Goal: Task Accomplishment & Management: Use online tool/utility

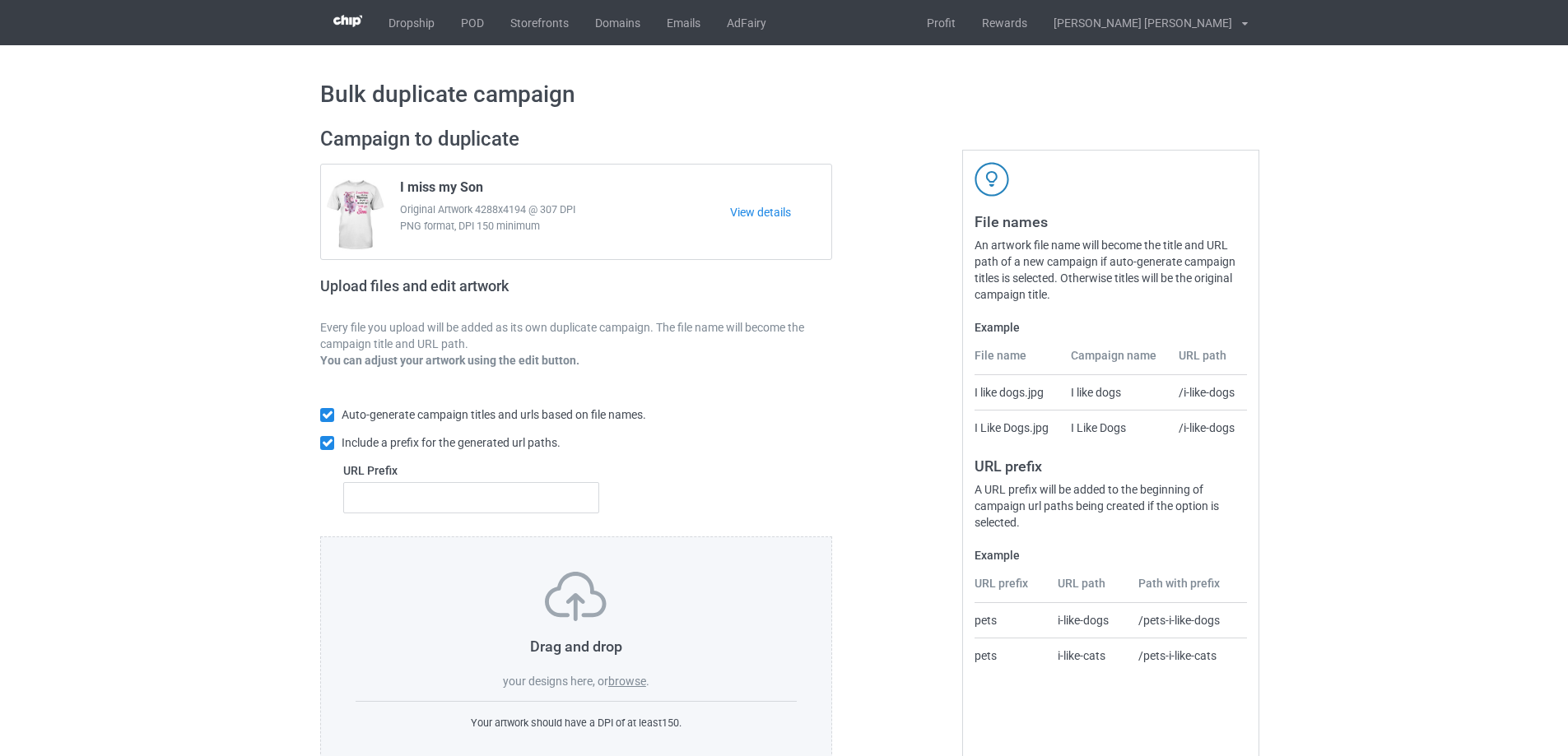
click at [623, 686] on label "browse" at bounding box center [627, 682] width 38 height 14
click at [0, 0] on input "browse" at bounding box center [0, 0] width 0 height 0
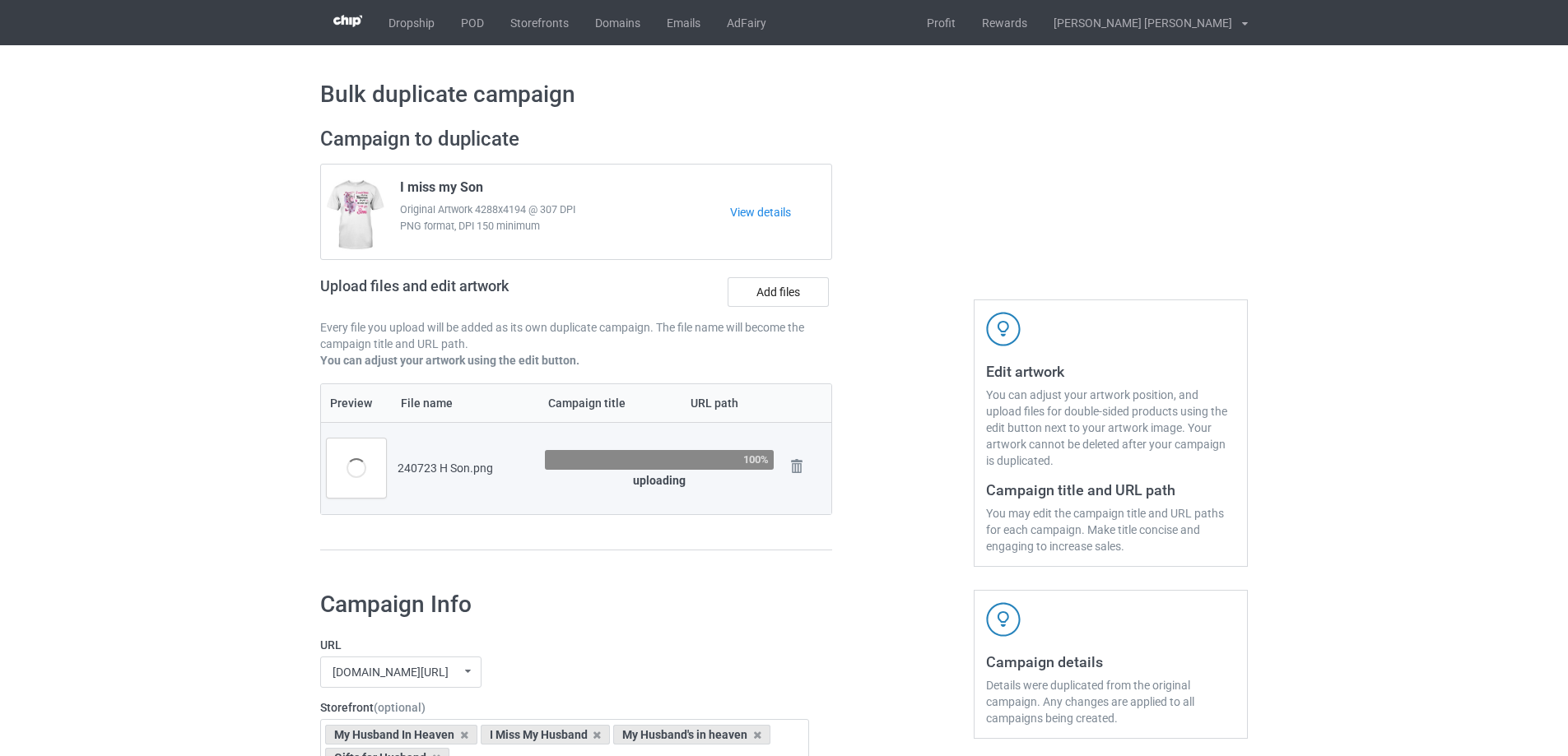
drag, startPoint x: 496, startPoint y: 192, endPoint x: 366, endPoint y: 184, distance: 130.2
click at [366, 184] on div "I miss my Son Original Artwork 4288x4194 @ 307 DPI PNG format, DPI 150 minimum …" at bounding box center [575, 212] width 511 height 95
copy div "I miss my Son"
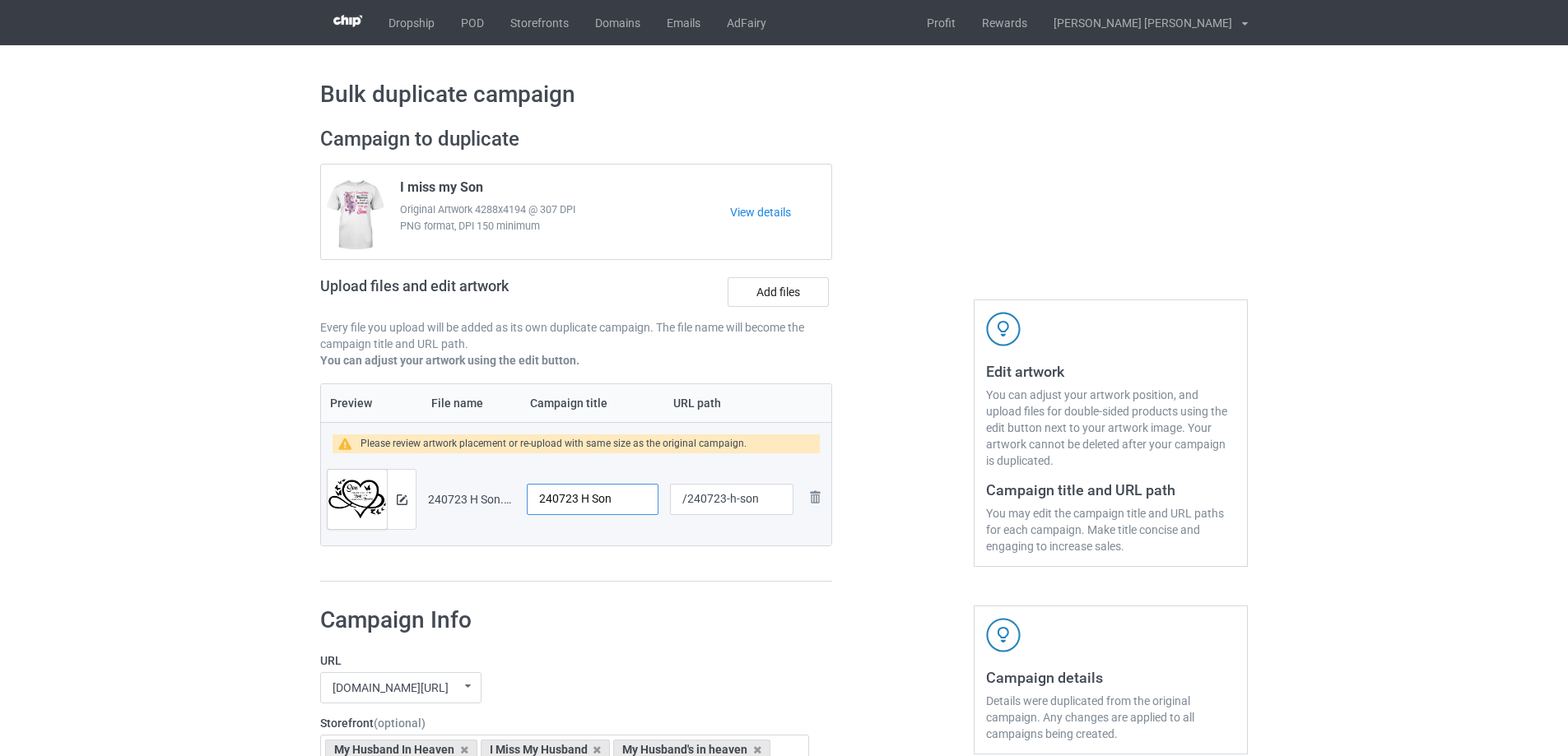
drag, startPoint x: 628, startPoint y: 507, endPoint x: 490, endPoint y: 477, distance: 141.2
click at [490, 477] on tr "Preview and edit artwork 240723 H Son.png 240723 H Son /240723-h-son Remove file" at bounding box center [575, 499] width 511 height 92
paste input "I miss my"
type input "I miss my Son"
drag, startPoint x: 736, startPoint y: 502, endPoint x: 724, endPoint y: 502, distance: 12.0
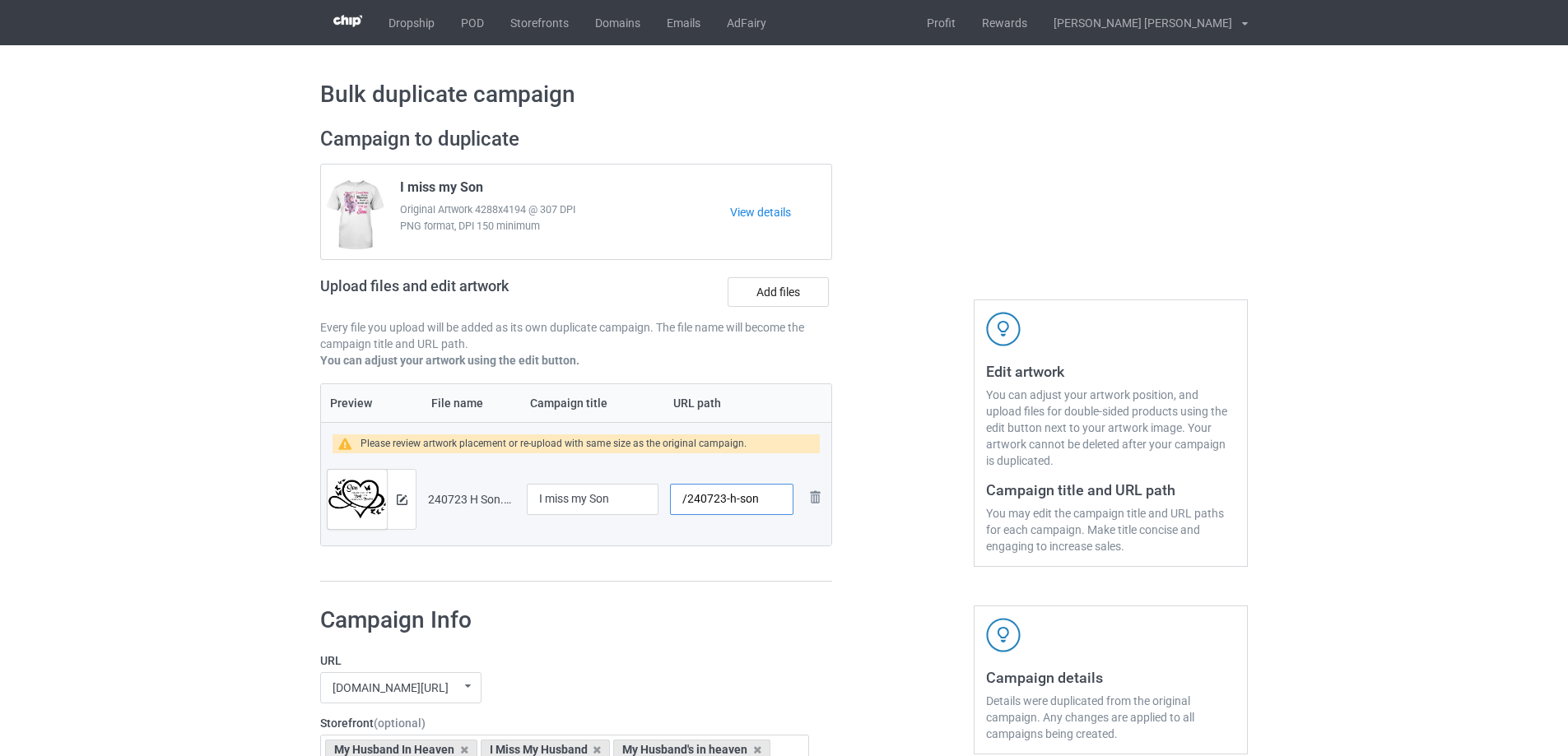
click at [724, 502] on input "/240723-h-son" at bounding box center [732, 499] width 124 height 31
type input "/240723-son"
click at [405, 499] on img at bounding box center [402, 499] width 11 height 11
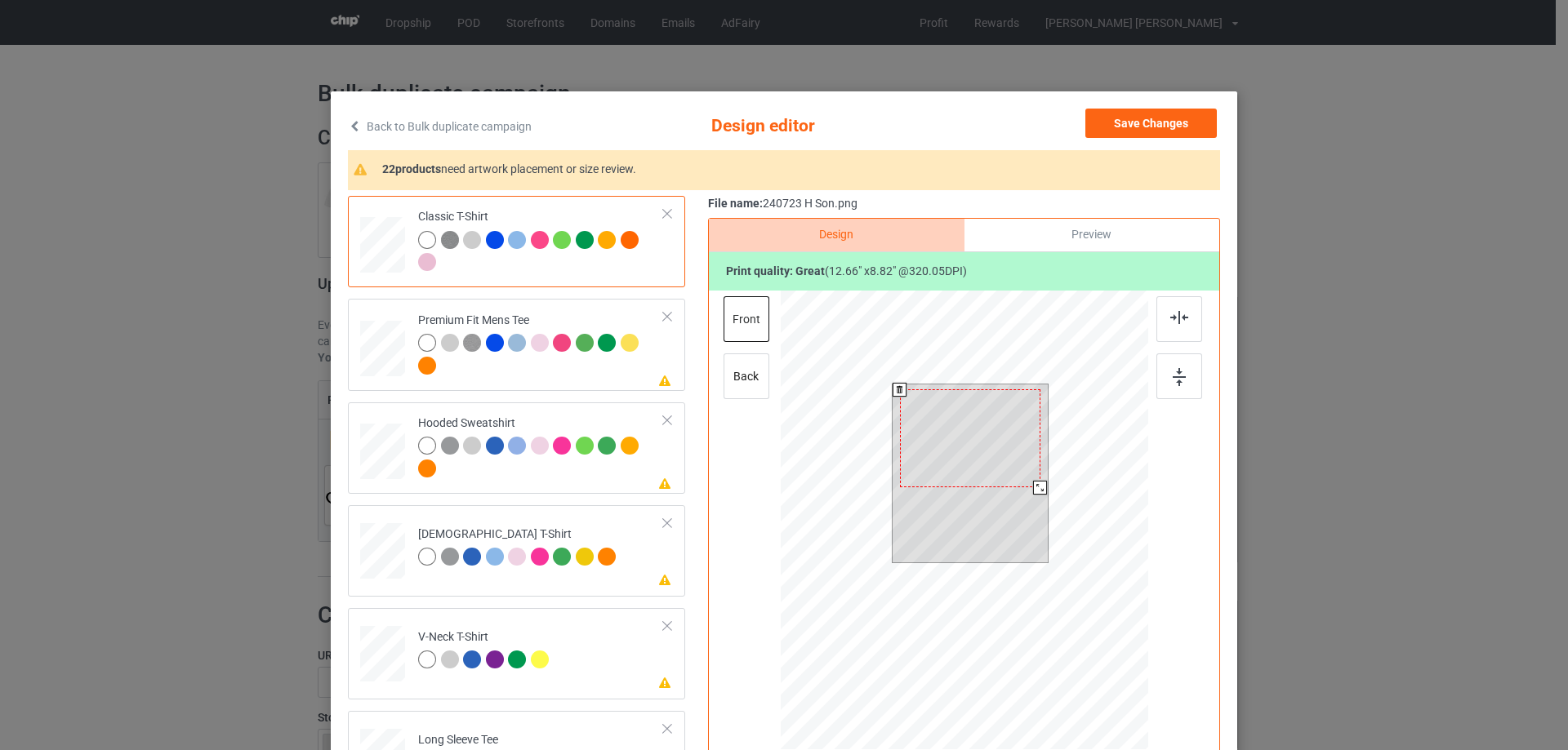
drag, startPoint x: 1043, startPoint y: 492, endPoint x: 1034, endPoint y: 489, distance: 9.5
click at [1034, 489] on div at bounding box center [1039, 488] width 13 height 13
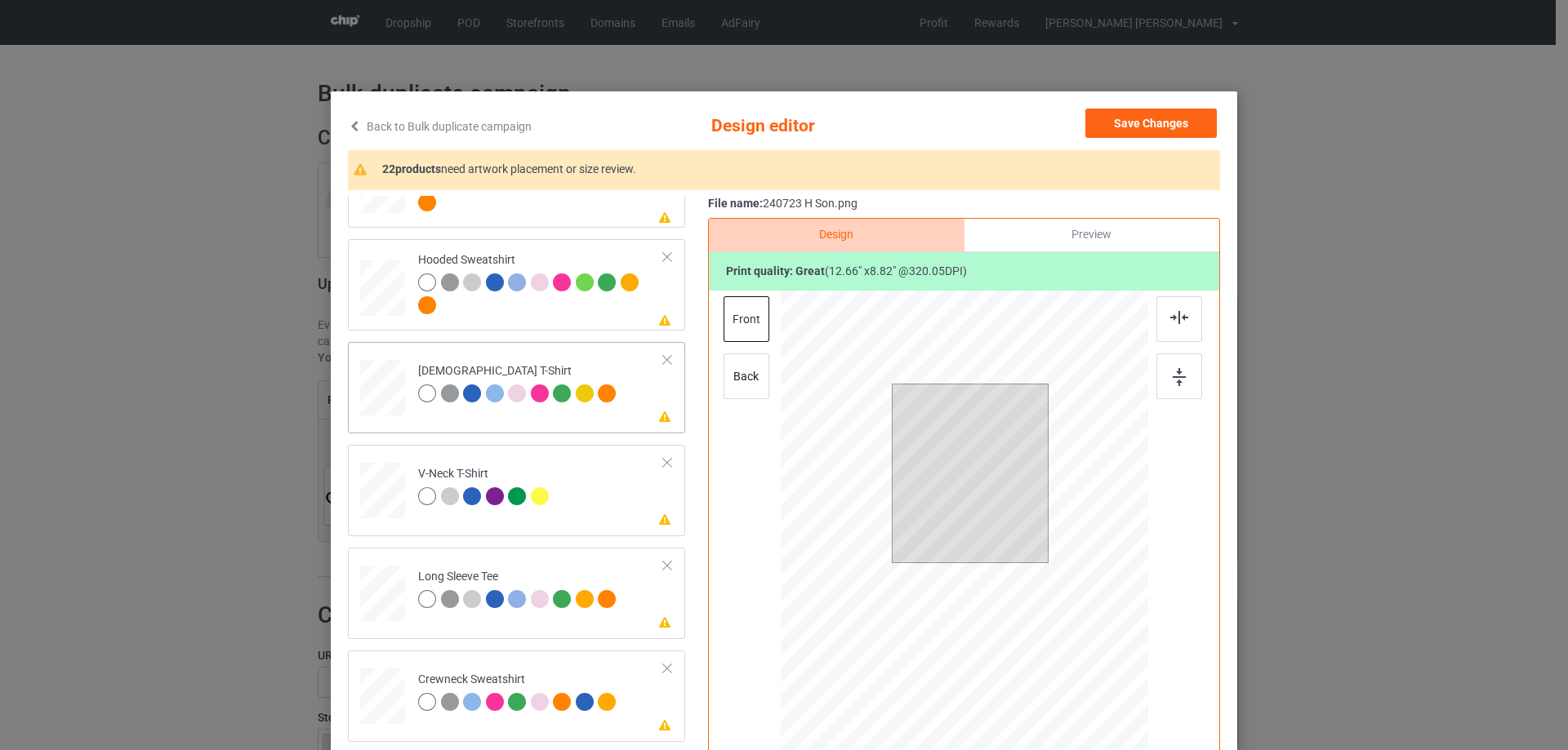
scroll to position [408, 0]
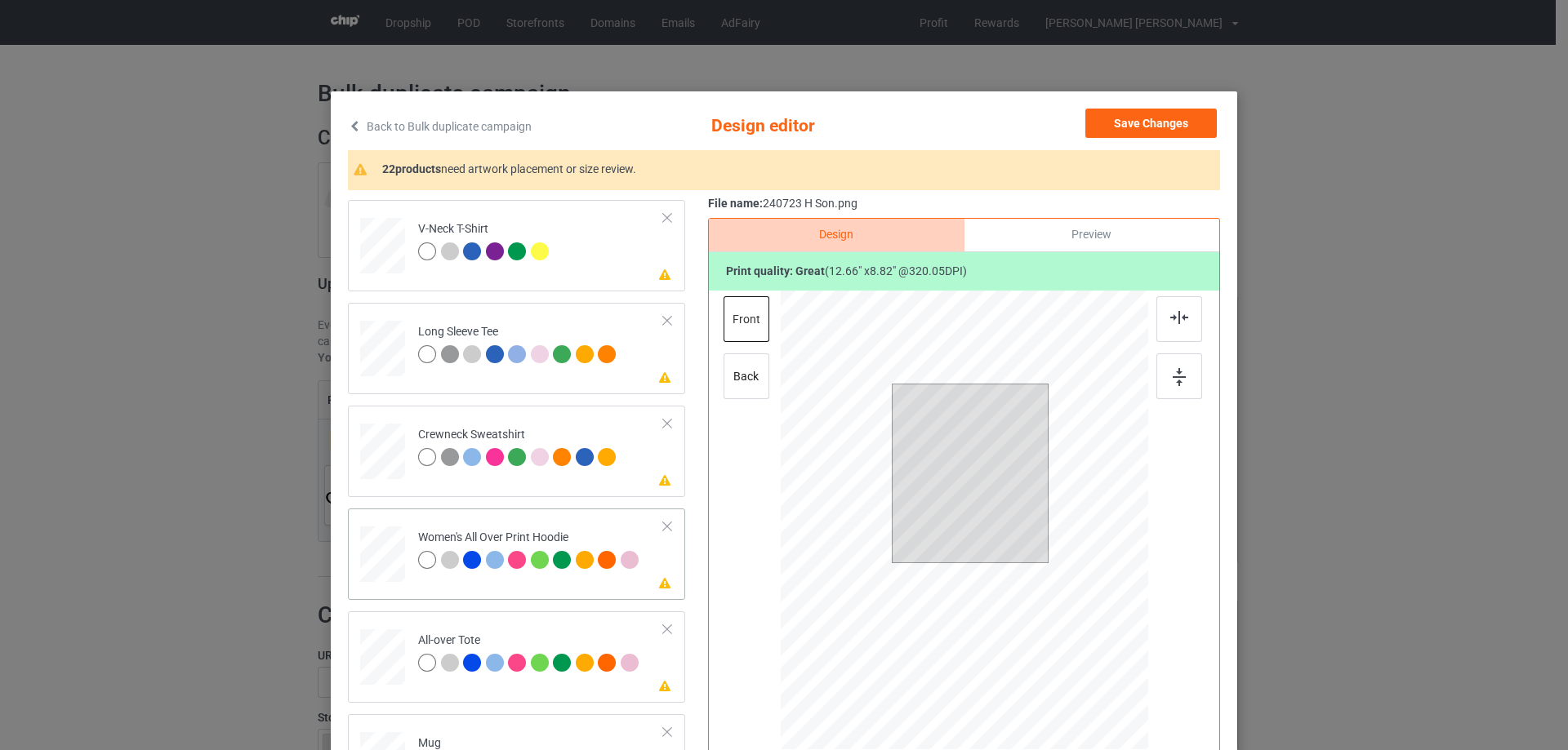
click at [382, 551] on div at bounding box center [382, 554] width 45 height 51
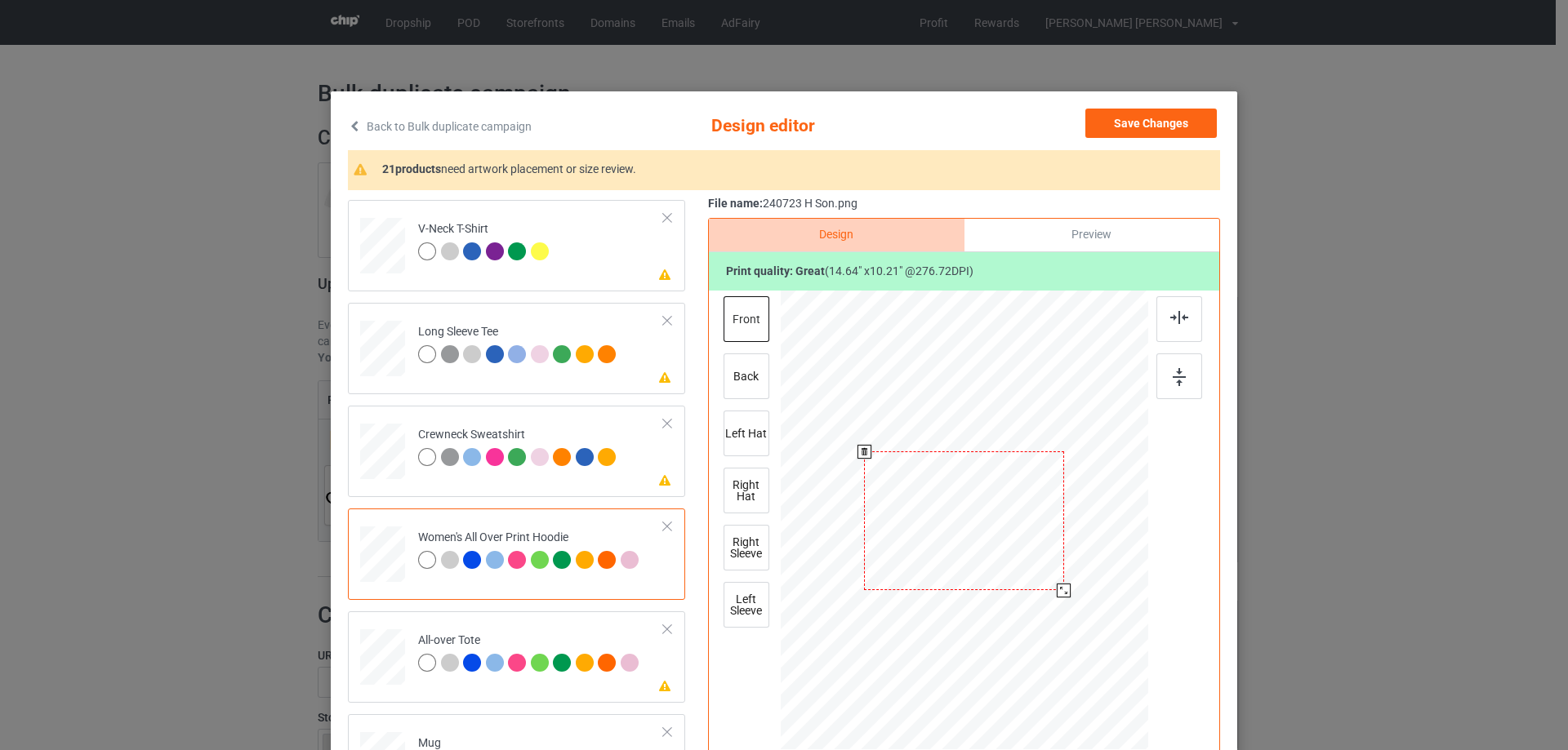
drag, startPoint x: 1072, startPoint y: 602, endPoint x: 1055, endPoint y: 585, distance: 24.0
click at [1057, 585] on div at bounding box center [1063, 591] width 13 height 13
drag, startPoint x: 994, startPoint y: 533, endPoint x: 997, endPoint y: 516, distance: 17.3
click at [997, 516] on div at bounding box center [964, 466] width 185 height 129
click at [1170, 314] on img at bounding box center [1179, 318] width 18 height 13
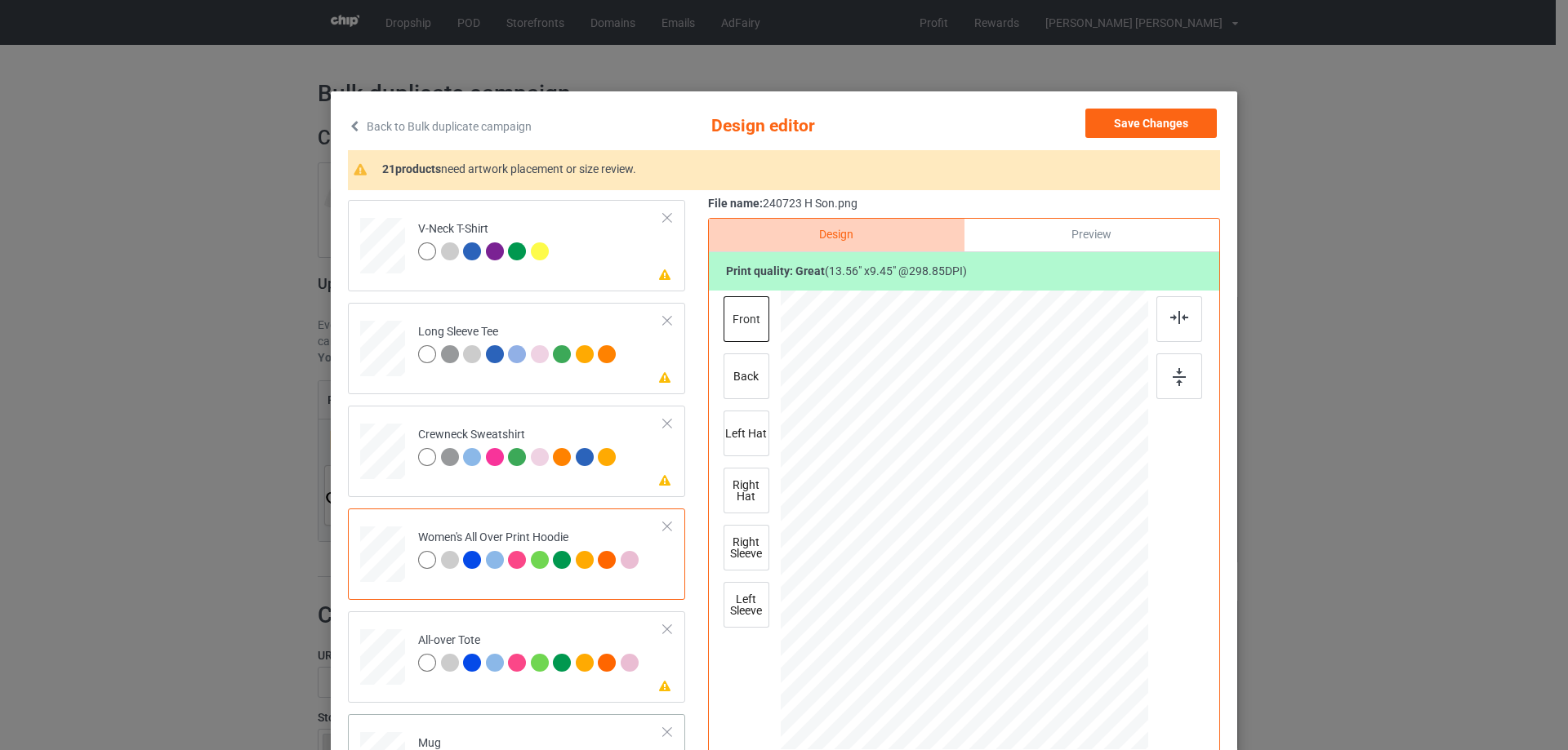
scroll to position [164, 0]
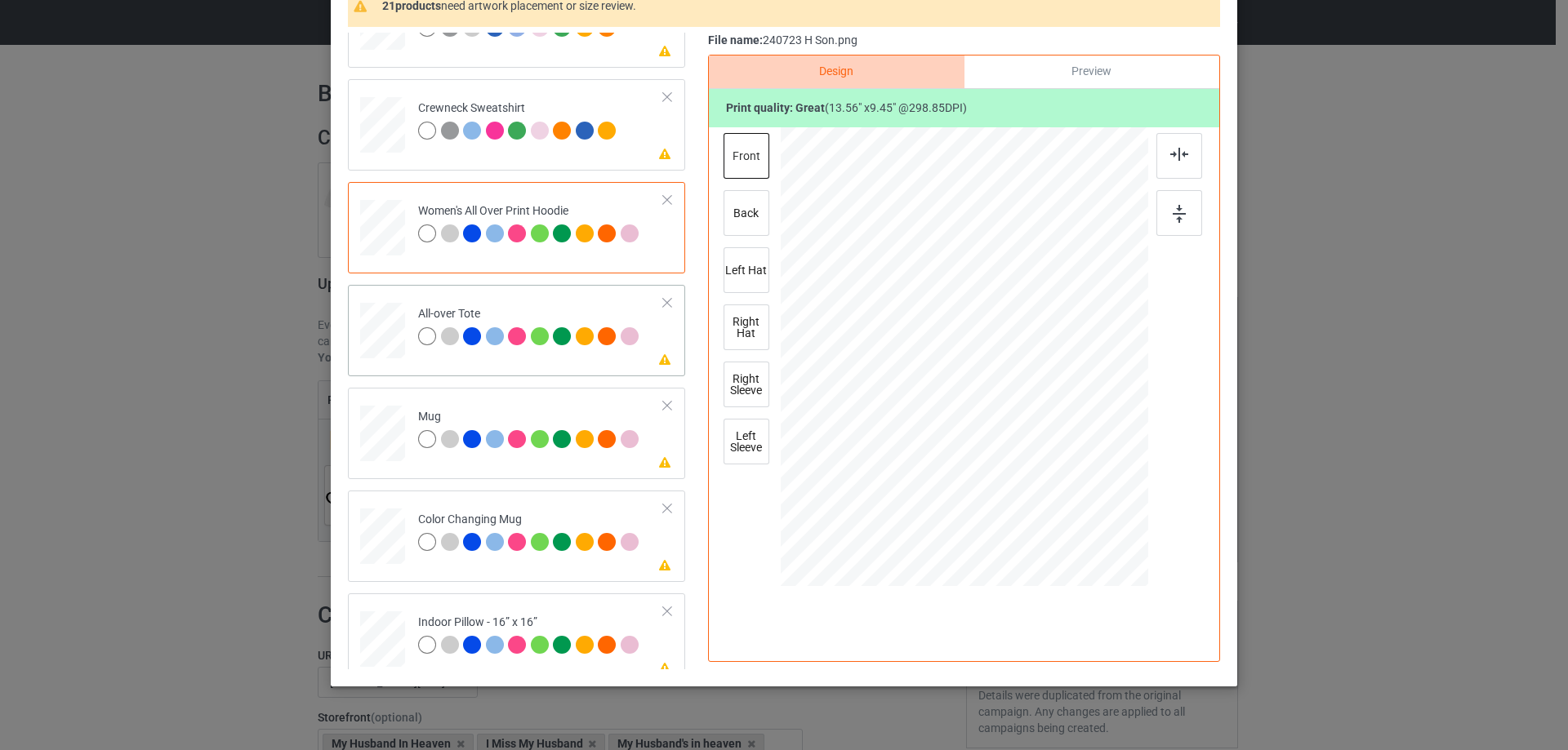
click at [378, 330] on div at bounding box center [382, 330] width 45 height 45
drag, startPoint x: 1080, startPoint y: 452, endPoint x: 1094, endPoint y: 467, distance: 20.5
click at [1094, 467] on div at bounding box center [965, 357] width 368 height 368
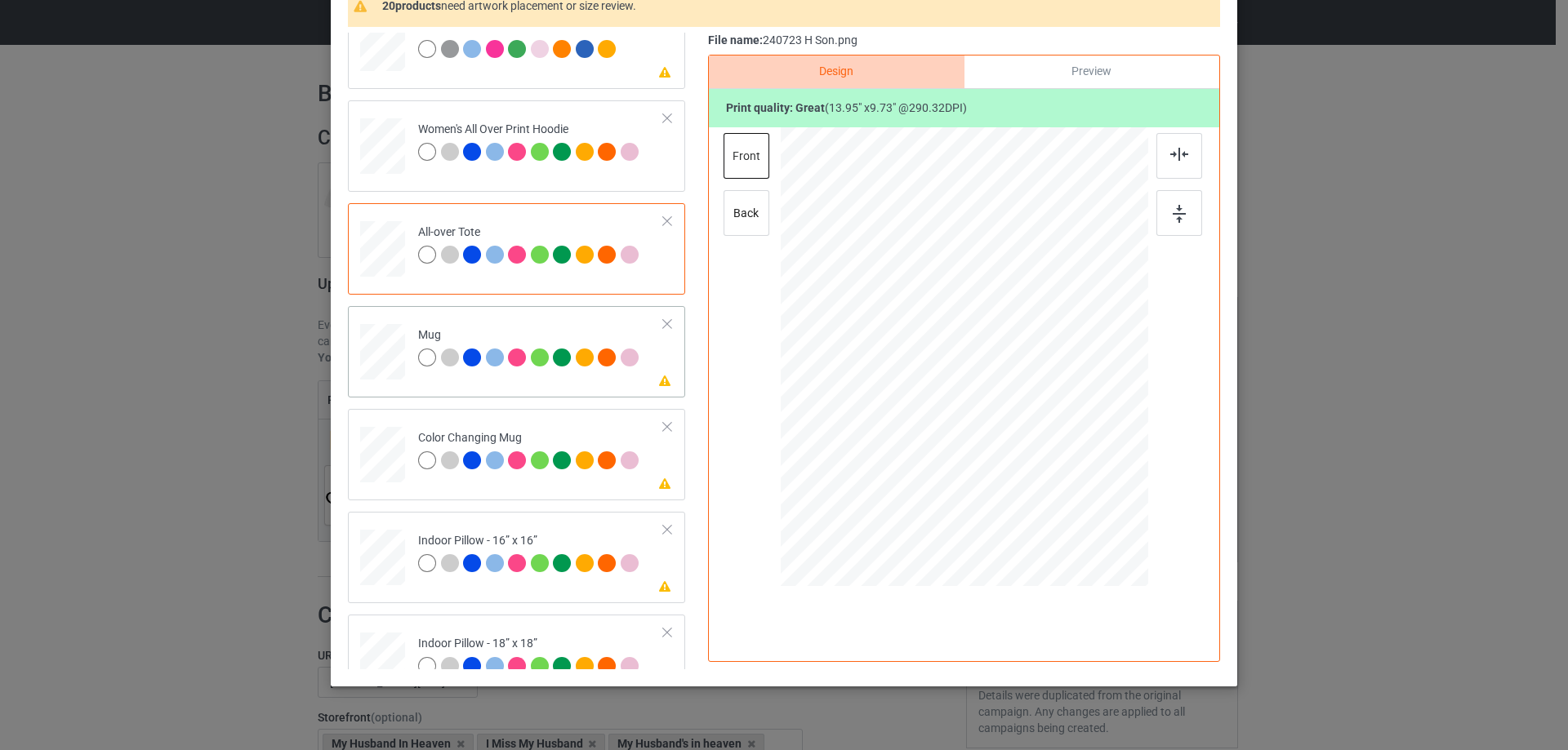
click at [374, 360] on div at bounding box center [382, 352] width 45 height 19
drag, startPoint x: 1070, startPoint y: 439, endPoint x: 1027, endPoint y: 402, distance: 56.7
click at [1027, 402] on div at bounding box center [1030, 402] width 13 height 13
drag, startPoint x: 963, startPoint y: 385, endPoint x: 1060, endPoint y: 379, distance: 97.2
click at [1060, 379] on div at bounding box center [1060, 351] width 131 height 91
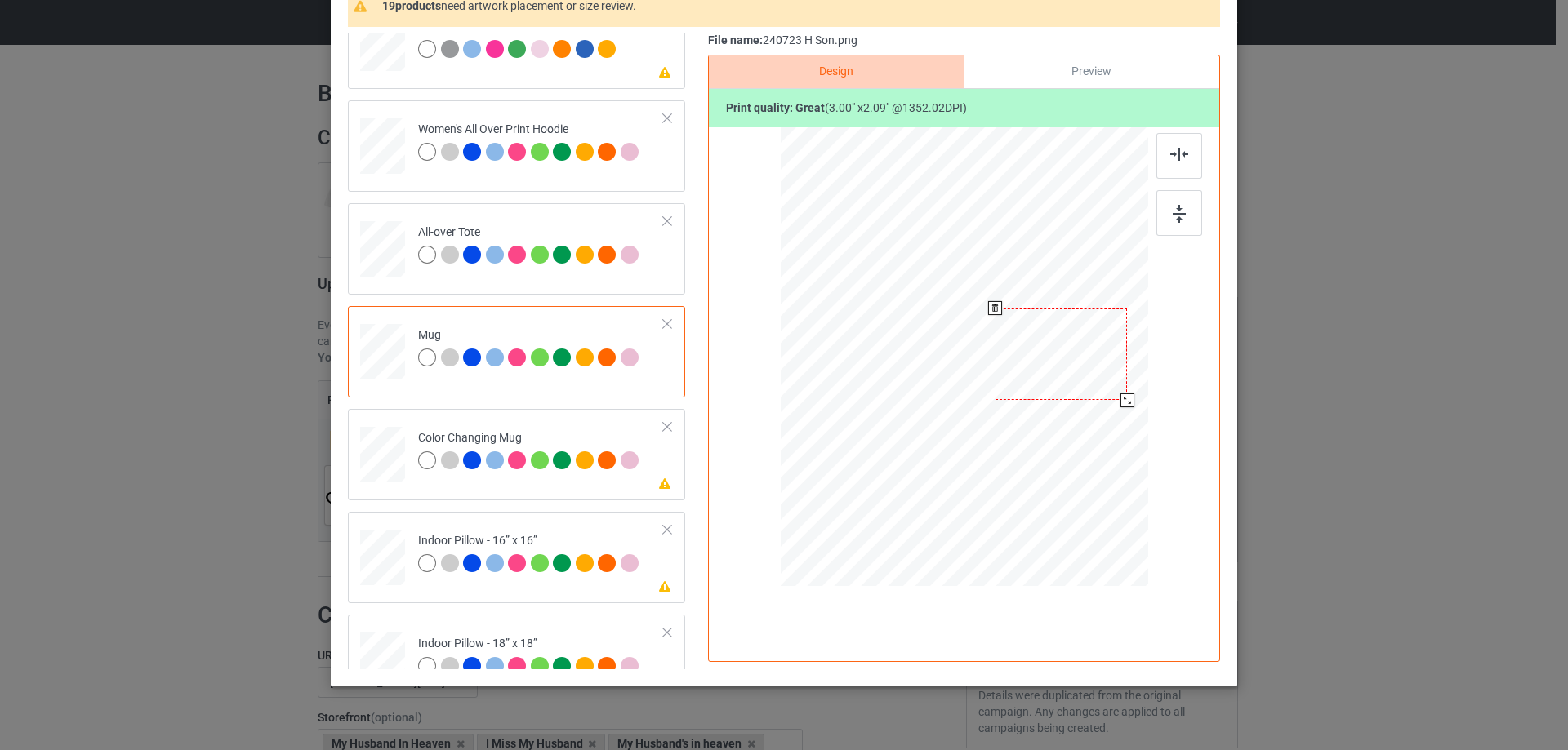
click at [1062, 365] on div at bounding box center [1060, 353] width 131 height 91
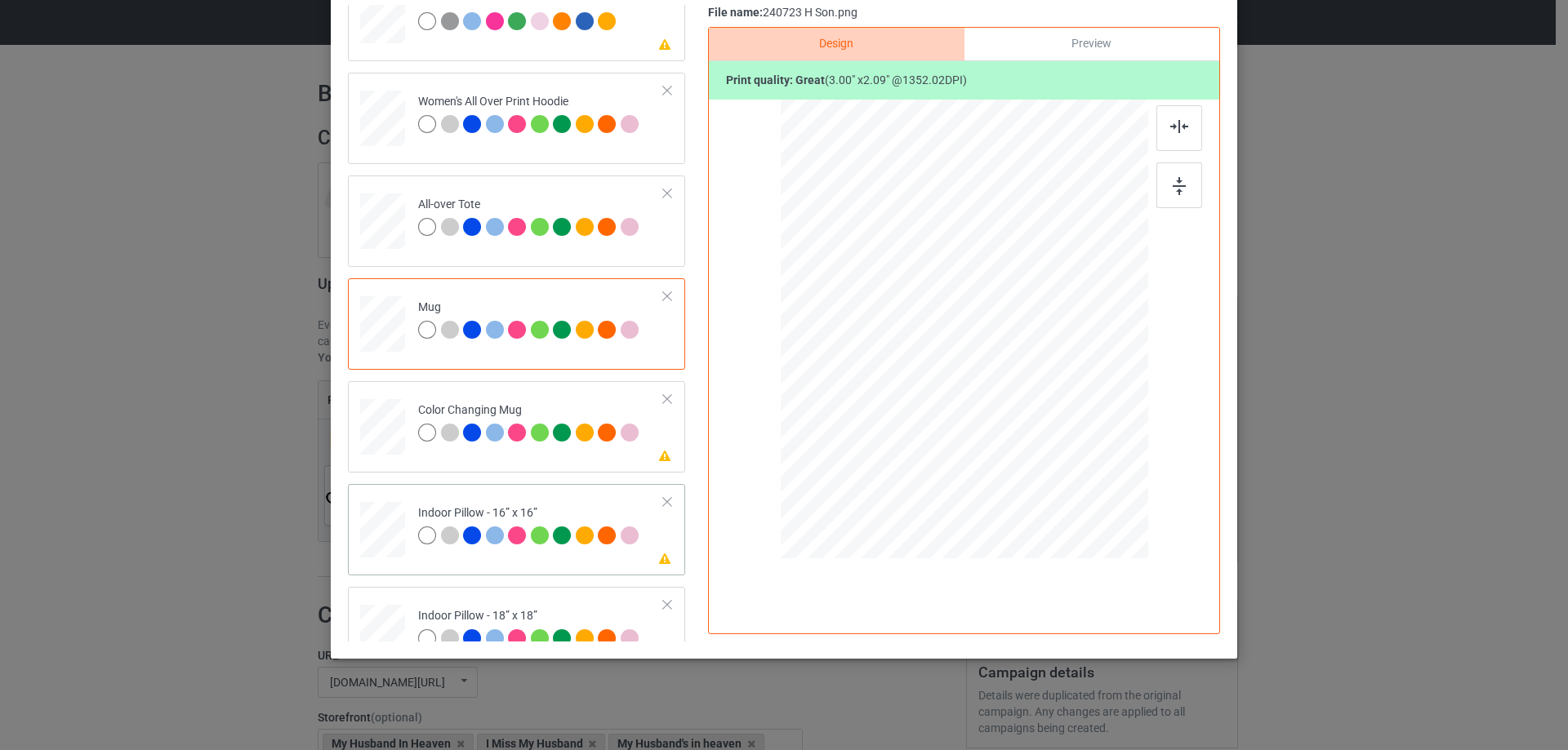
click at [399, 550] on td at bounding box center [384, 526] width 49 height 72
drag, startPoint x: 1069, startPoint y: 409, endPoint x: 1097, endPoint y: 443, distance: 44.0
click at [1097, 443] on div at bounding box center [965, 330] width 368 height 367
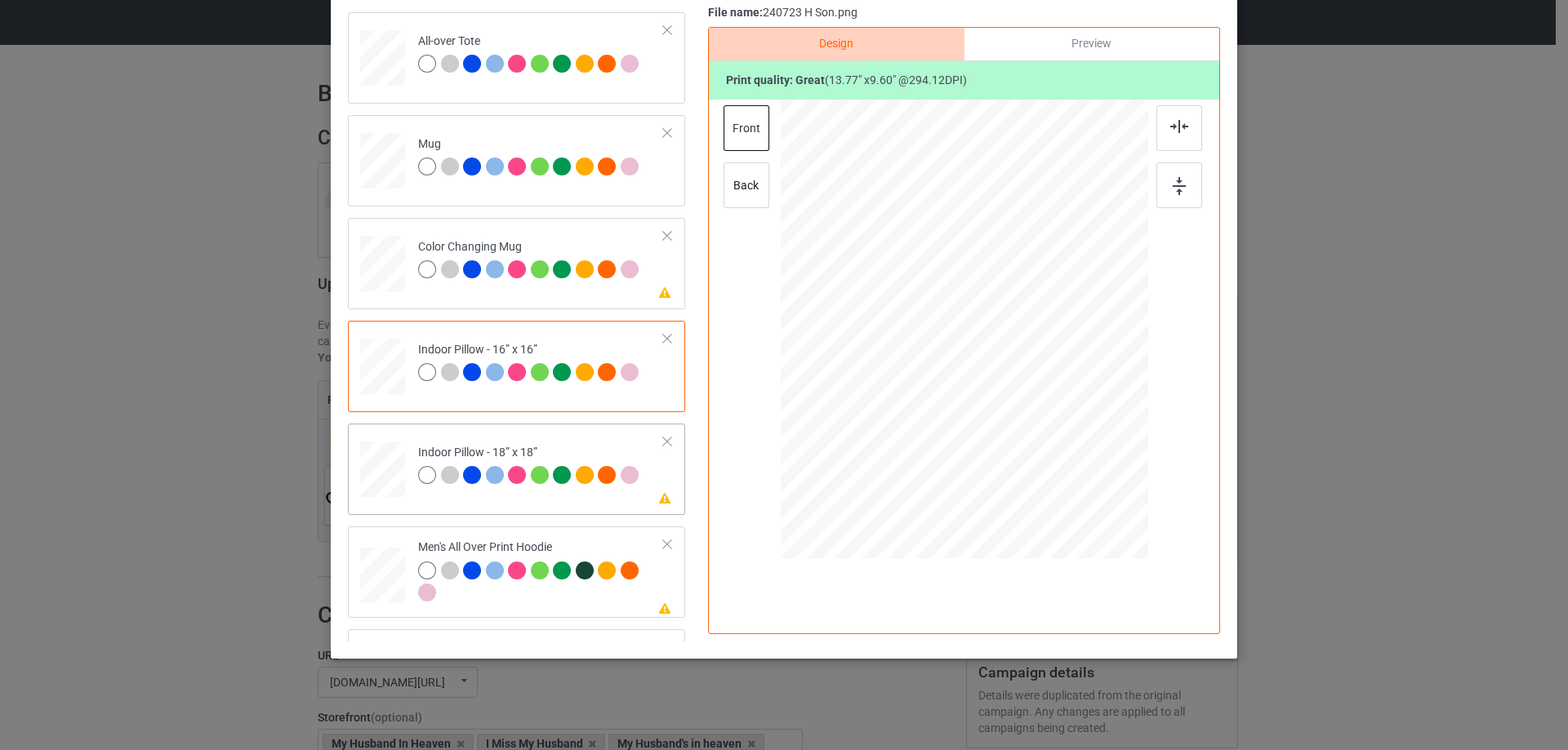
click at [373, 486] on div at bounding box center [382, 469] width 45 height 45
drag, startPoint x: 1070, startPoint y: 407, endPoint x: 1099, endPoint y: 450, distance: 51.9
click at [1099, 450] on div at bounding box center [964, 330] width 367 height 366
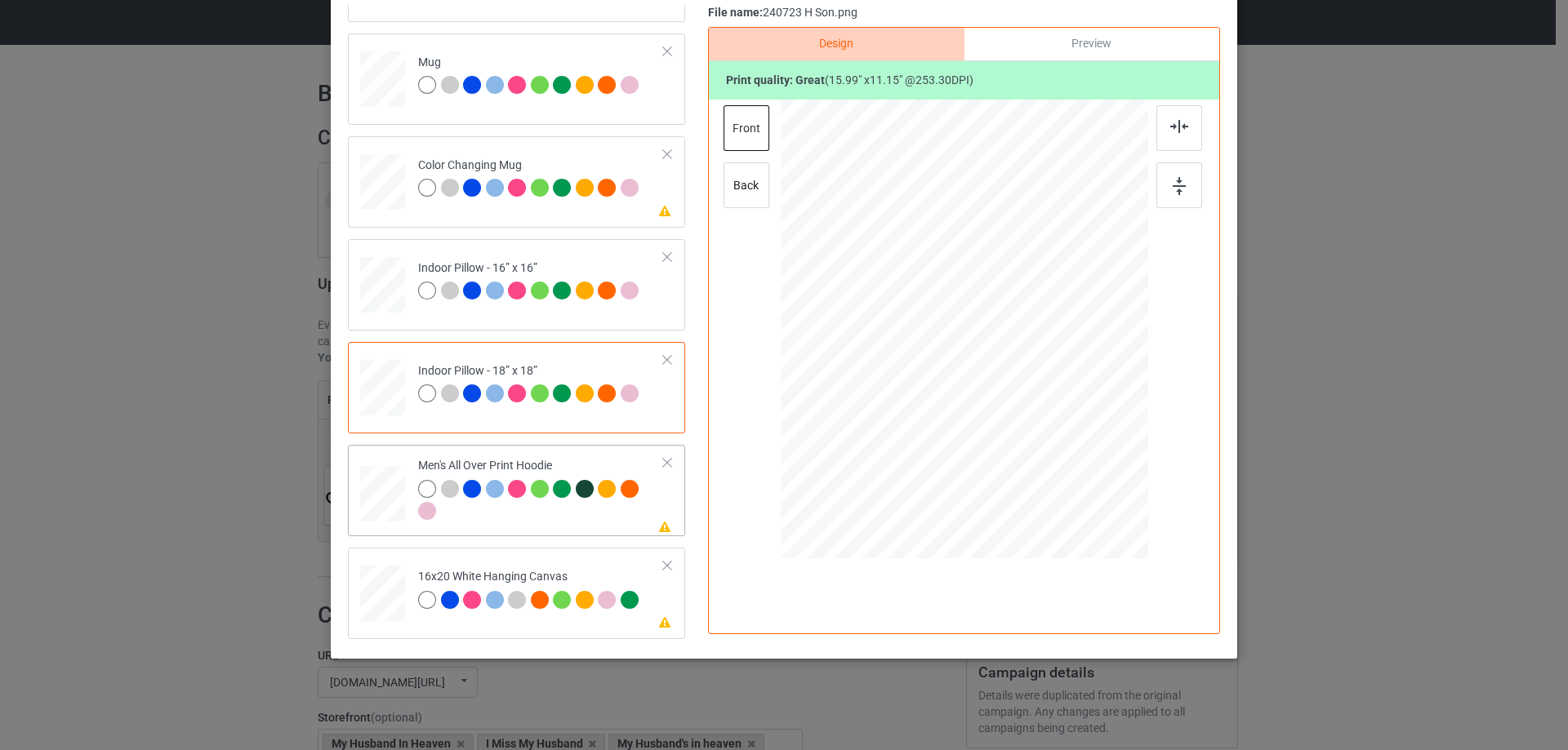
click at [374, 502] on div at bounding box center [382, 494] width 45 height 47
drag, startPoint x: 1065, startPoint y: 407, endPoint x: 1043, endPoint y: 368, distance: 44.8
click at [1043, 368] on div at bounding box center [965, 330] width 368 height 391
drag, startPoint x: 994, startPoint y: 353, endPoint x: 994, endPoint y: 311, distance: 42.0
click at [994, 311] on div at bounding box center [964, 287] width 154 height 108
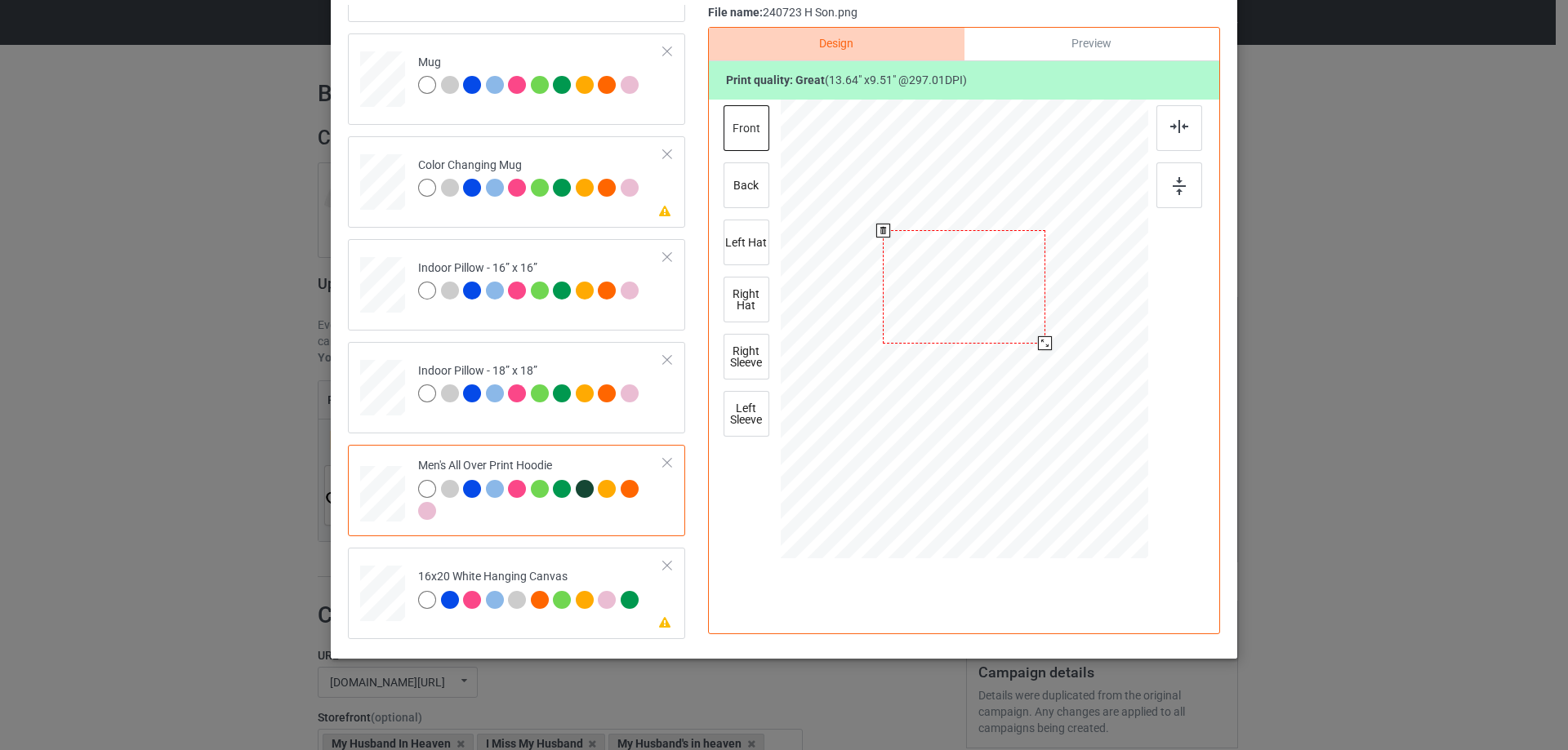
drag, startPoint x: 1040, startPoint y: 341, endPoint x: 1068, endPoint y: 318, distance: 36.2
click at [1044, 351] on div at bounding box center [1045, 343] width 13 height 13
click at [1178, 130] on img at bounding box center [1179, 126] width 18 height 13
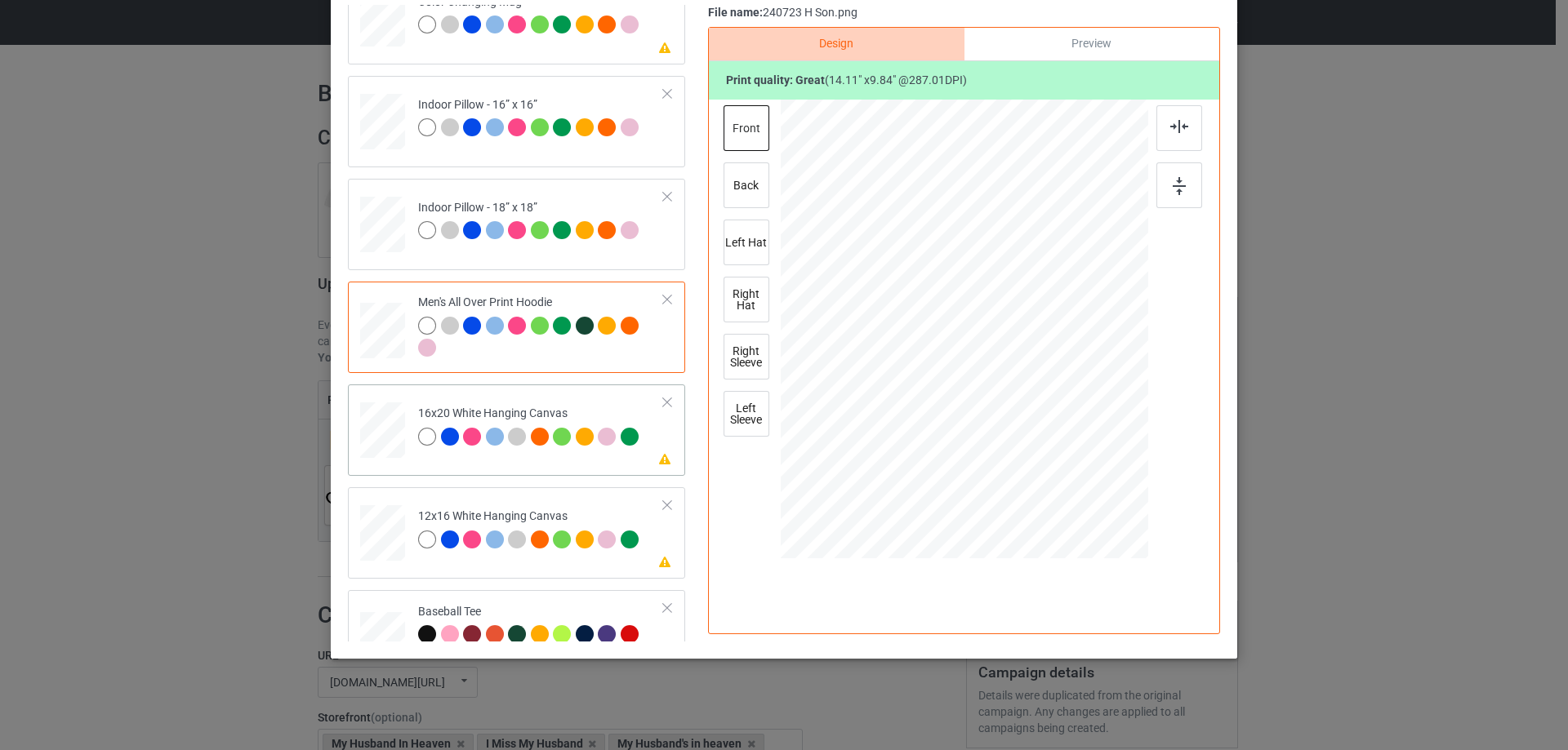
click at [391, 435] on div at bounding box center [382, 430] width 45 height 57
drag, startPoint x: 1108, startPoint y: 463, endPoint x: 1120, endPoint y: 477, distance: 18.4
click at [1120, 477] on div at bounding box center [965, 330] width 368 height 459
click at [1131, 451] on div at bounding box center [1134, 448] width 13 height 13
drag, startPoint x: 1096, startPoint y: 429, endPoint x: 1094, endPoint y: 401, distance: 28.1
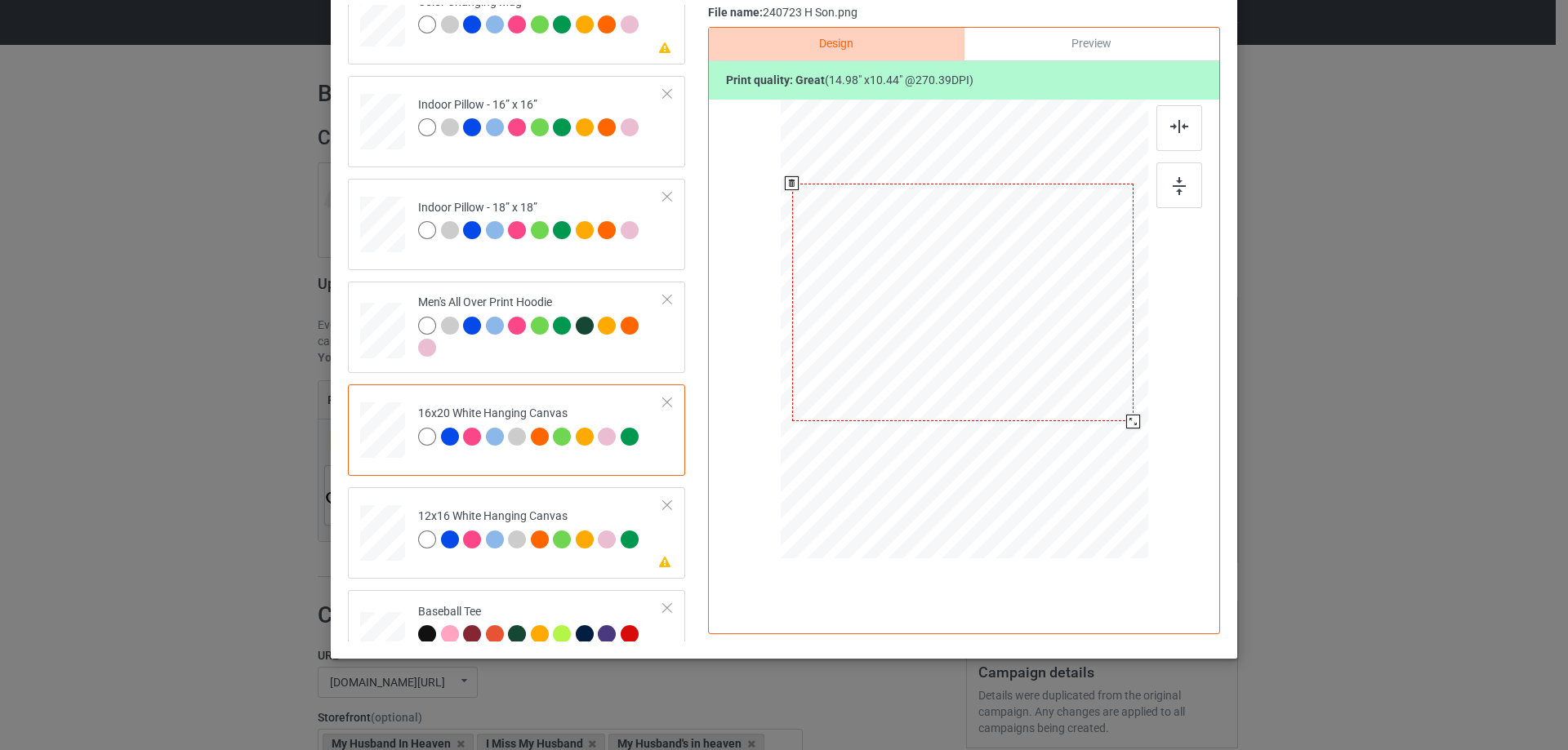
click at [1094, 401] on div at bounding box center [963, 303] width 341 height 238
click at [1175, 125] on img at bounding box center [1179, 126] width 18 height 13
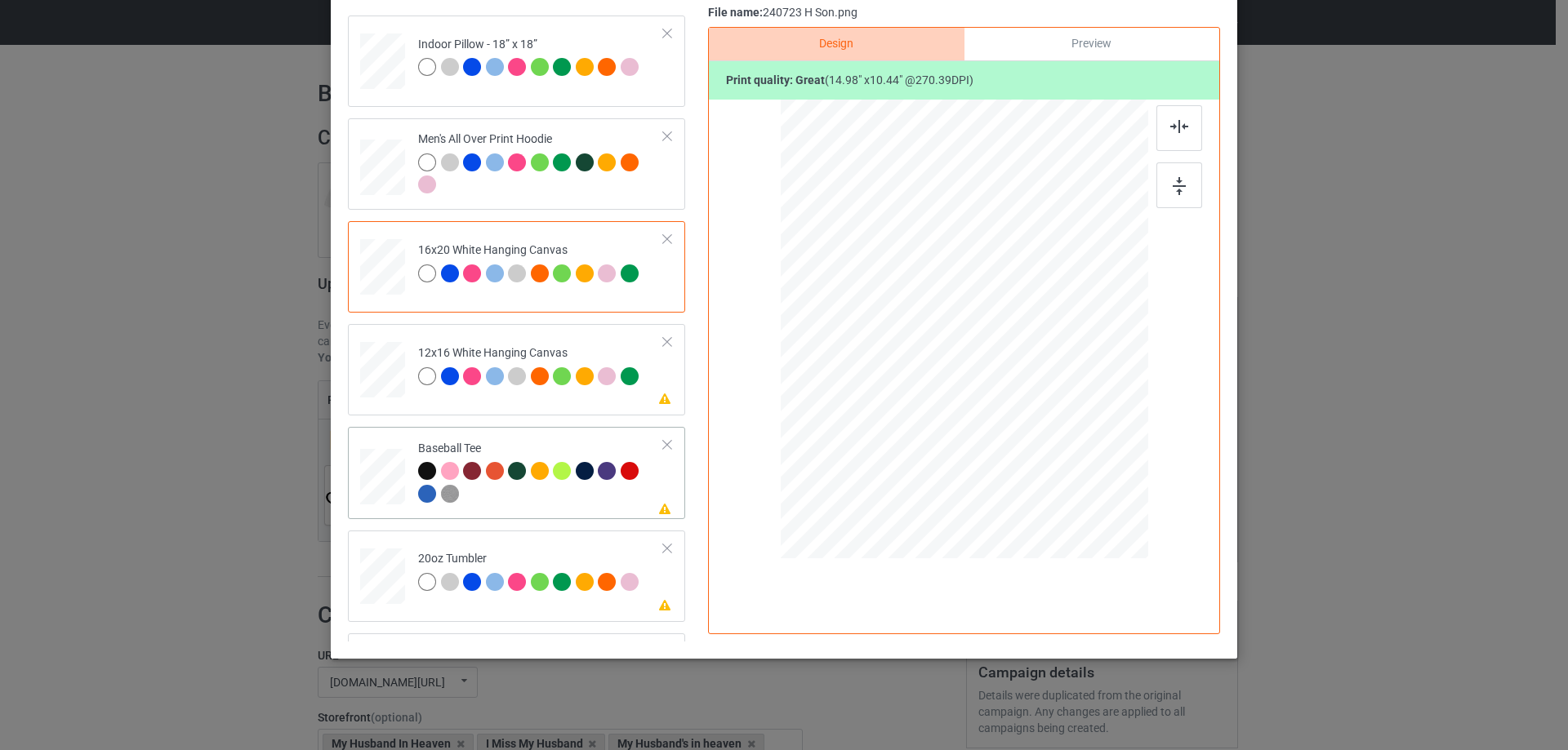
scroll to position [1307, 0]
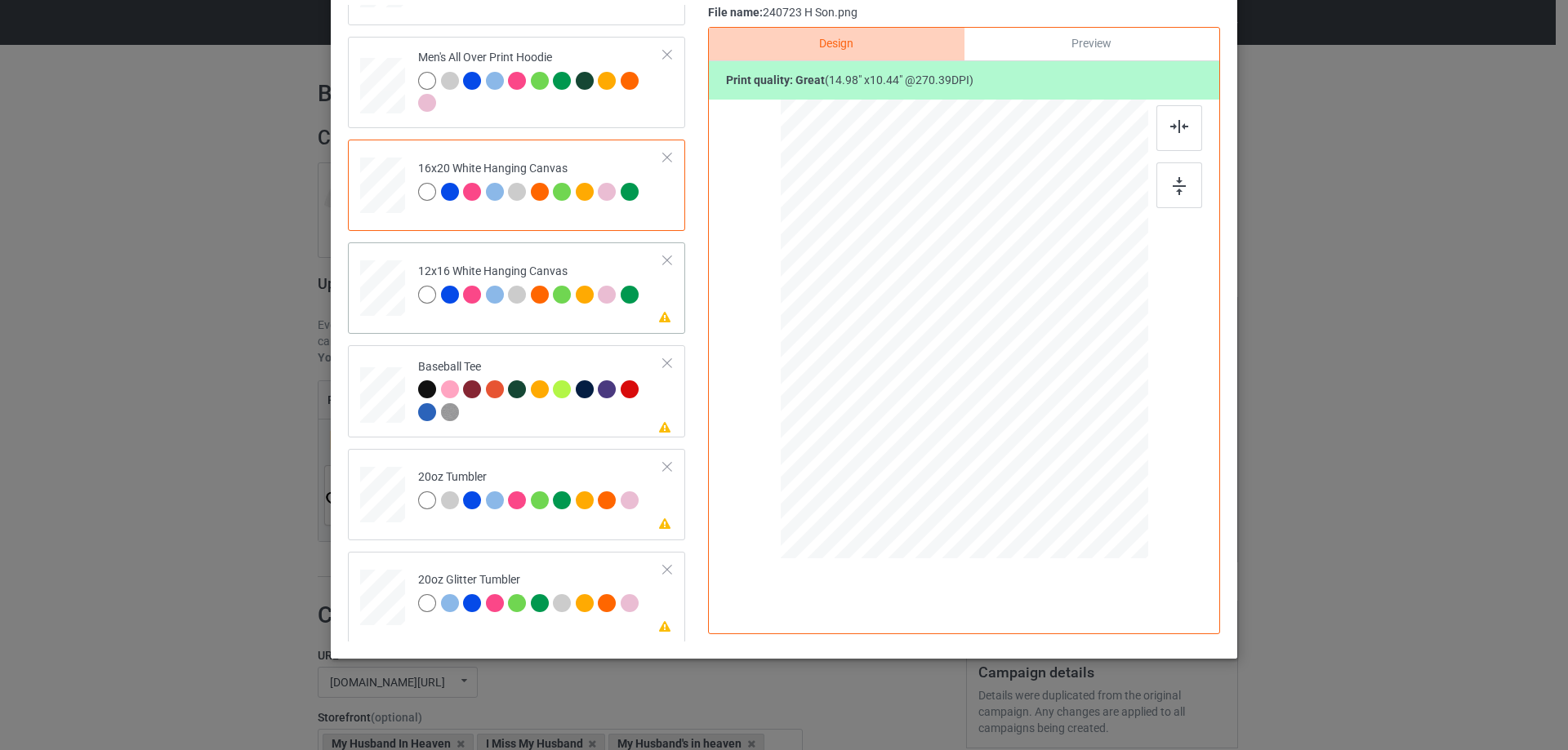
click at [385, 278] on div at bounding box center [383, 288] width 42 height 57
drag, startPoint x: 1065, startPoint y: 401, endPoint x: 1103, endPoint y: 452, distance: 63.6
click at [1105, 452] on div at bounding box center [964, 330] width 346 height 460
click at [1050, 378] on div at bounding box center [961, 296] width 310 height 216
click at [1170, 130] on img at bounding box center [1179, 126] width 18 height 13
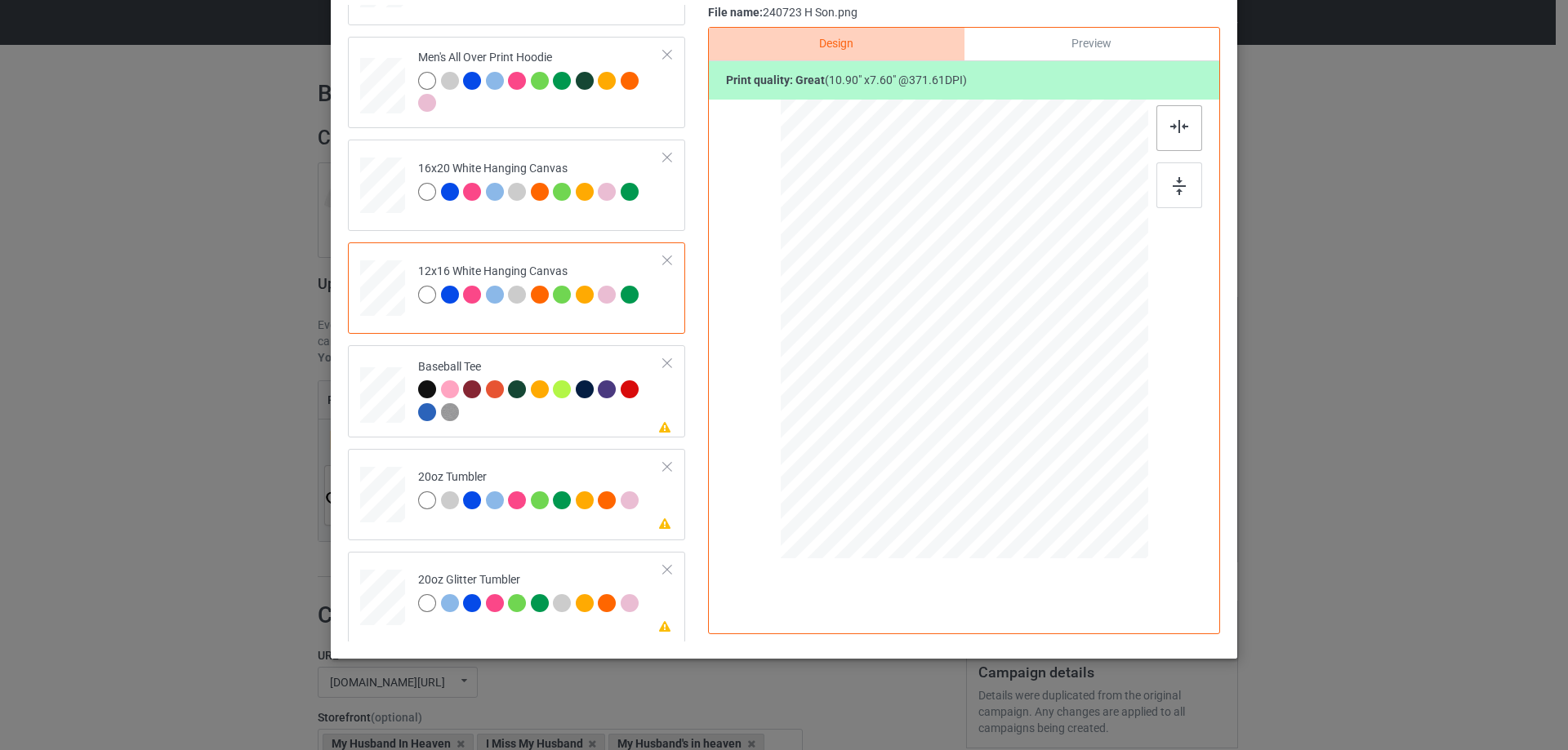
click at [1172, 123] on img at bounding box center [1179, 126] width 18 height 13
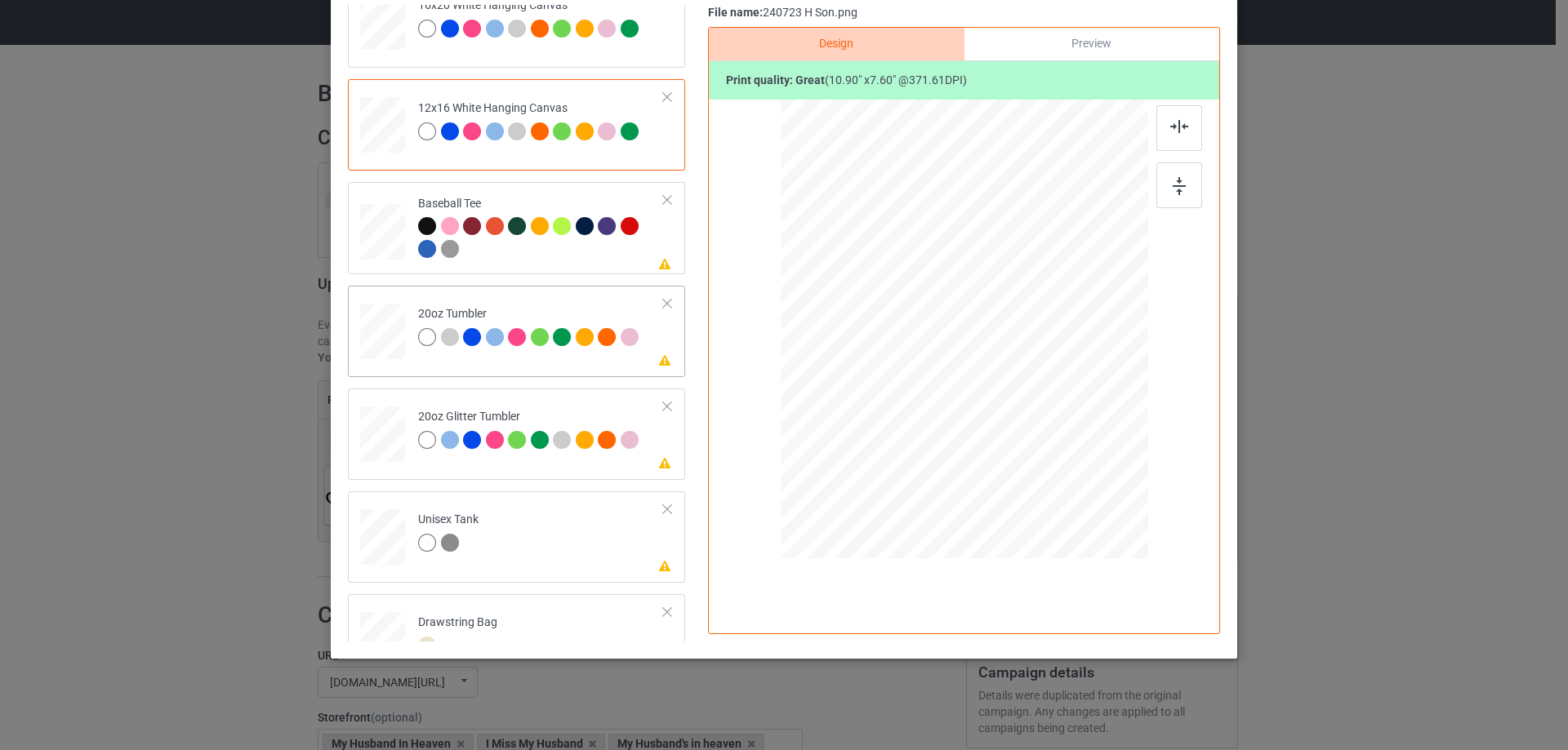
click at [386, 336] on div at bounding box center [382, 330] width 42 height 26
drag, startPoint x: 1033, startPoint y: 379, endPoint x: 1022, endPoint y: 368, distance: 15.6
click at [1022, 368] on div at bounding box center [1023, 370] width 13 height 13
drag, startPoint x: 917, startPoint y: 336, endPoint x: 911, endPoint y: 327, distance: 10.8
click at [911, 327] on div at bounding box center [875, 305] width 118 height 81
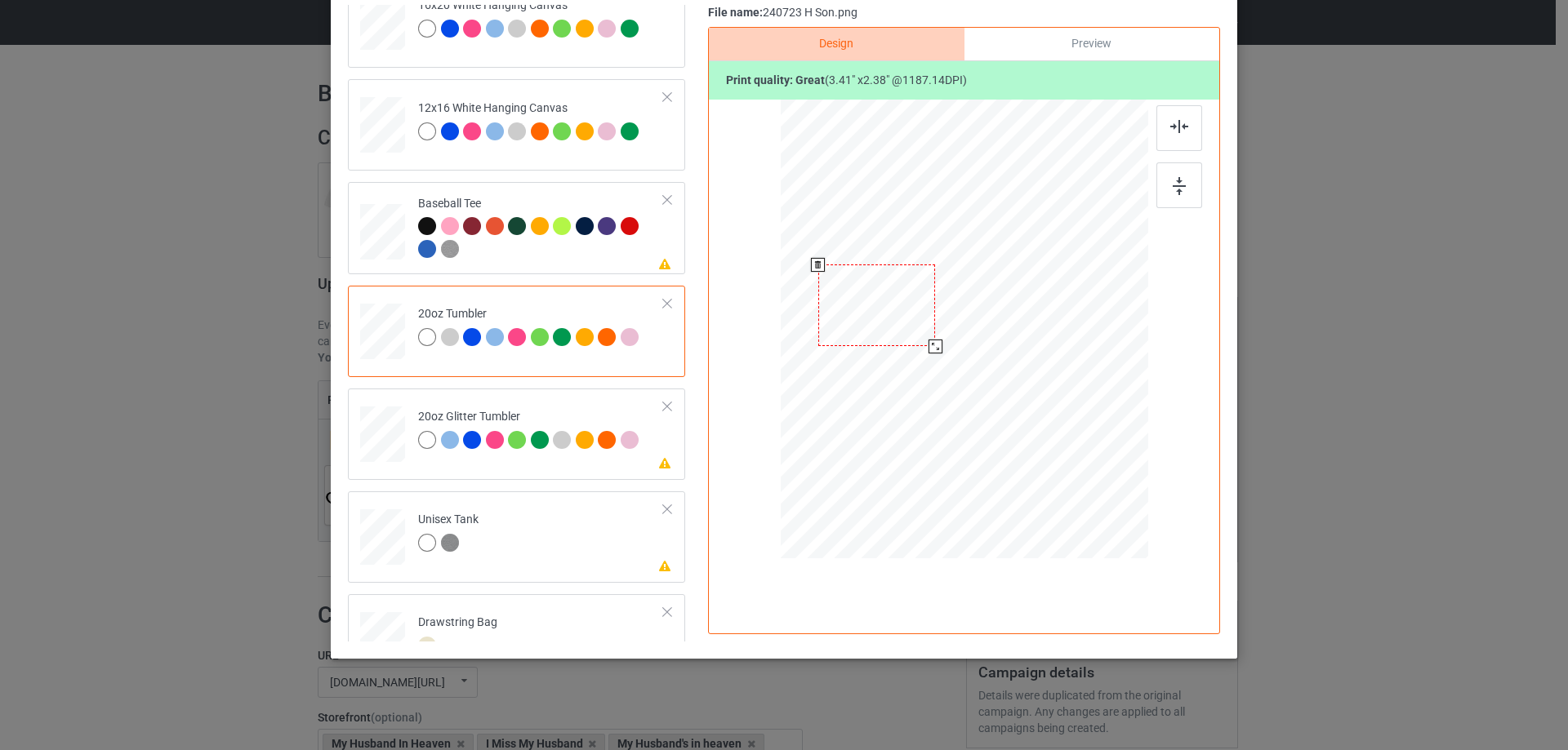
click at [876, 318] on div at bounding box center [876, 305] width 118 height 81
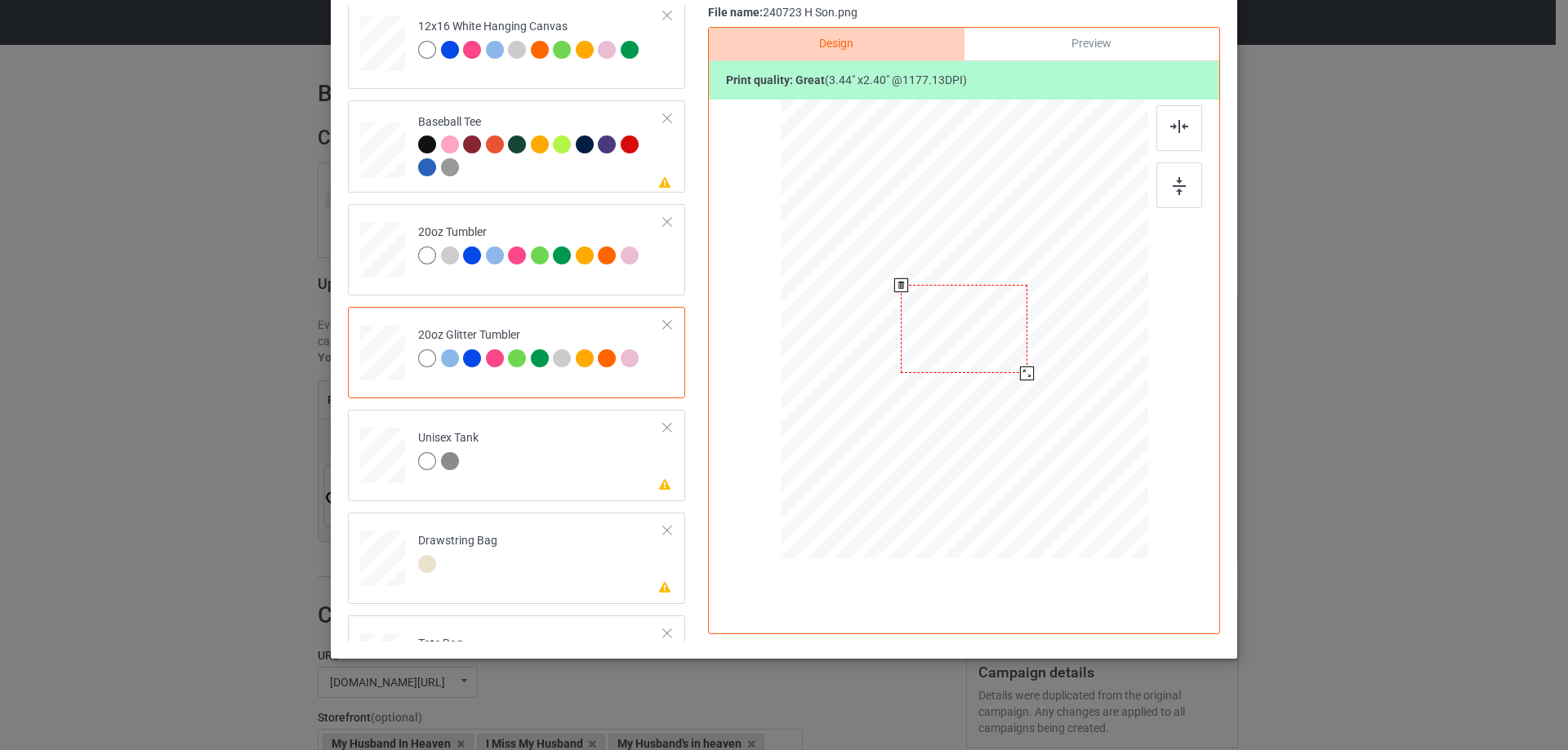
drag, startPoint x: 1061, startPoint y: 404, endPoint x: 1022, endPoint y: 374, distance: 49.2
click at [1022, 374] on div at bounding box center [1027, 374] width 13 height 13
drag, startPoint x: 986, startPoint y: 355, endPoint x: 901, endPoint y: 302, distance: 100.2
click at [901, 302] on div at bounding box center [880, 275] width 126 height 88
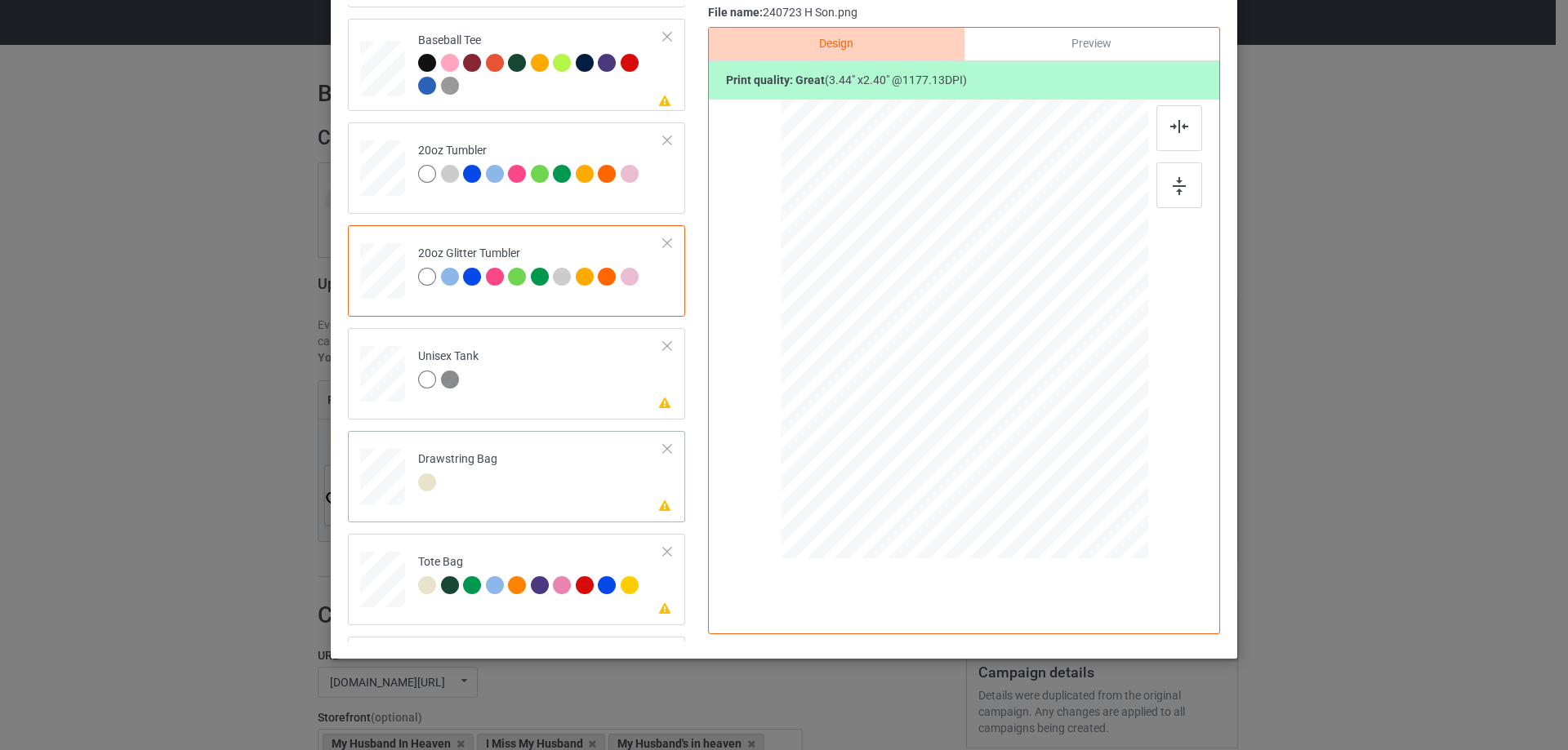
scroll to position [1719, 0]
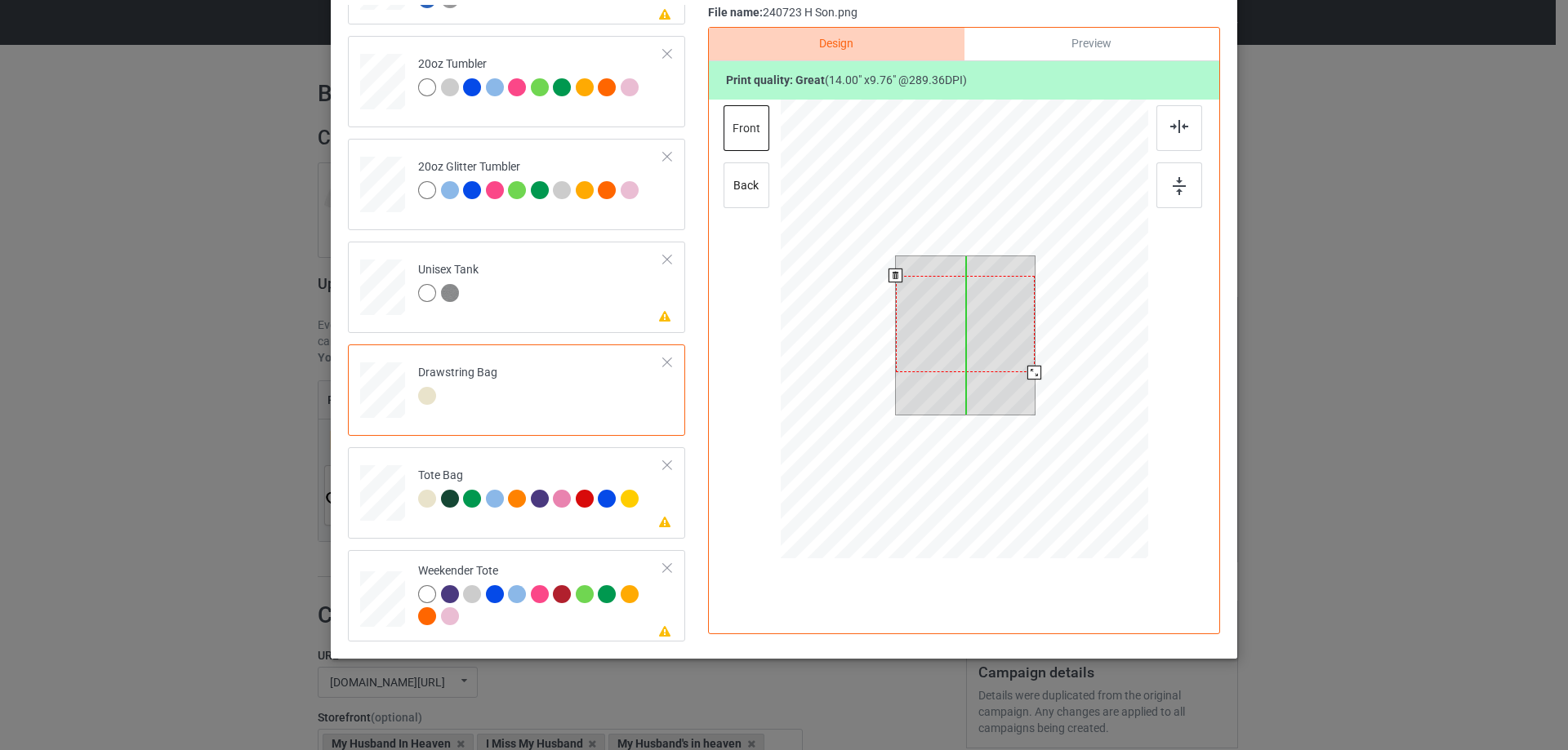
drag, startPoint x: 983, startPoint y: 331, endPoint x: 956, endPoint y: 354, distance: 35.5
click at [983, 352] on div at bounding box center [965, 324] width 139 height 97
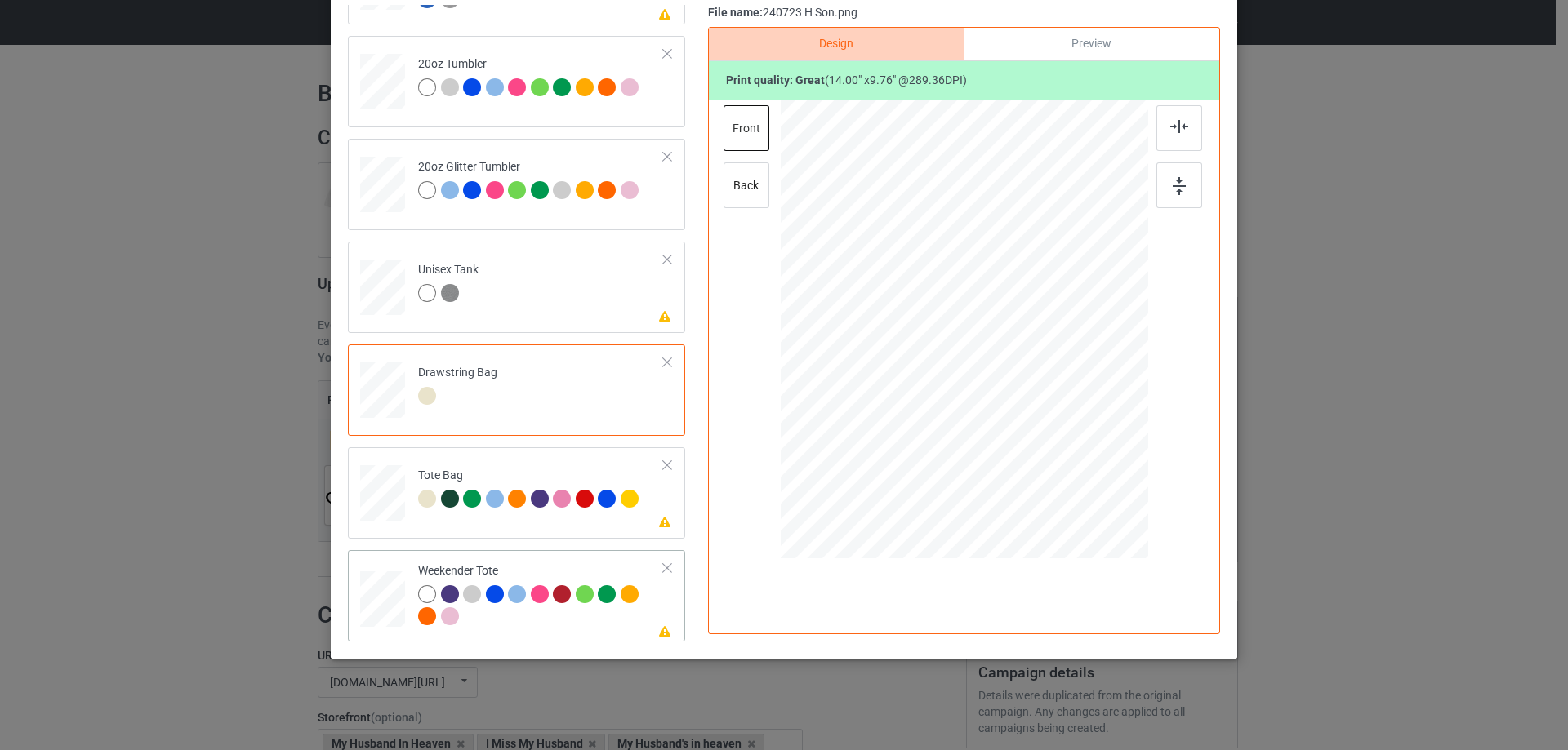
click at [379, 601] on div at bounding box center [382, 600] width 45 height 29
click at [380, 511] on div at bounding box center [383, 502] width 21 height 25
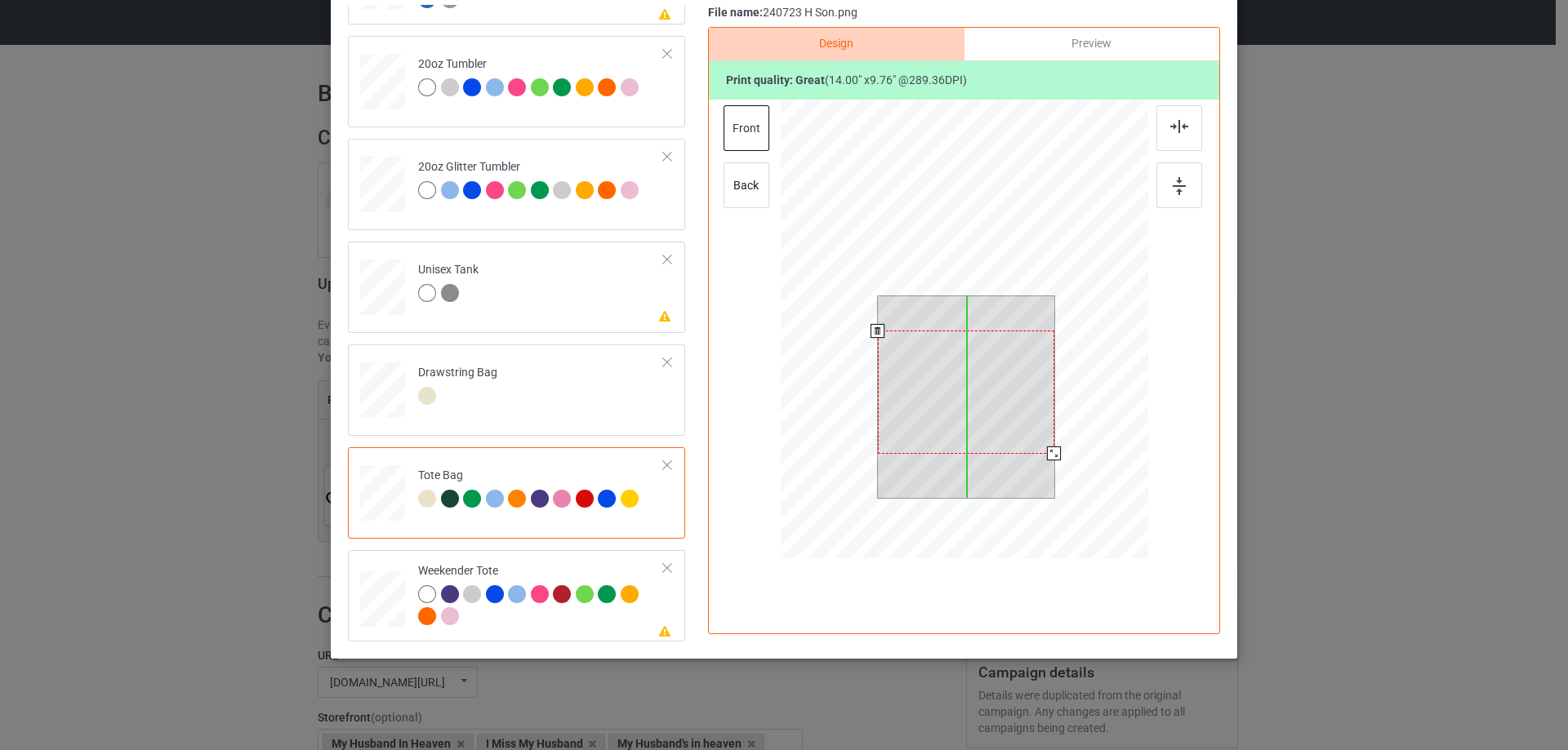
drag, startPoint x: 966, startPoint y: 364, endPoint x: 966, endPoint y: 374, distance: 10.0
click at [966, 374] on div at bounding box center [966, 392] width 176 height 124
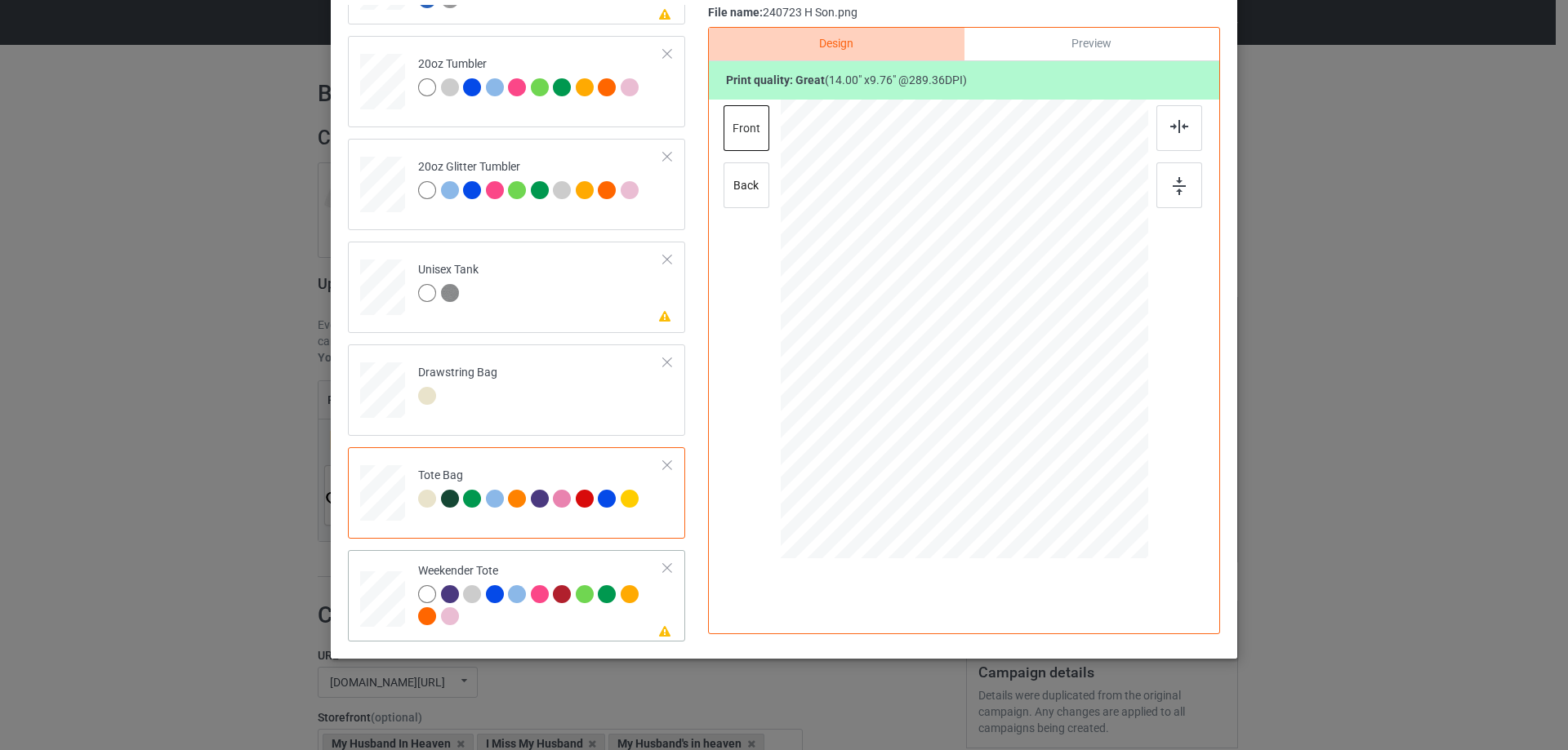
click at [377, 599] on div at bounding box center [382, 600] width 45 height 29
click at [1082, 419] on div at bounding box center [1089, 417] width 13 height 13
click at [1030, 378] on div at bounding box center [958, 326] width 250 height 174
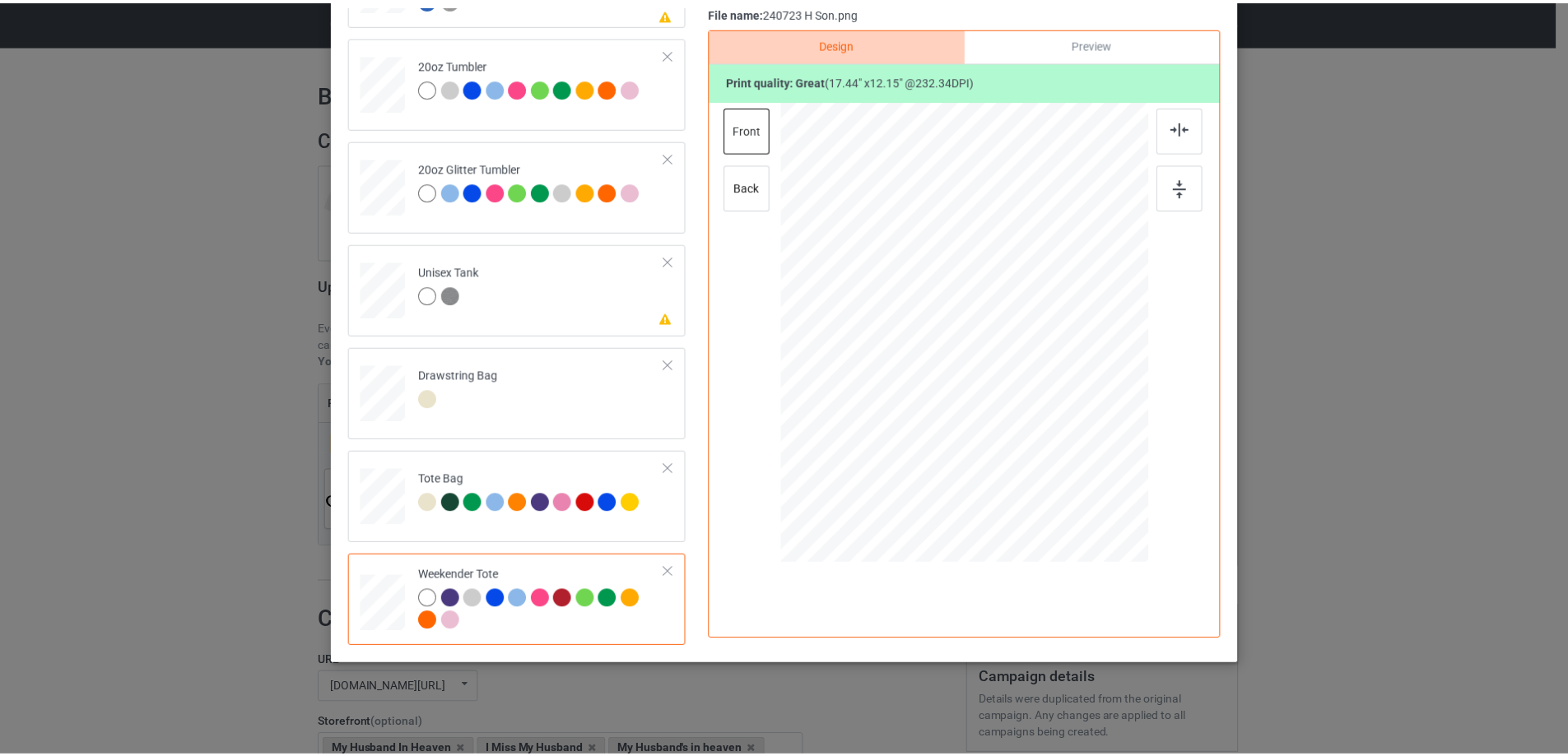
scroll to position [111, 0]
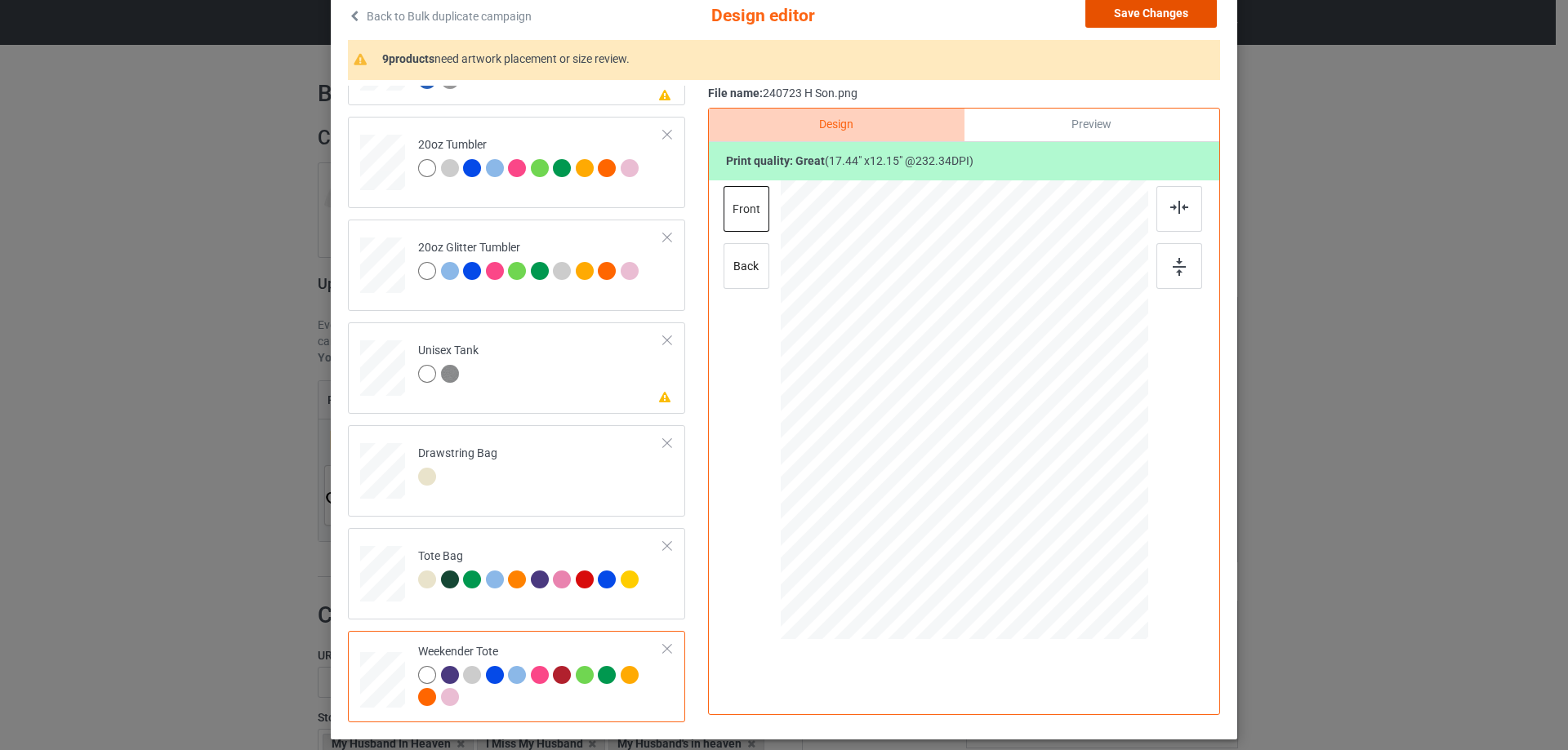
click at [1168, 19] on button "Save Changes" at bounding box center [1150, 12] width 131 height 30
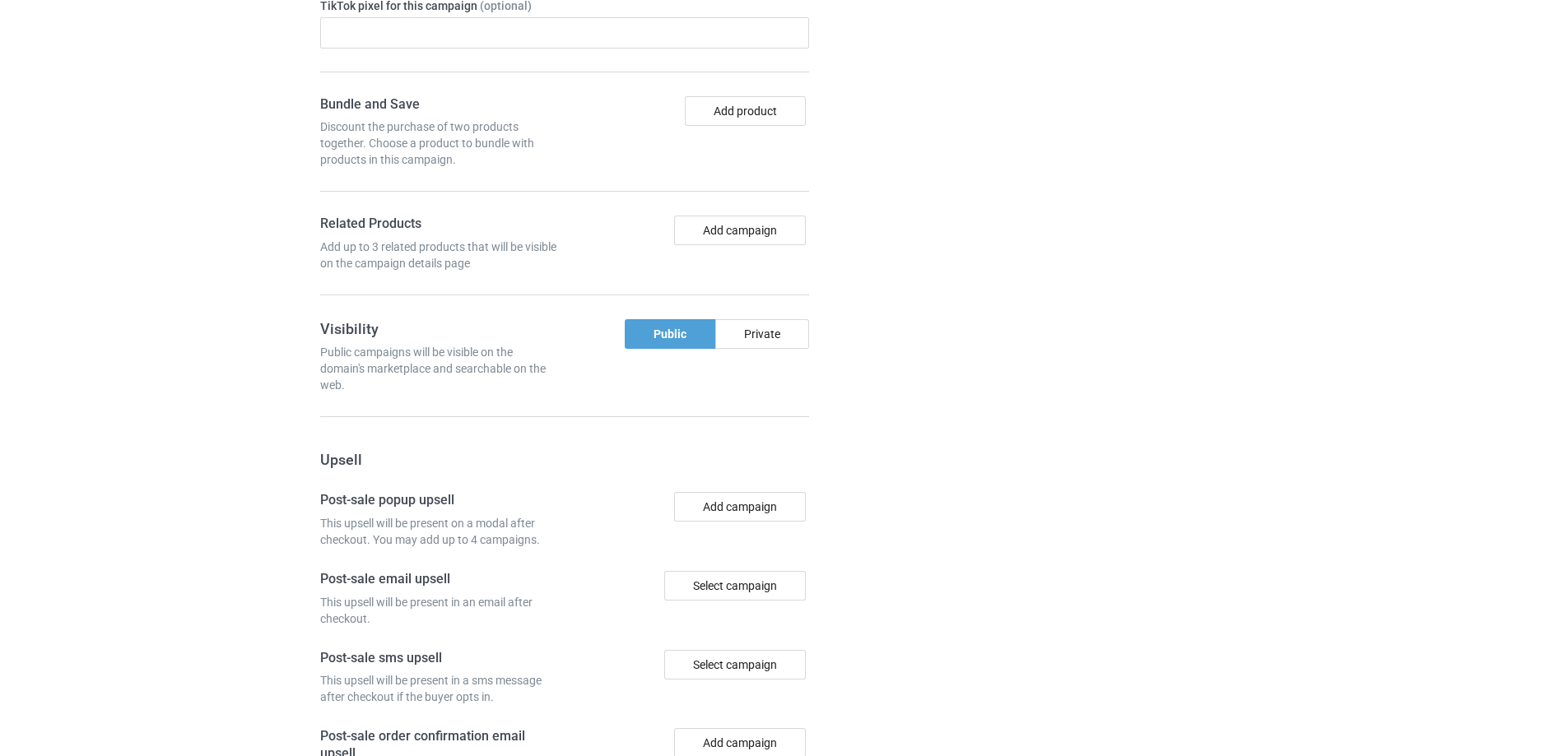
scroll to position [1394, 0]
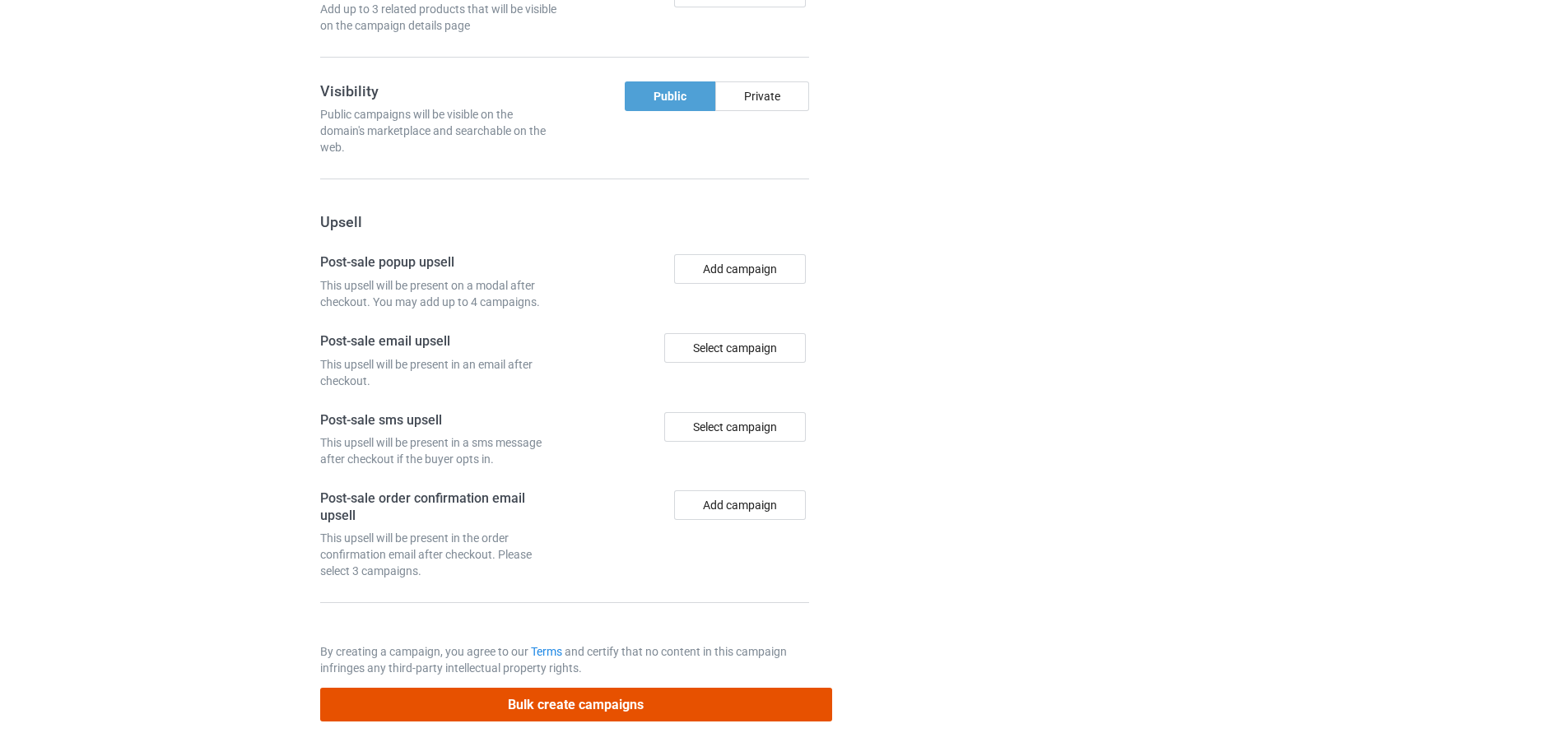
click at [634, 706] on button "Bulk create campaigns" at bounding box center [576, 705] width 512 height 34
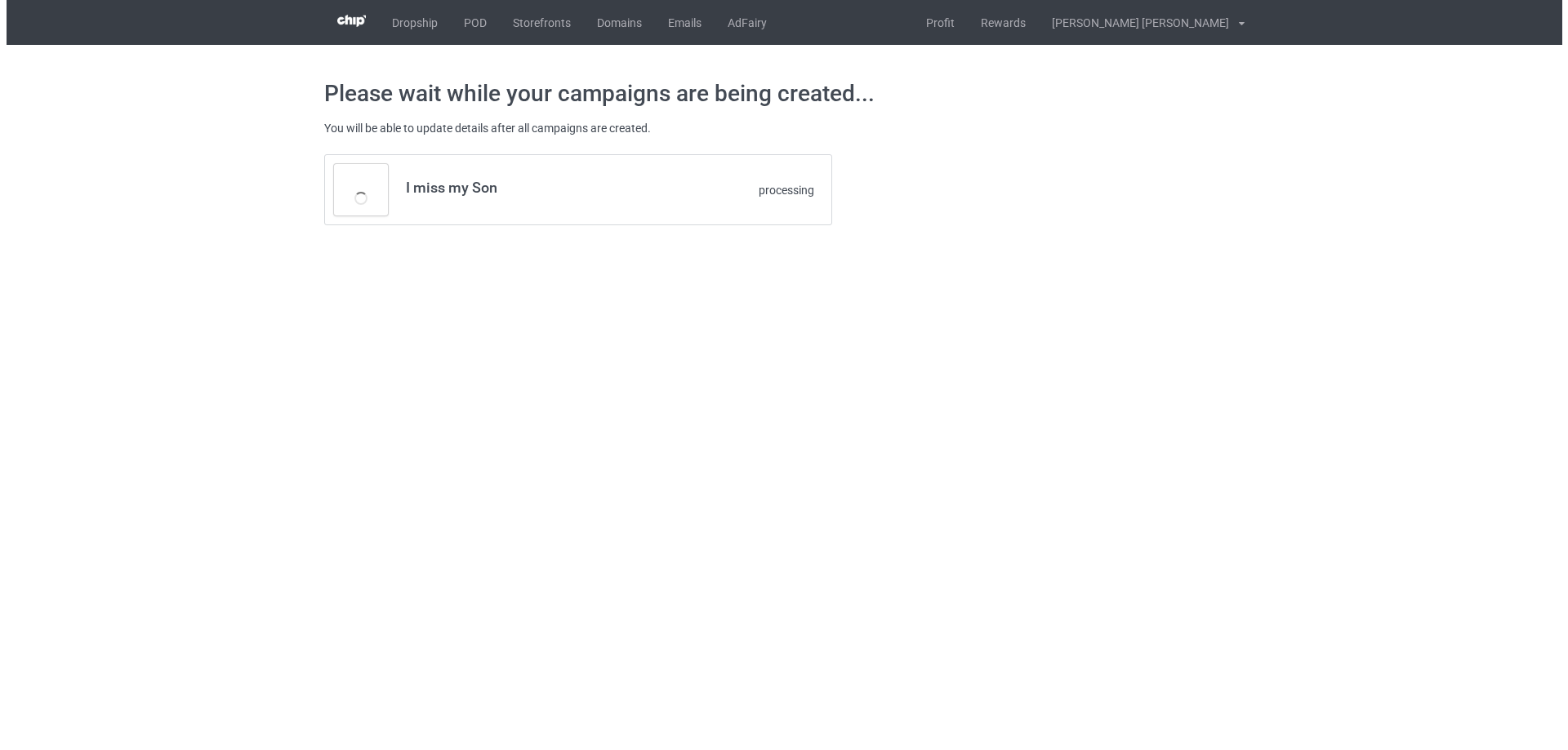
scroll to position [0, 0]
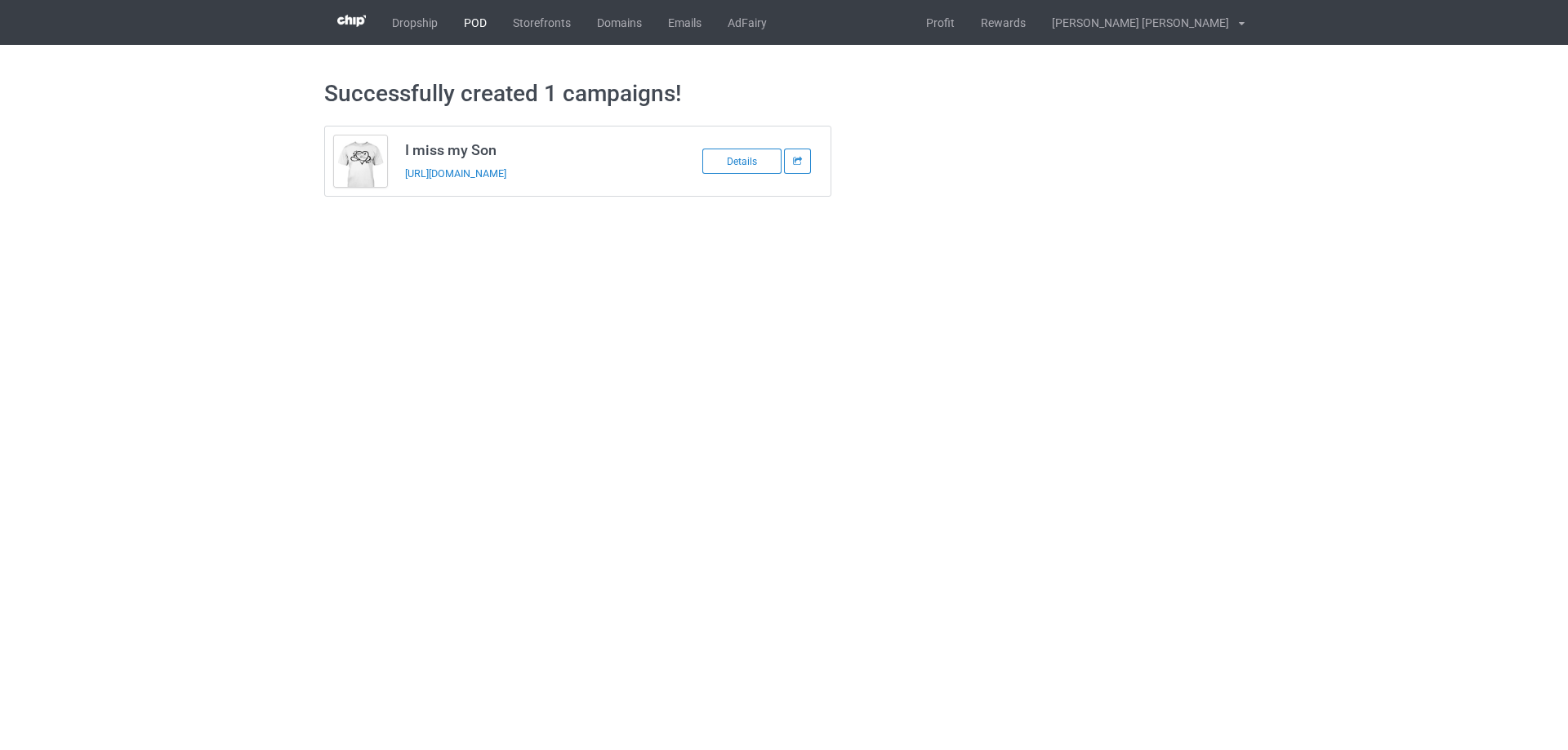
click at [483, 28] on link "POD" at bounding box center [475, 22] width 49 height 45
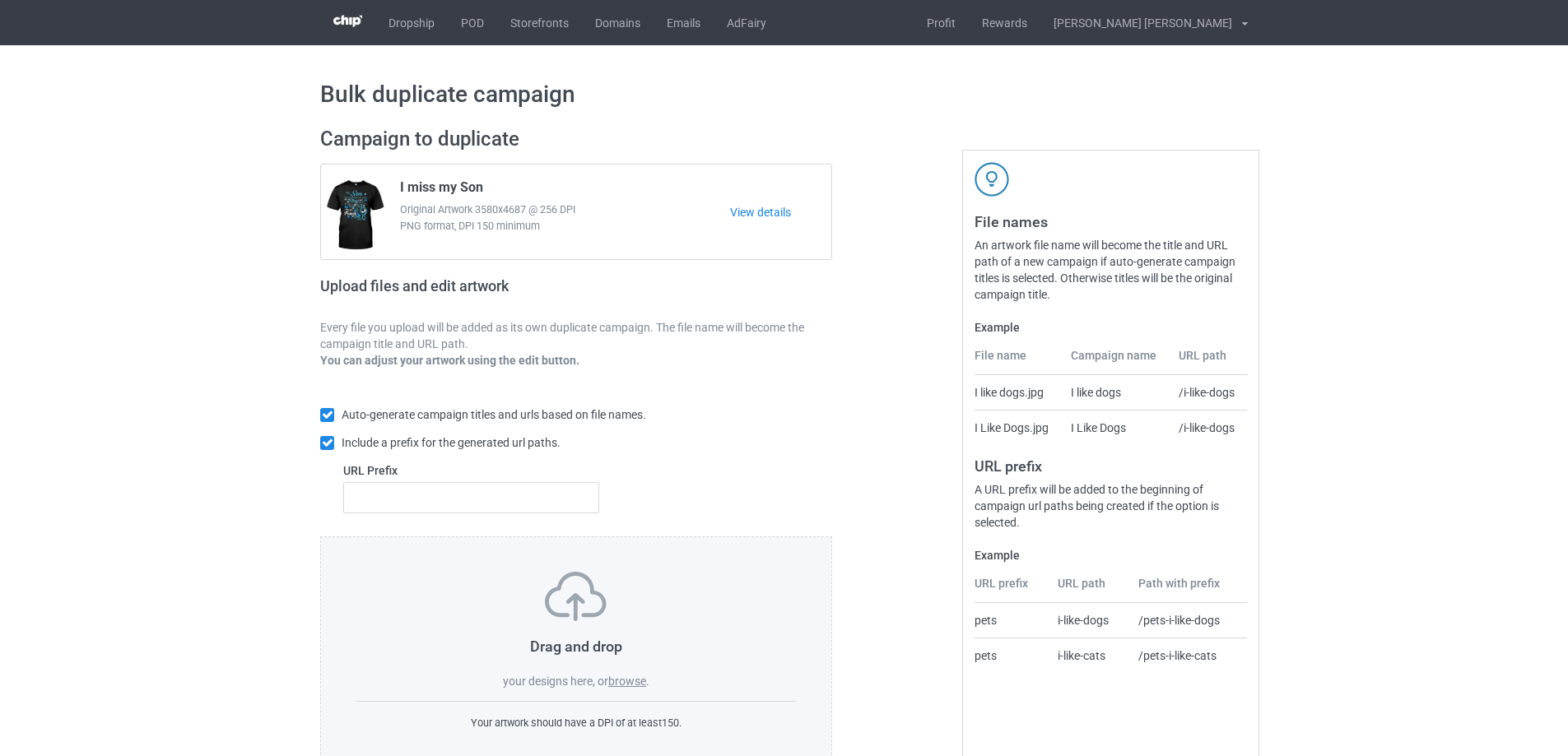
click at [628, 686] on label "browse" at bounding box center [627, 682] width 38 height 14
click at [0, 0] on input "browse" at bounding box center [0, 0] width 0 height 0
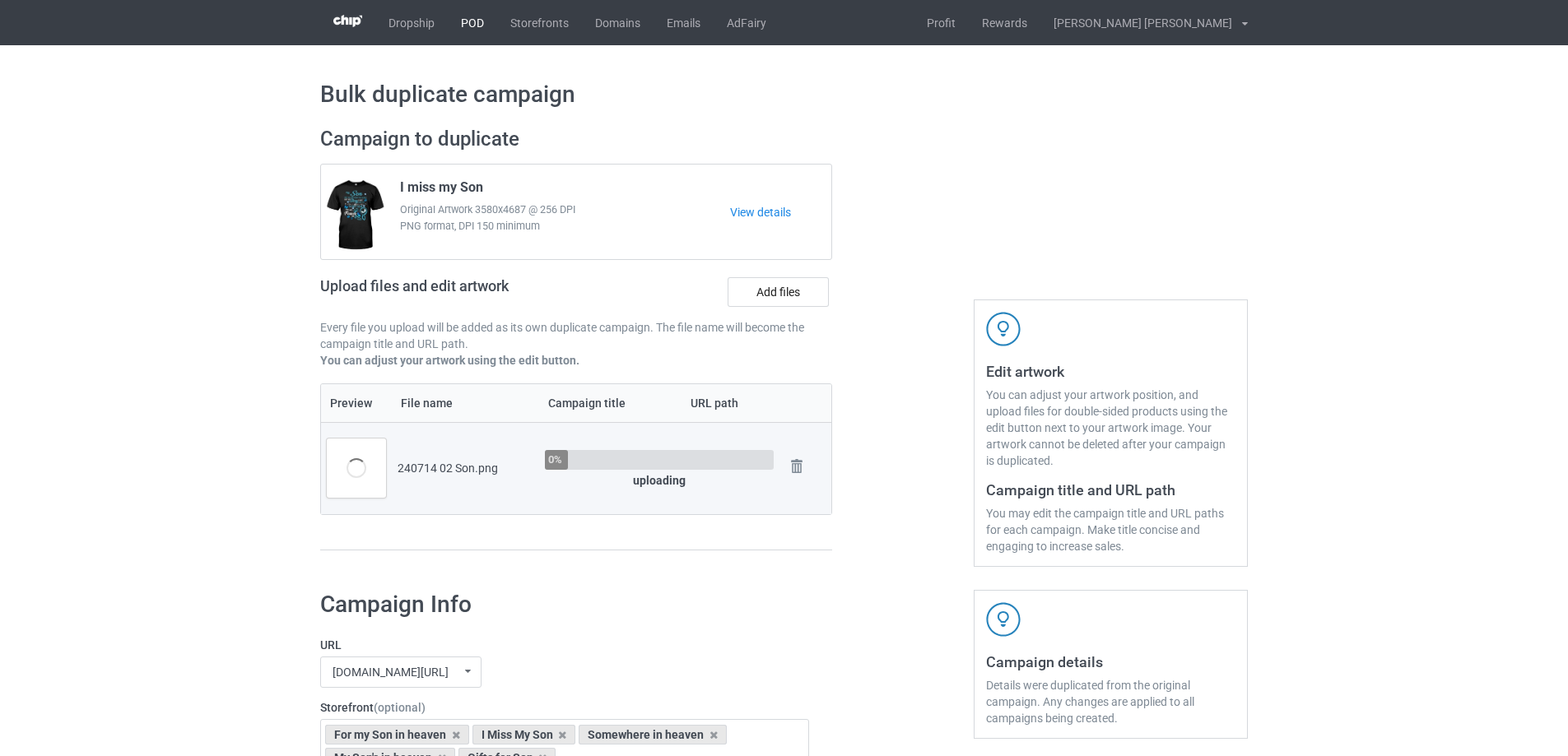
click at [477, 28] on link "POD" at bounding box center [472, 22] width 49 height 45
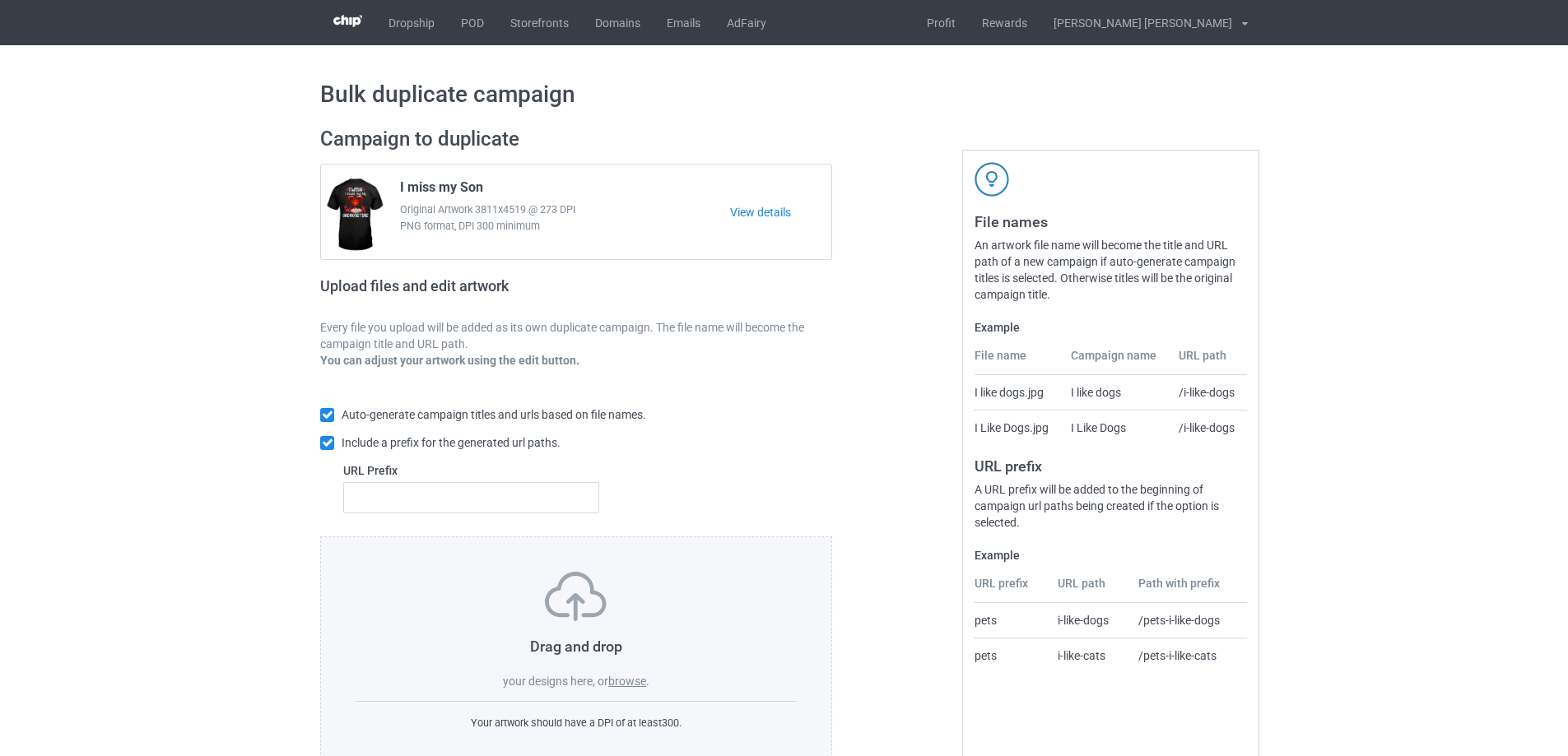
click at [620, 680] on label "browse" at bounding box center [627, 682] width 38 height 14
click at [0, 0] on input "browse" at bounding box center [0, 0] width 0 height 0
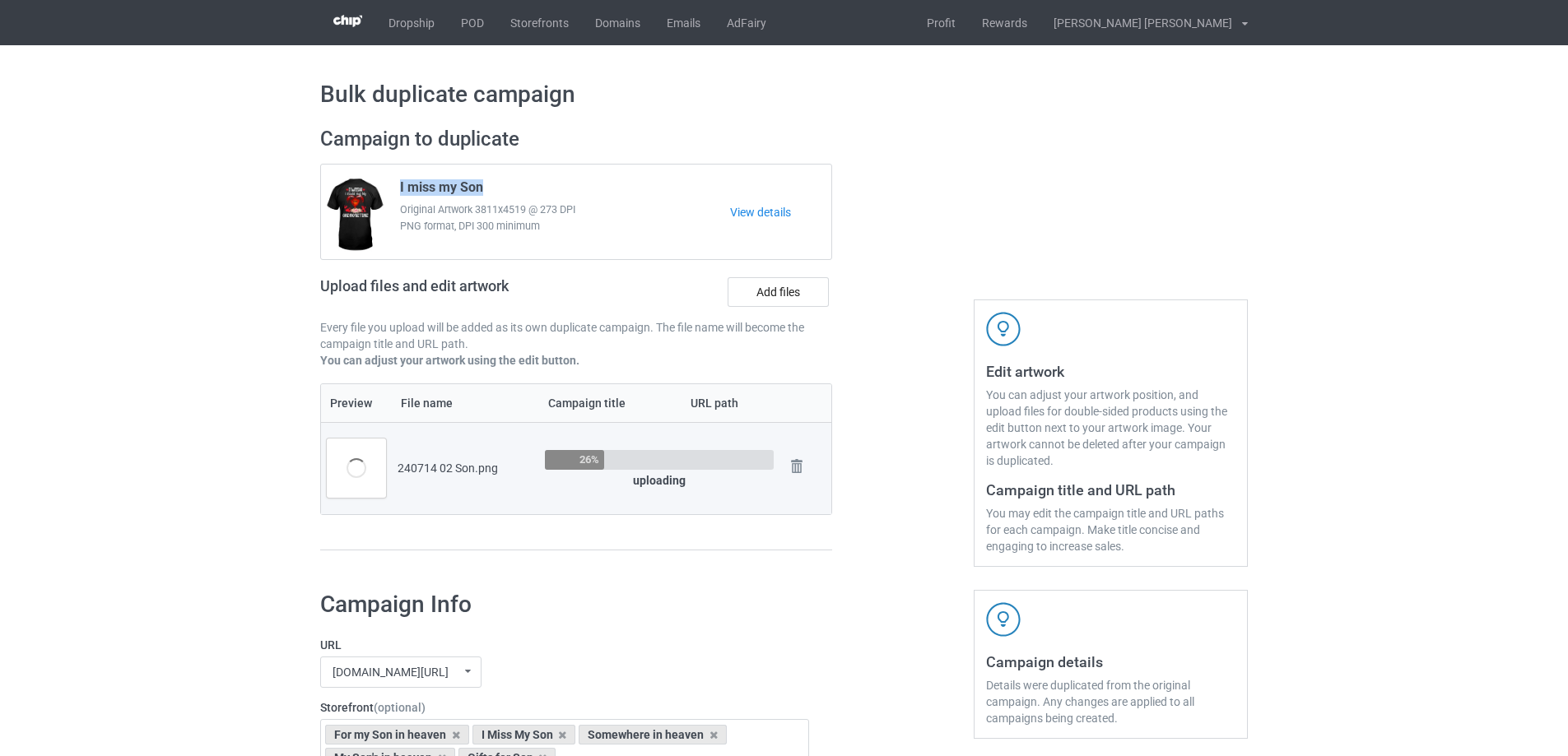
drag, startPoint x: 493, startPoint y: 190, endPoint x: 397, endPoint y: 176, distance: 97.0
click at [397, 176] on div "I miss my Son Original Artwork 3811x4519 @ 273 DPI PNG format, DPI 300 minimum" at bounding box center [559, 212] width 342 height 77
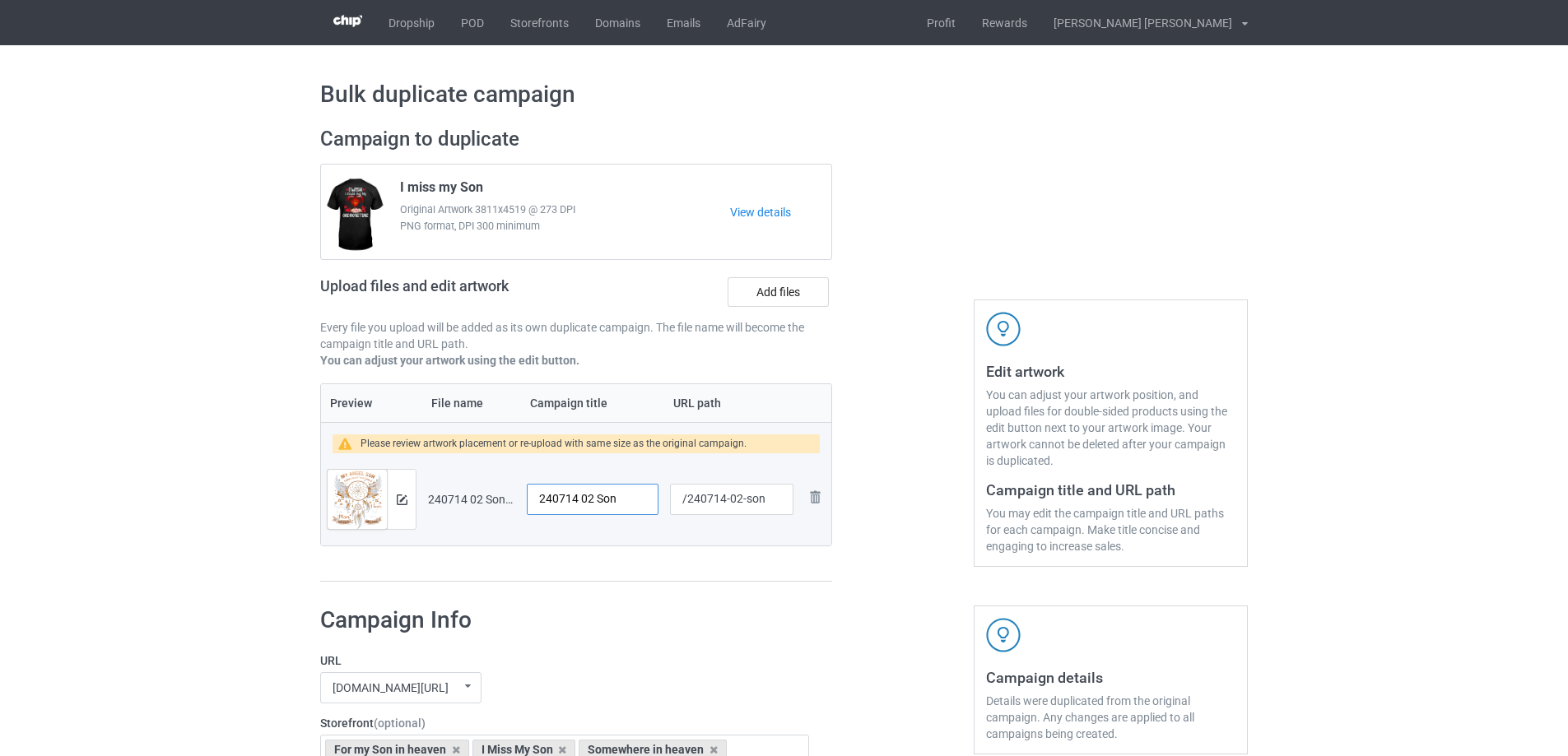
drag, startPoint x: 624, startPoint y: 491, endPoint x: 521, endPoint y: 494, distance: 103.0
click at [521, 494] on td "240714 02 Son" at bounding box center [593, 499] width 143 height 92
type input "My angel Son"
drag, startPoint x: 743, startPoint y: 500, endPoint x: 730, endPoint y: 500, distance: 13.0
click at [730, 500] on input "/240714-02-son" at bounding box center [732, 499] width 124 height 31
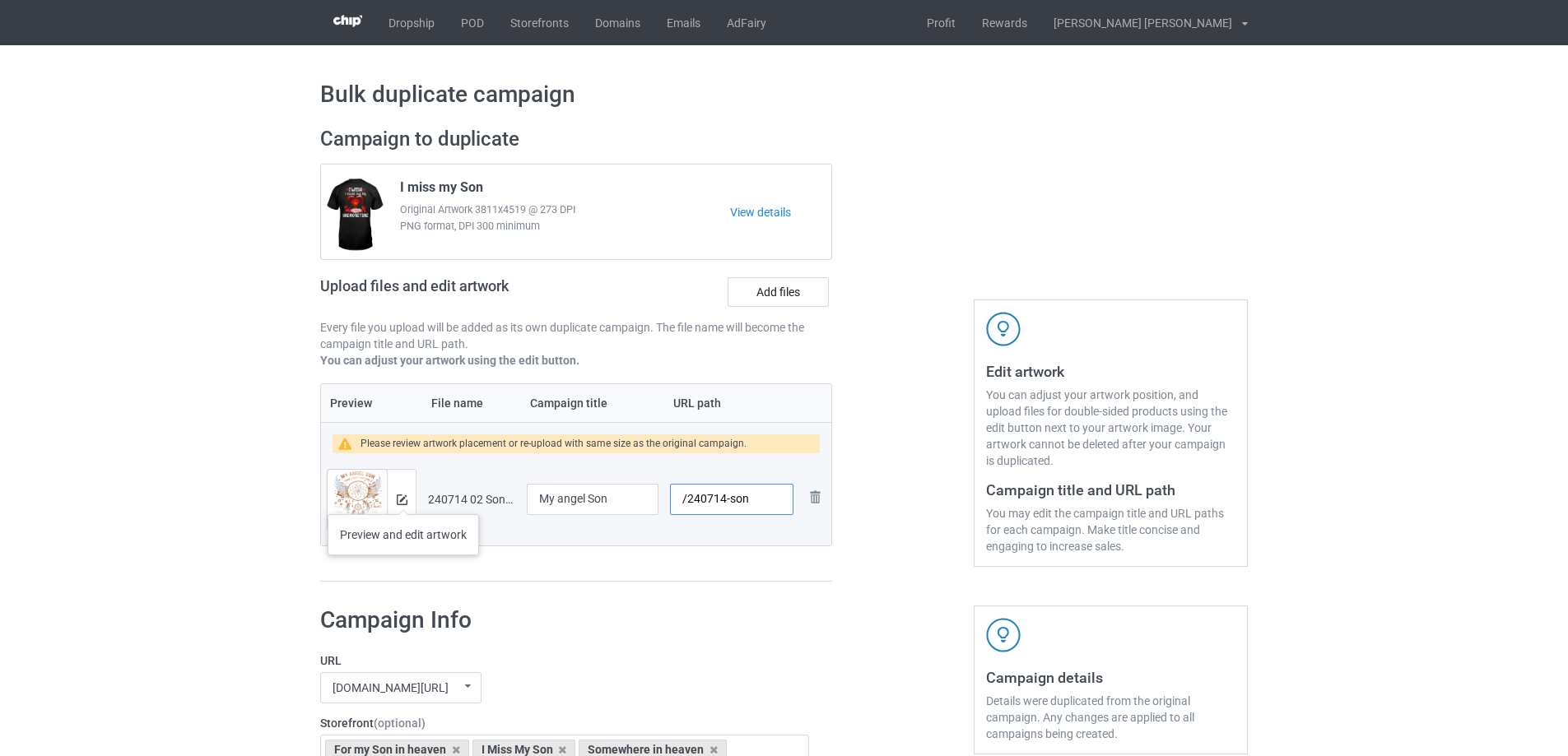
type input "/240714-son"
click at [404, 498] on img at bounding box center [402, 499] width 11 height 11
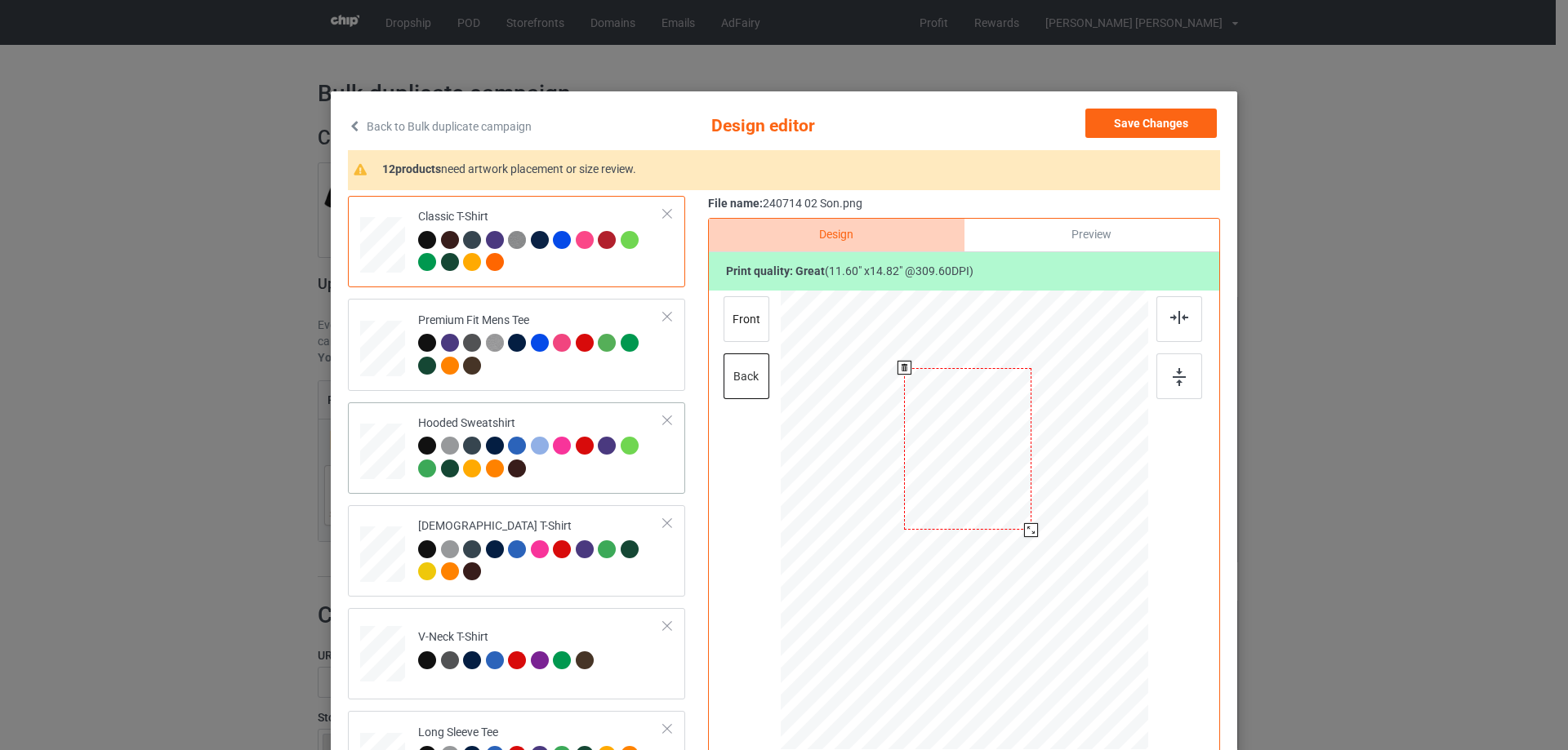
click at [1043, 563] on div at bounding box center [965, 522] width 368 height 464
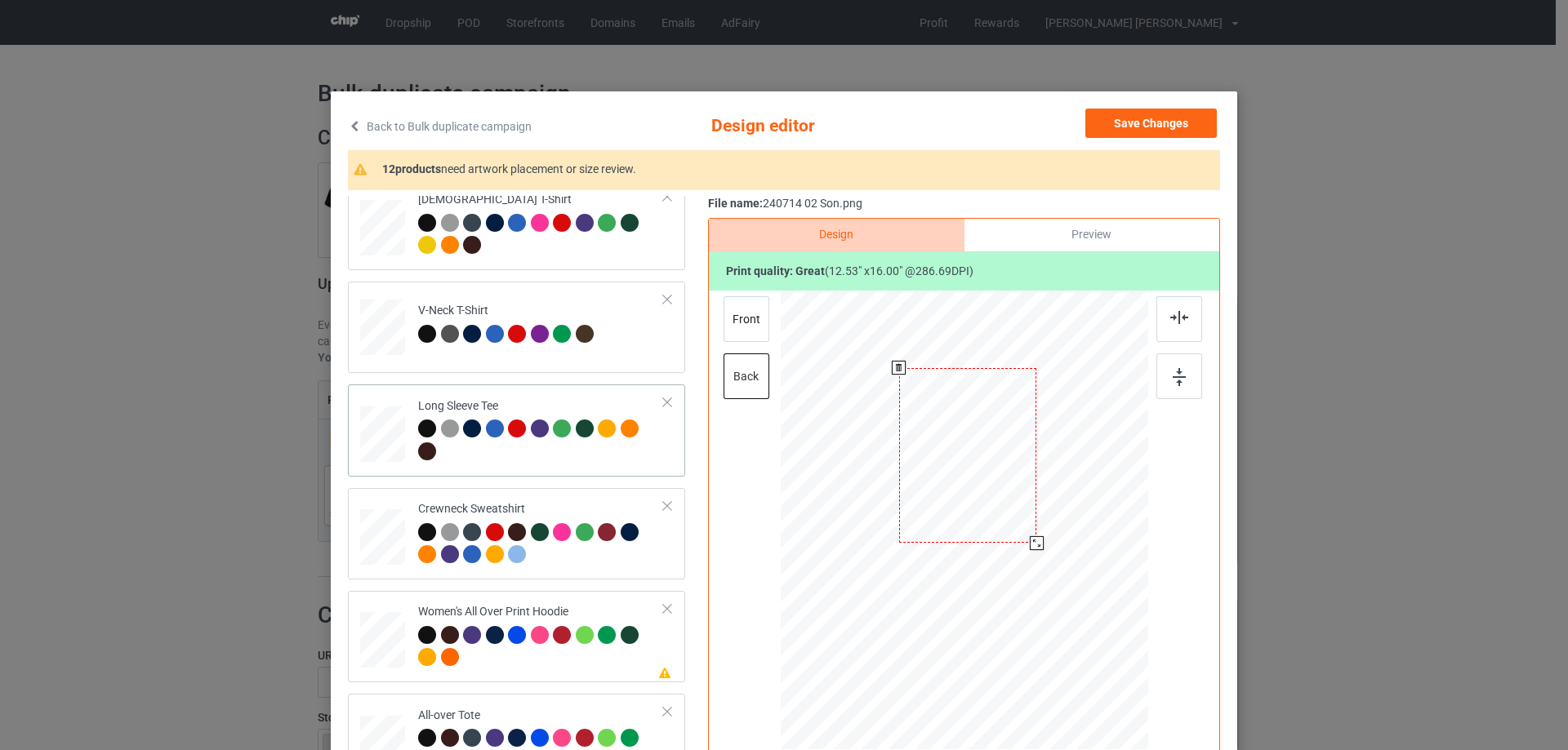
scroll to position [490, 0]
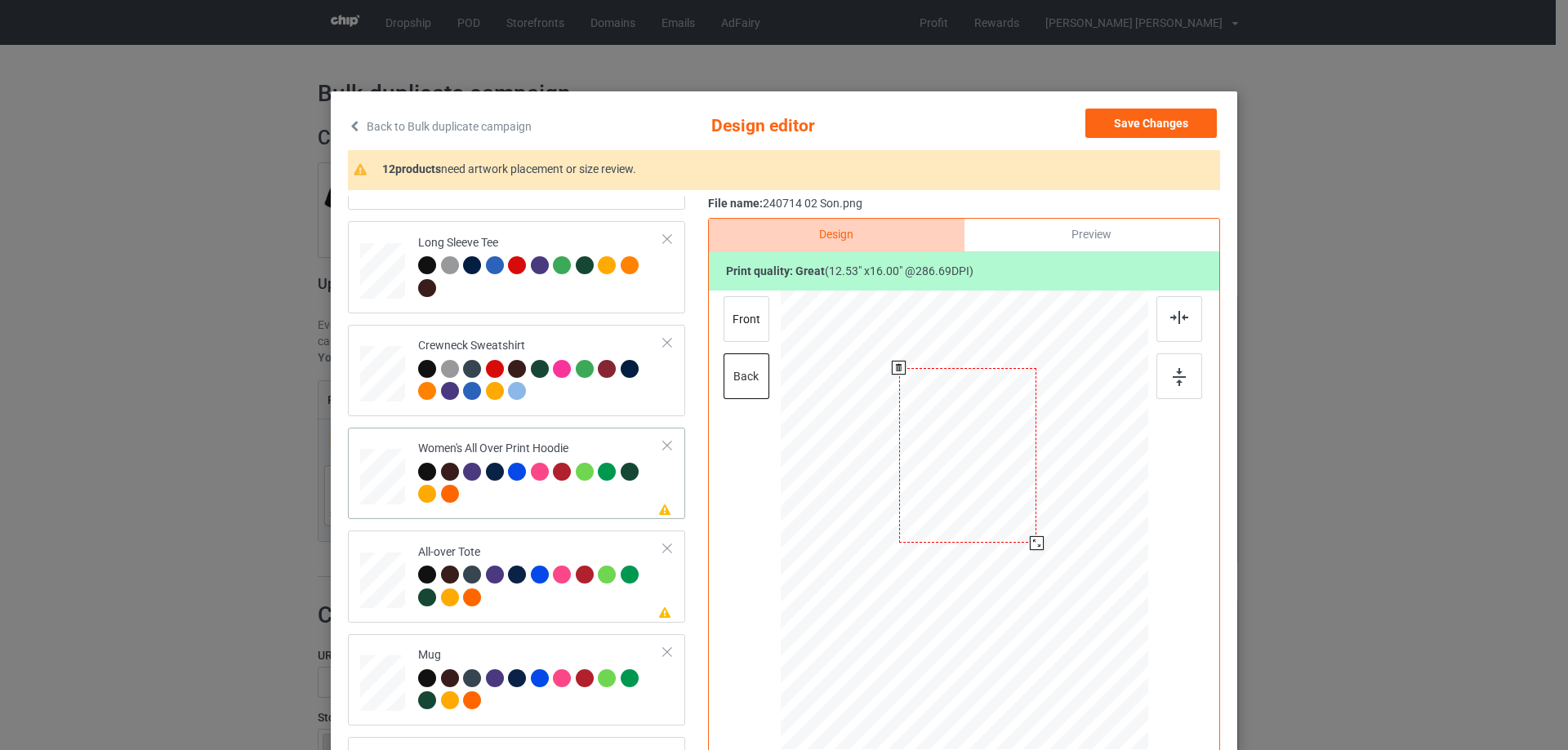
click at [375, 478] on div at bounding box center [382, 477] width 45 height 51
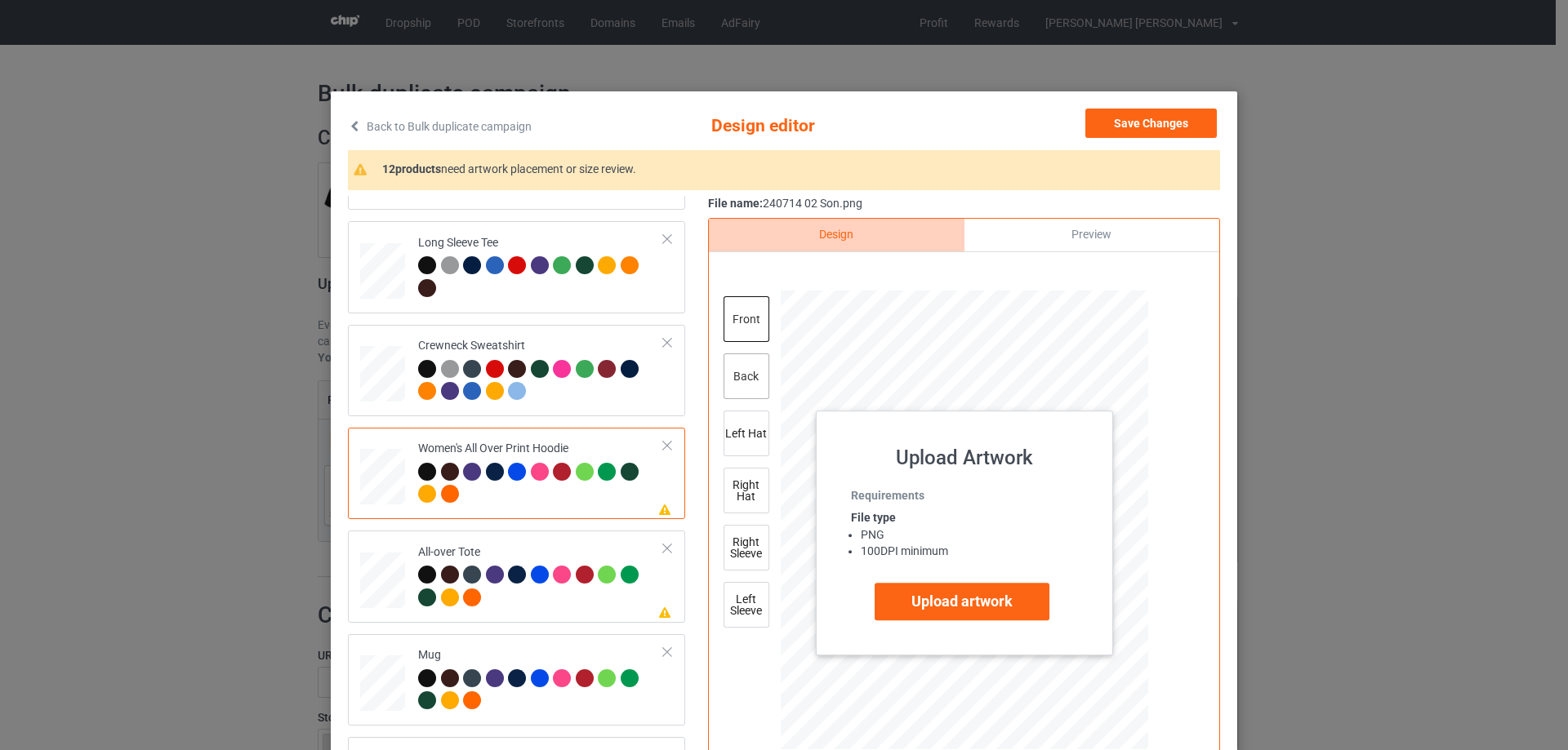
click at [749, 370] on div "back" at bounding box center [746, 376] width 46 height 46
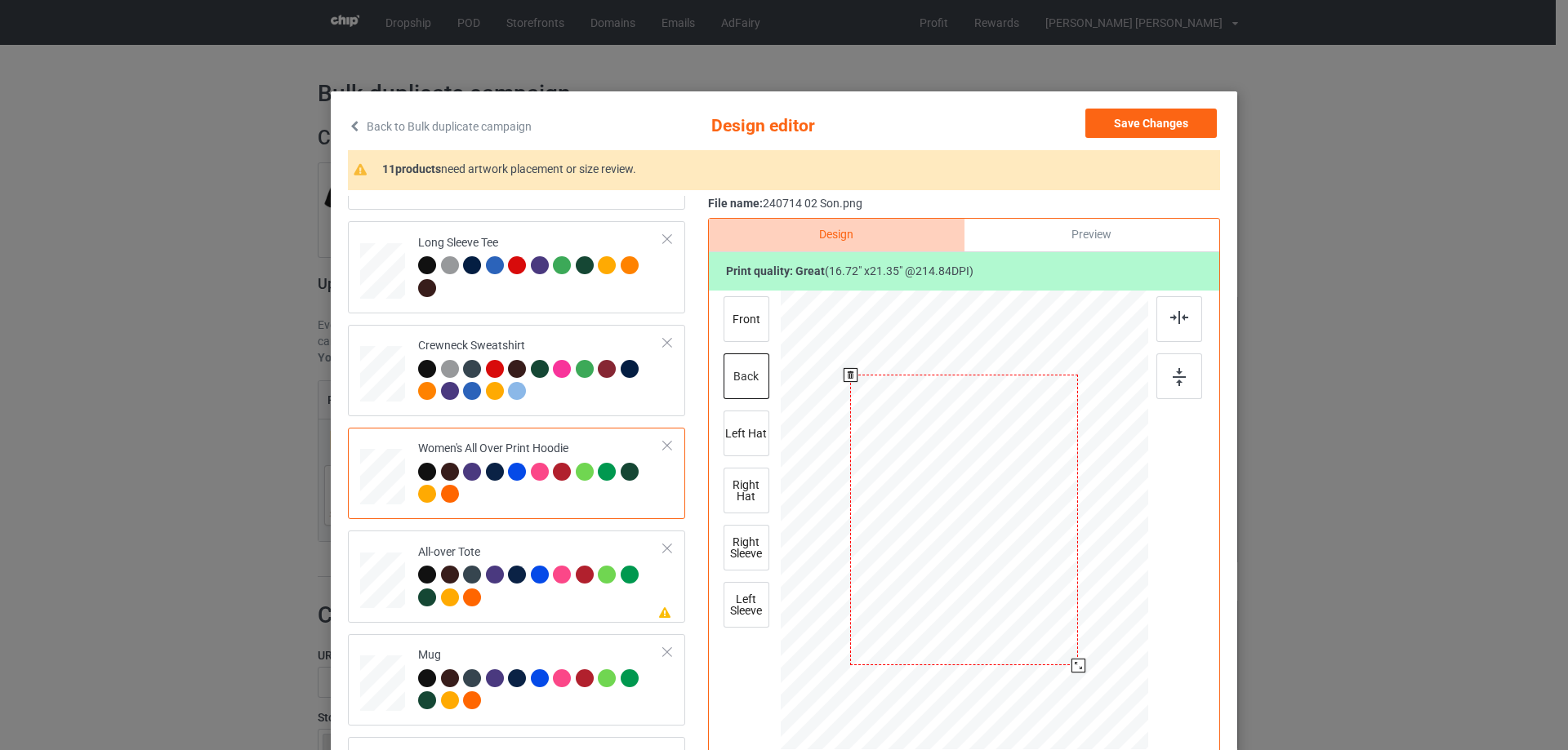
click at [1072, 671] on div at bounding box center [1079, 666] width 13 height 13
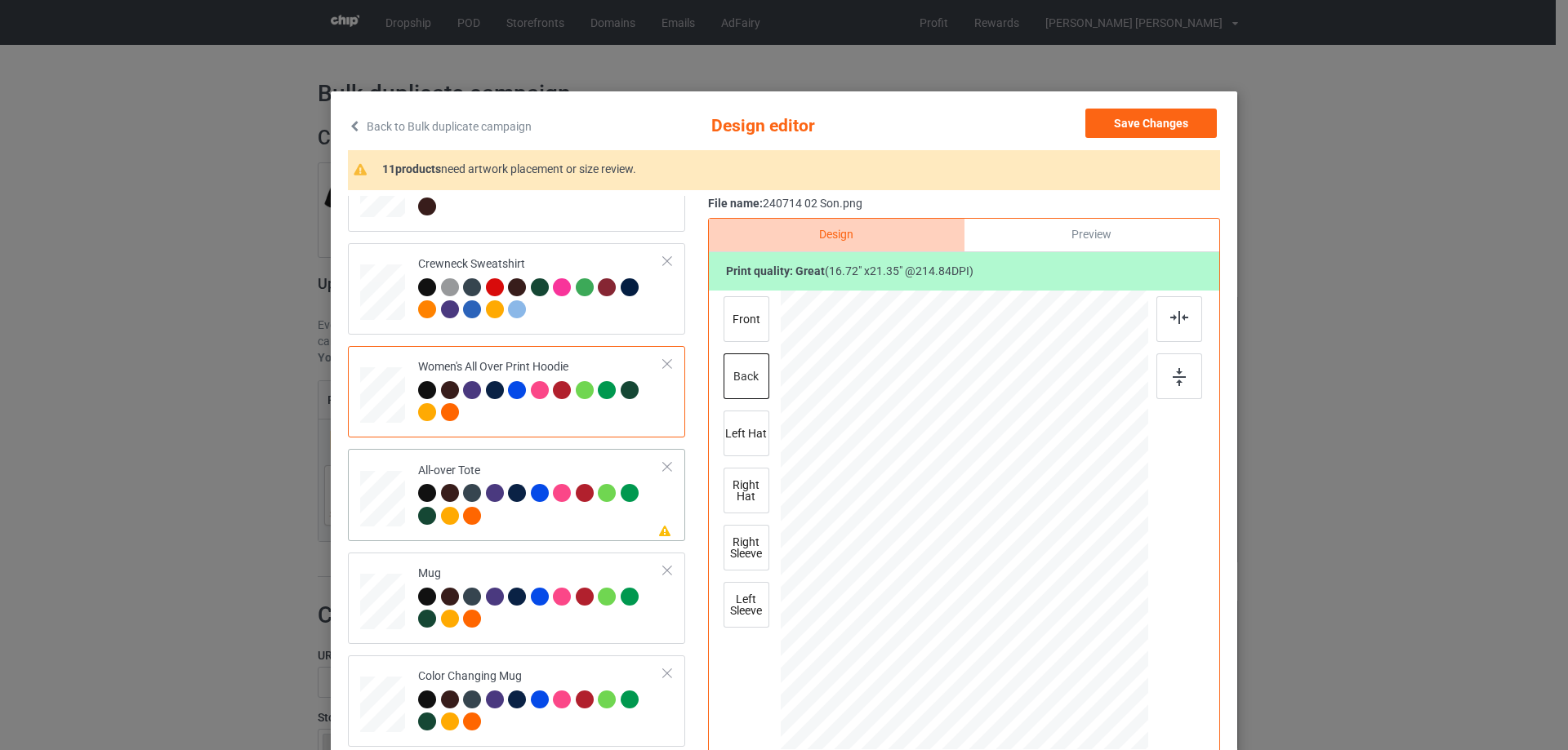
click at [394, 507] on div at bounding box center [382, 499] width 45 height 45
click at [1072, 659] on div at bounding box center [1073, 660] width 13 height 13
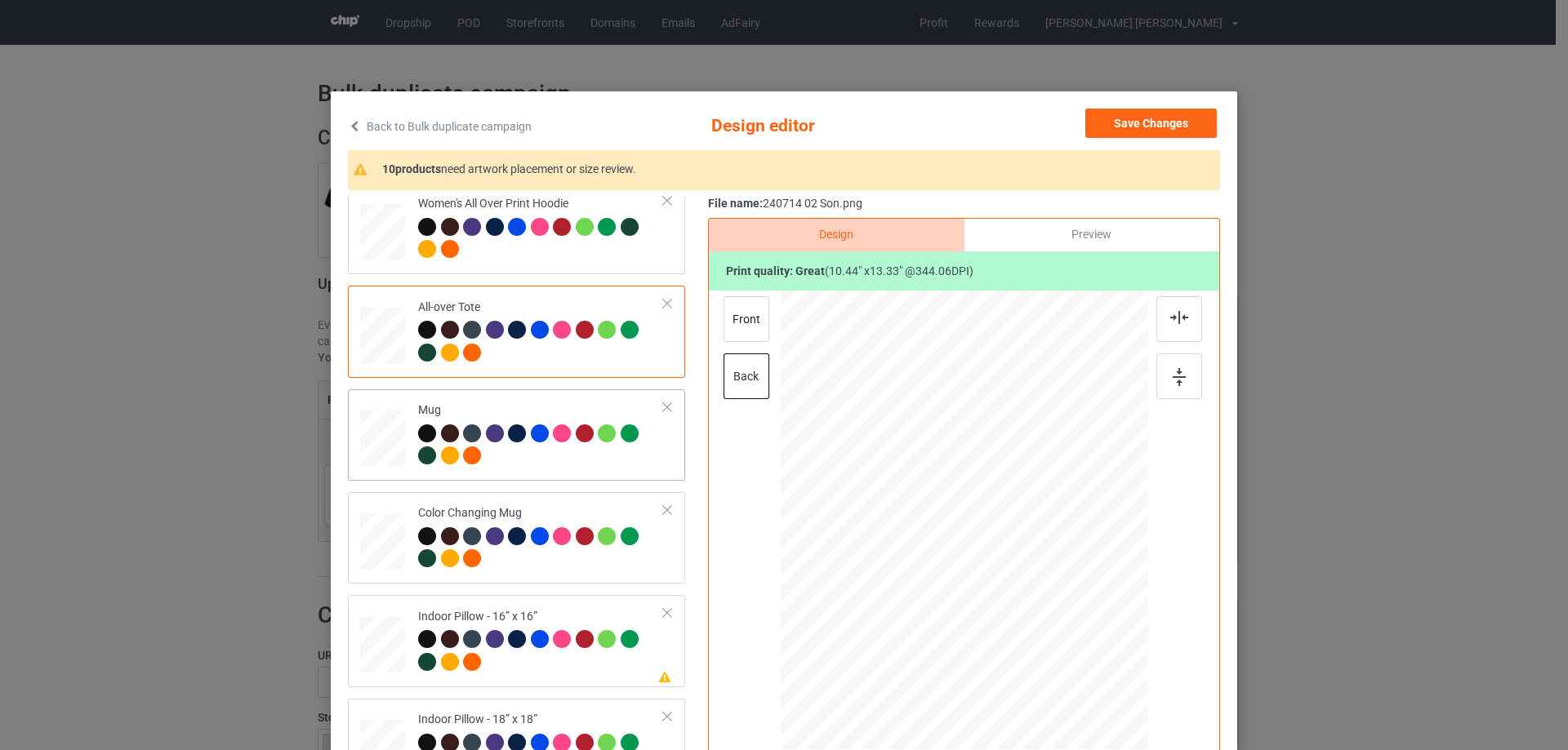
click at [382, 438] on div at bounding box center [382, 439] width 45 height 19
click at [1117, 595] on div at bounding box center [1121, 593] width 13 height 13
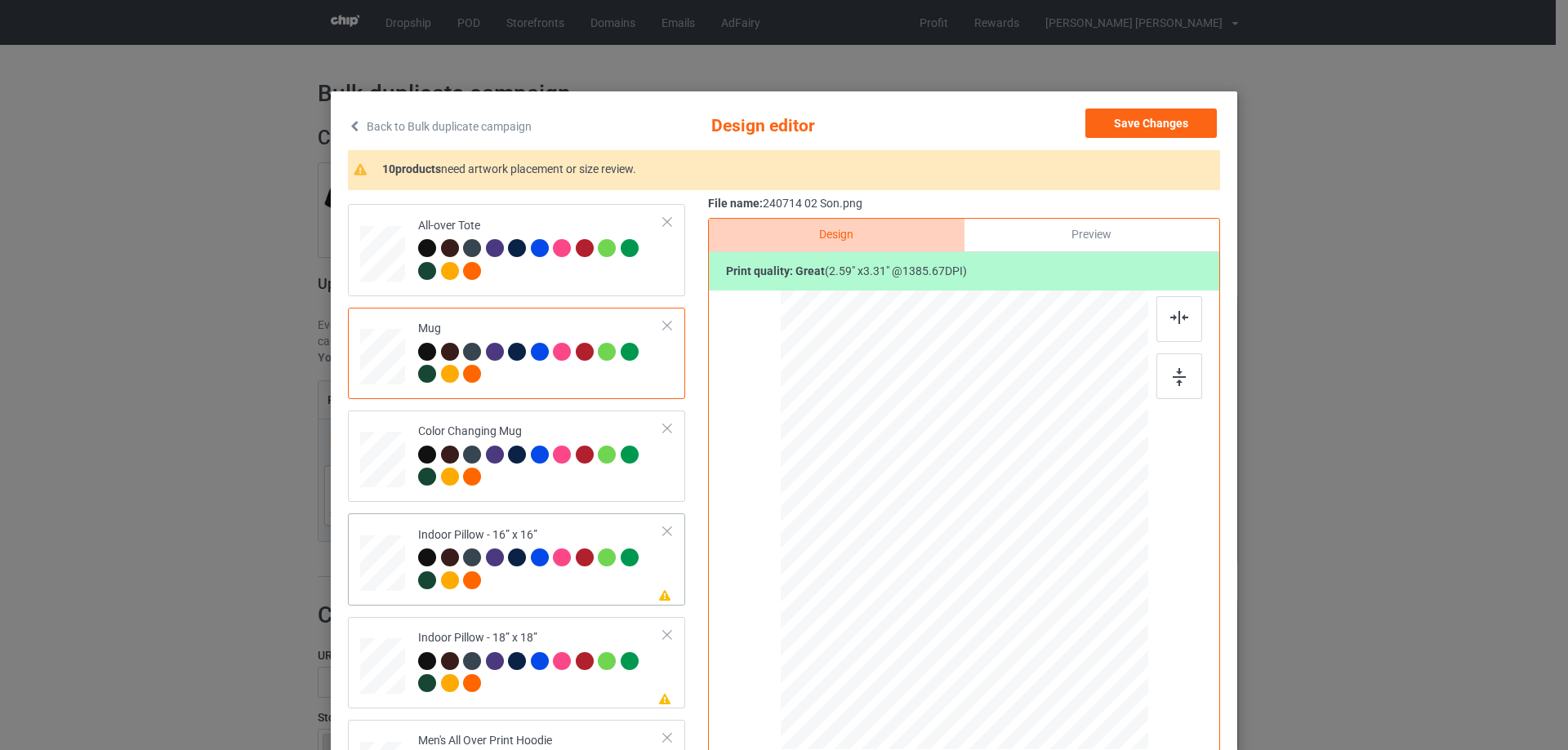
click at [395, 570] on div at bounding box center [382, 563] width 45 height 45
drag, startPoint x: 1067, startPoint y: 662, endPoint x: 1065, endPoint y: 644, distance: 18.1
click at [1065, 644] on div at bounding box center [1064, 648] width 13 height 13
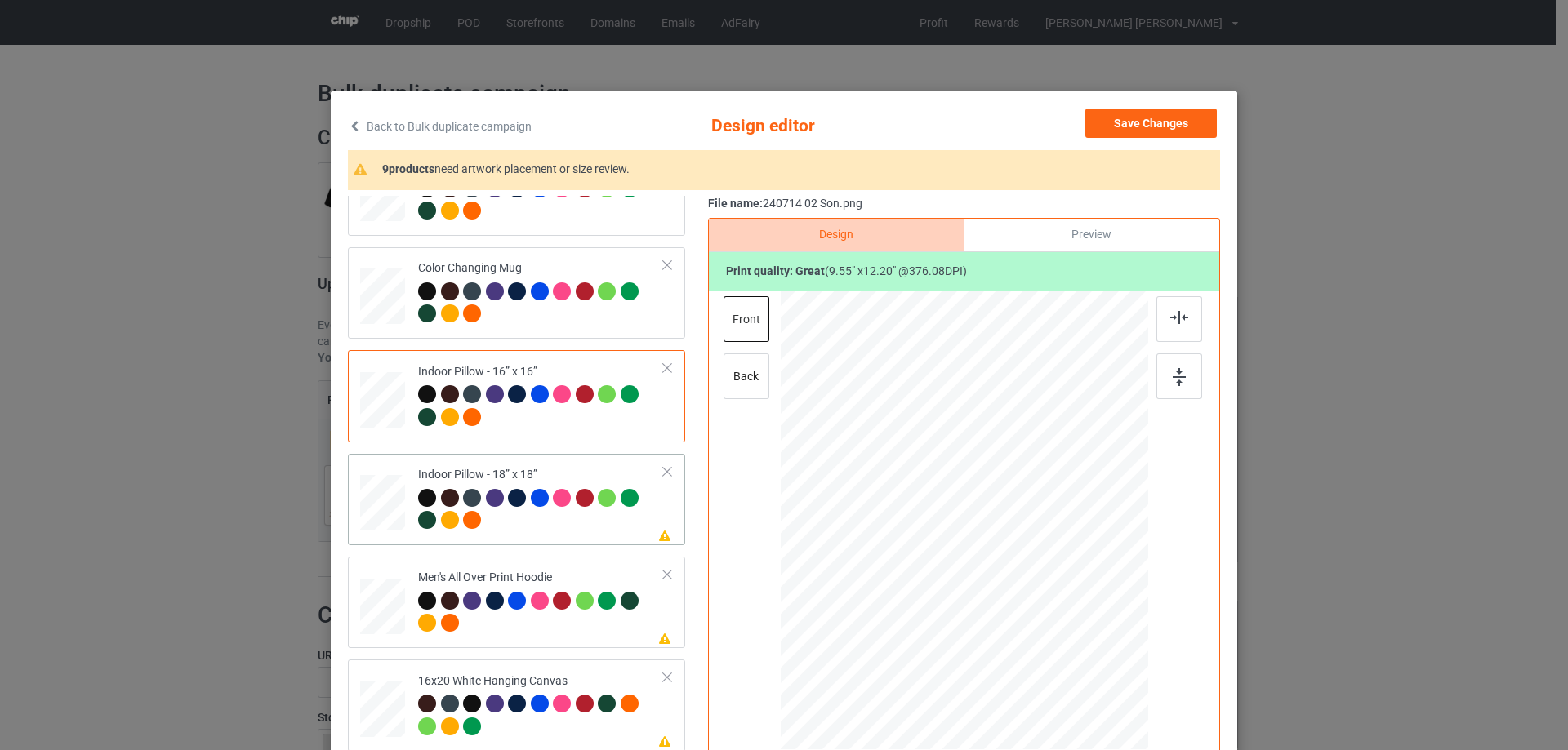
click at [391, 515] on div at bounding box center [382, 503] width 45 height 45
drag, startPoint x: 1066, startPoint y: 660, endPoint x: 1054, endPoint y: 642, distance: 21.6
click at [1065, 643] on div at bounding box center [964, 520] width 367 height 366
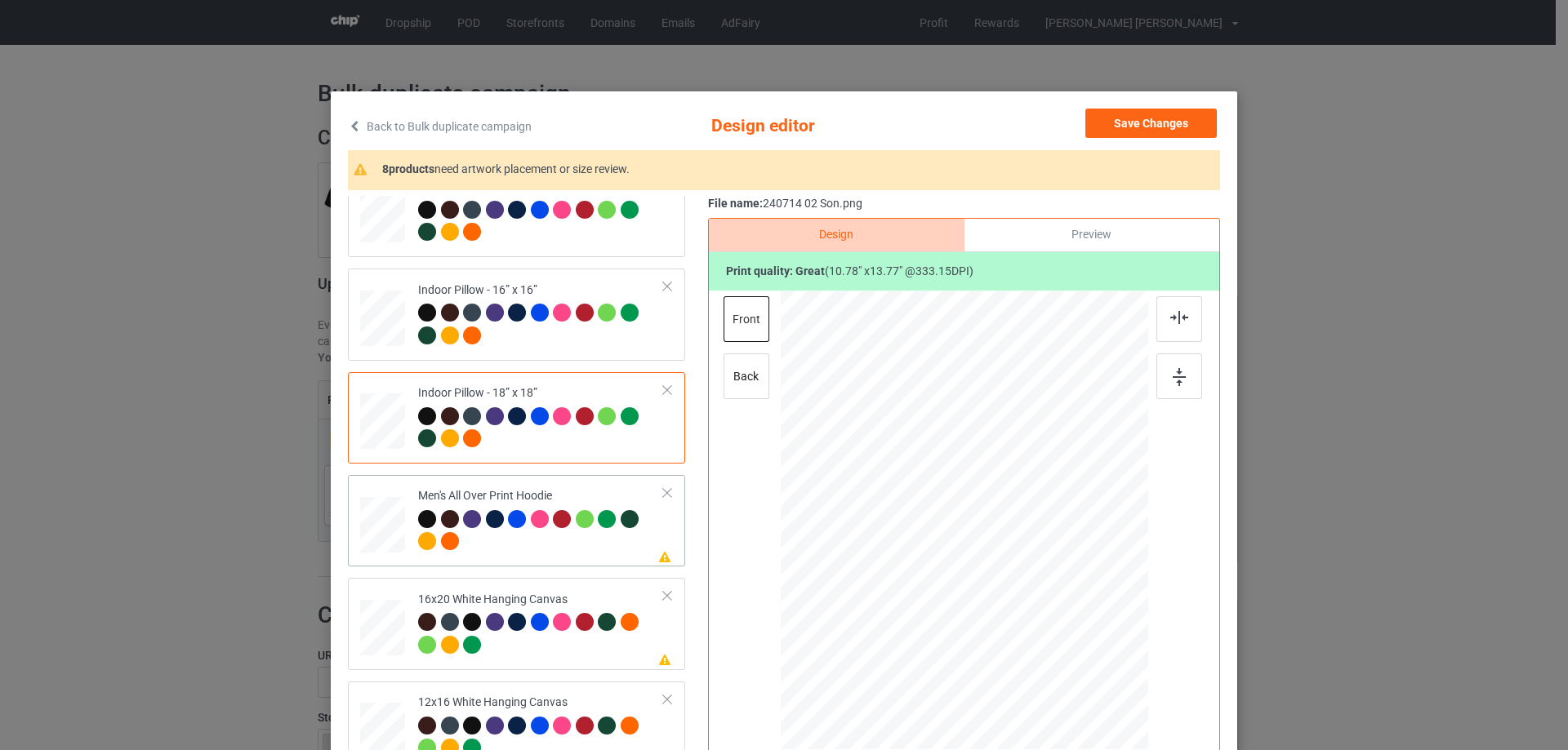
click at [377, 533] on div at bounding box center [382, 524] width 45 height 47
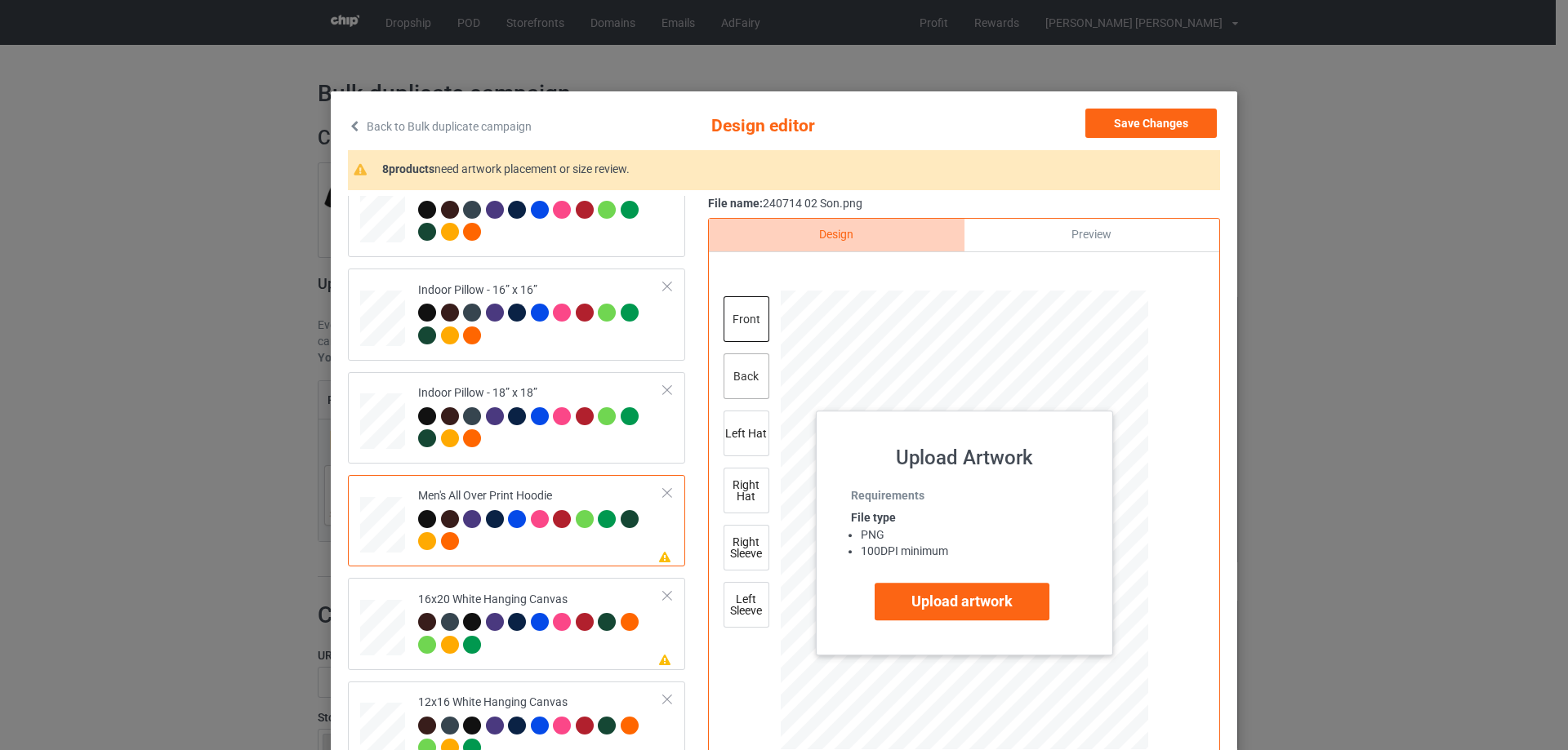
click at [748, 379] on div "back" at bounding box center [746, 376] width 46 height 46
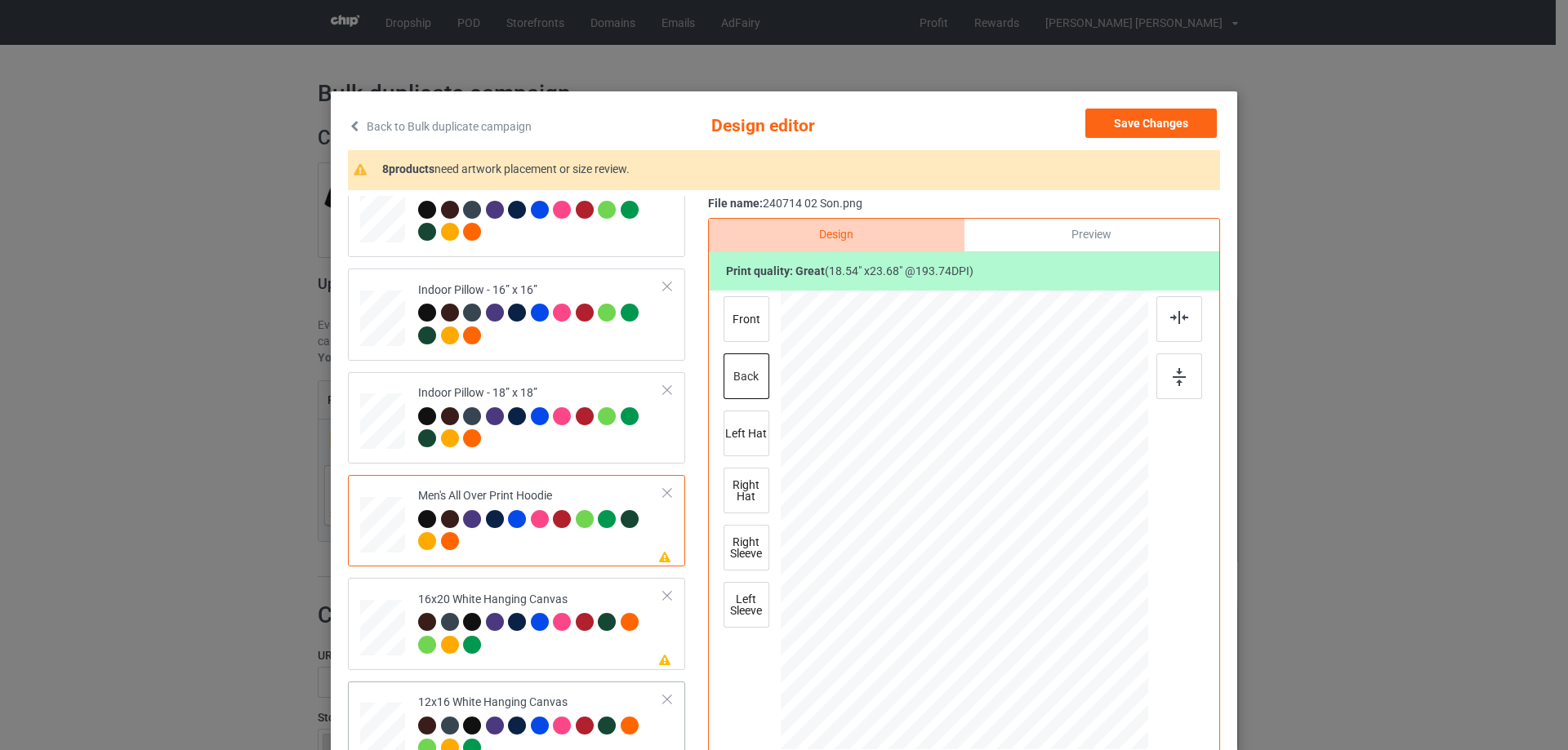
scroll to position [1225, 0]
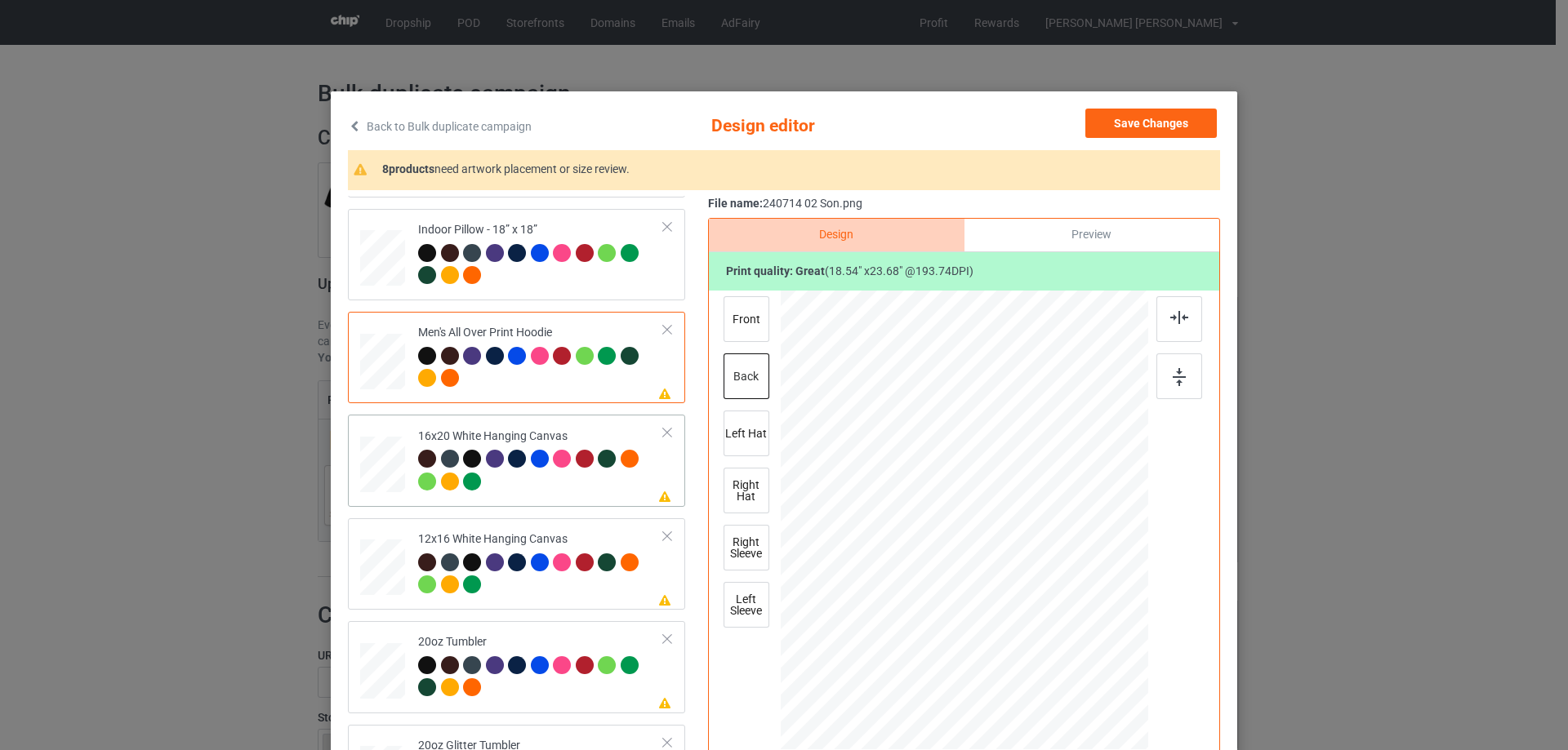
drag, startPoint x: 385, startPoint y: 465, endPoint x: 435, endPoint y: 466, distance: 50.0
click at [385, 466] on div at bounding box center [382, 465] width 45 height 57
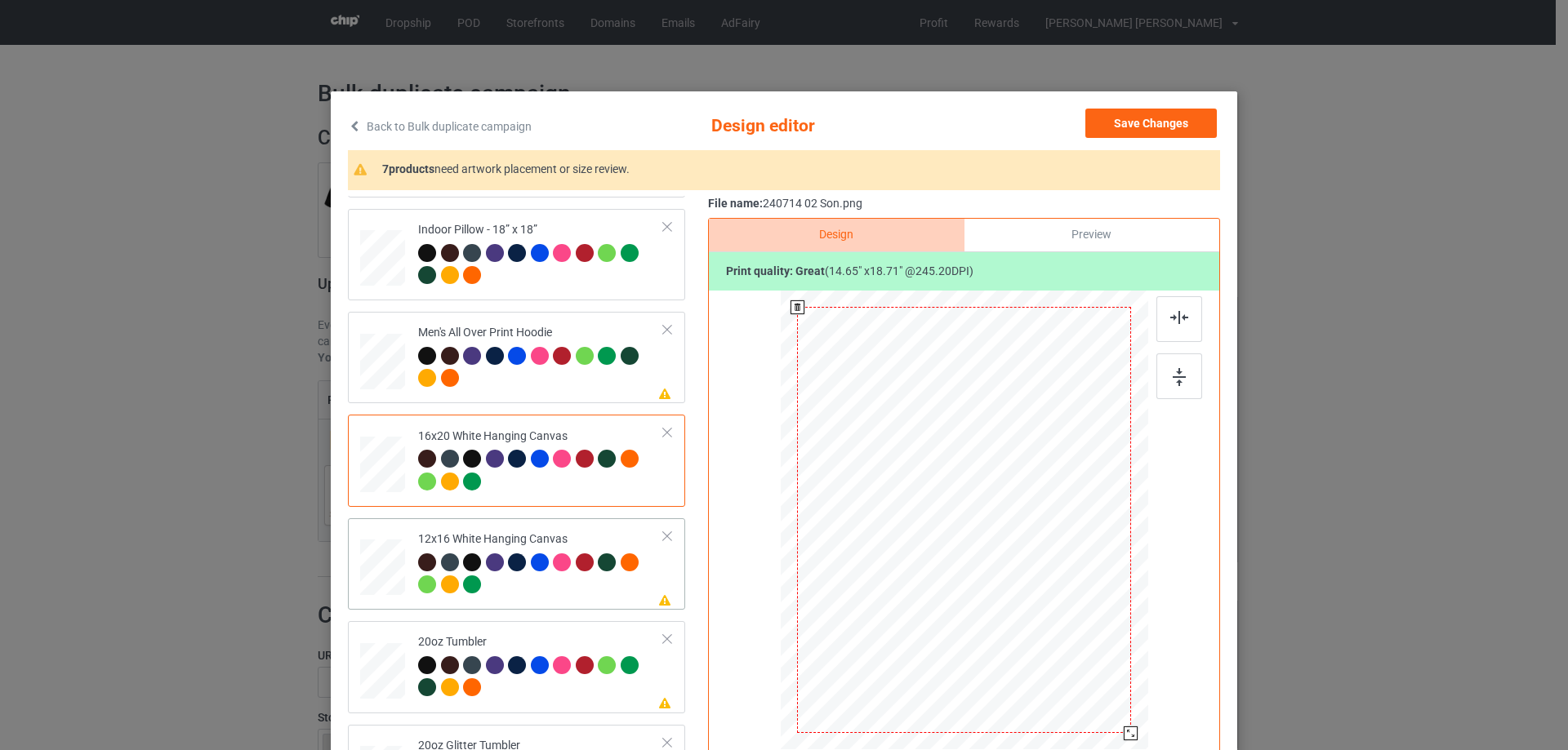
drag, startPoint x: 1113, startPoint y: 719, endPoint x: 595, endPoint y: 560, distance: 541.9
click at [1124, 740] on div at bounding box center [1130, 734] width 13 height 13
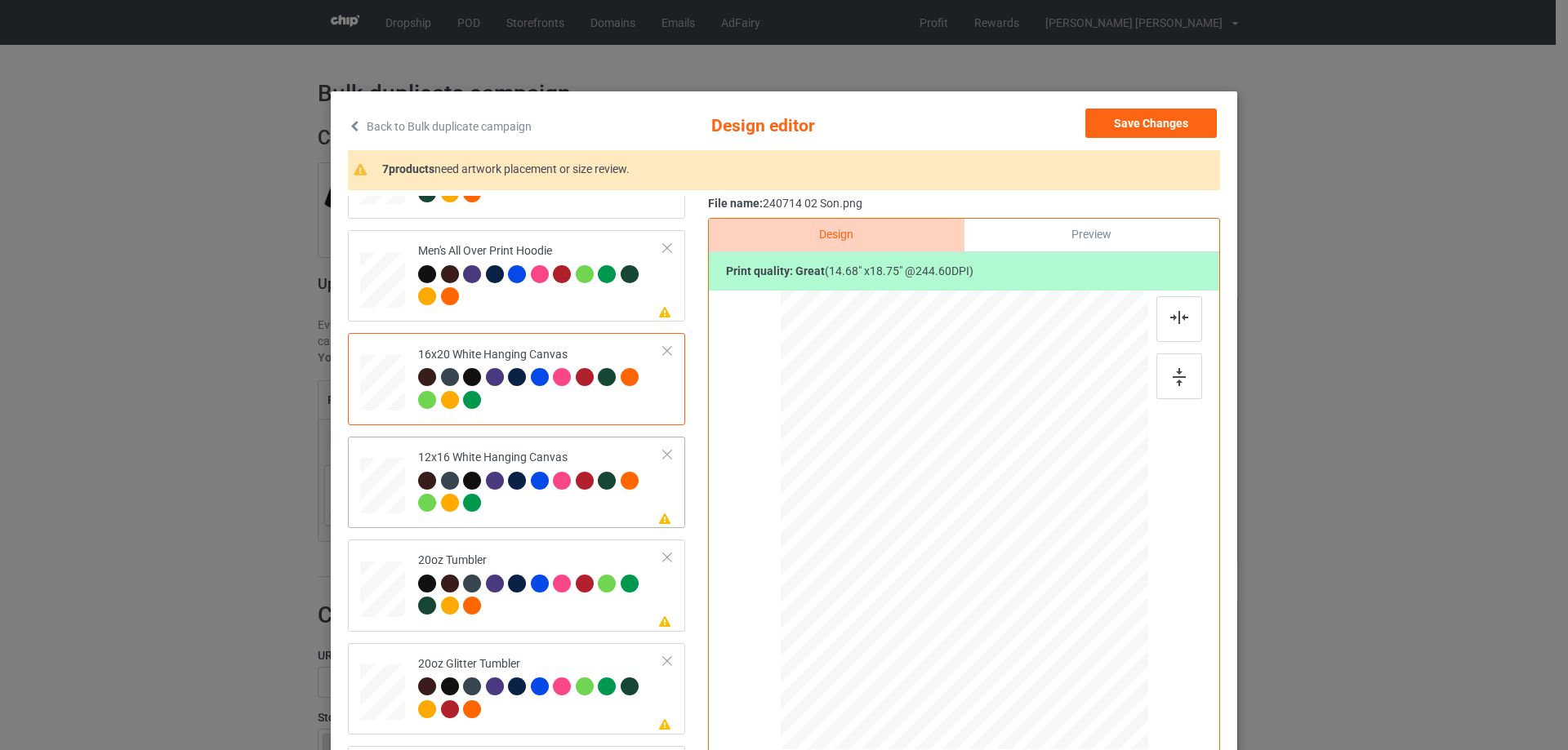
click at [409, 489] on td "Please review artwork placement 12x16 White Hanging Canvas" at bounding box center [540, 483] width 263 height 79
drag, startPoint x: 1104, startPoint y: 712, endPoint x: 1111, endPoint y: 735, distance: 24.0
click at [1111, 735] on div at bounding box center [964, 520] width 346 height 460
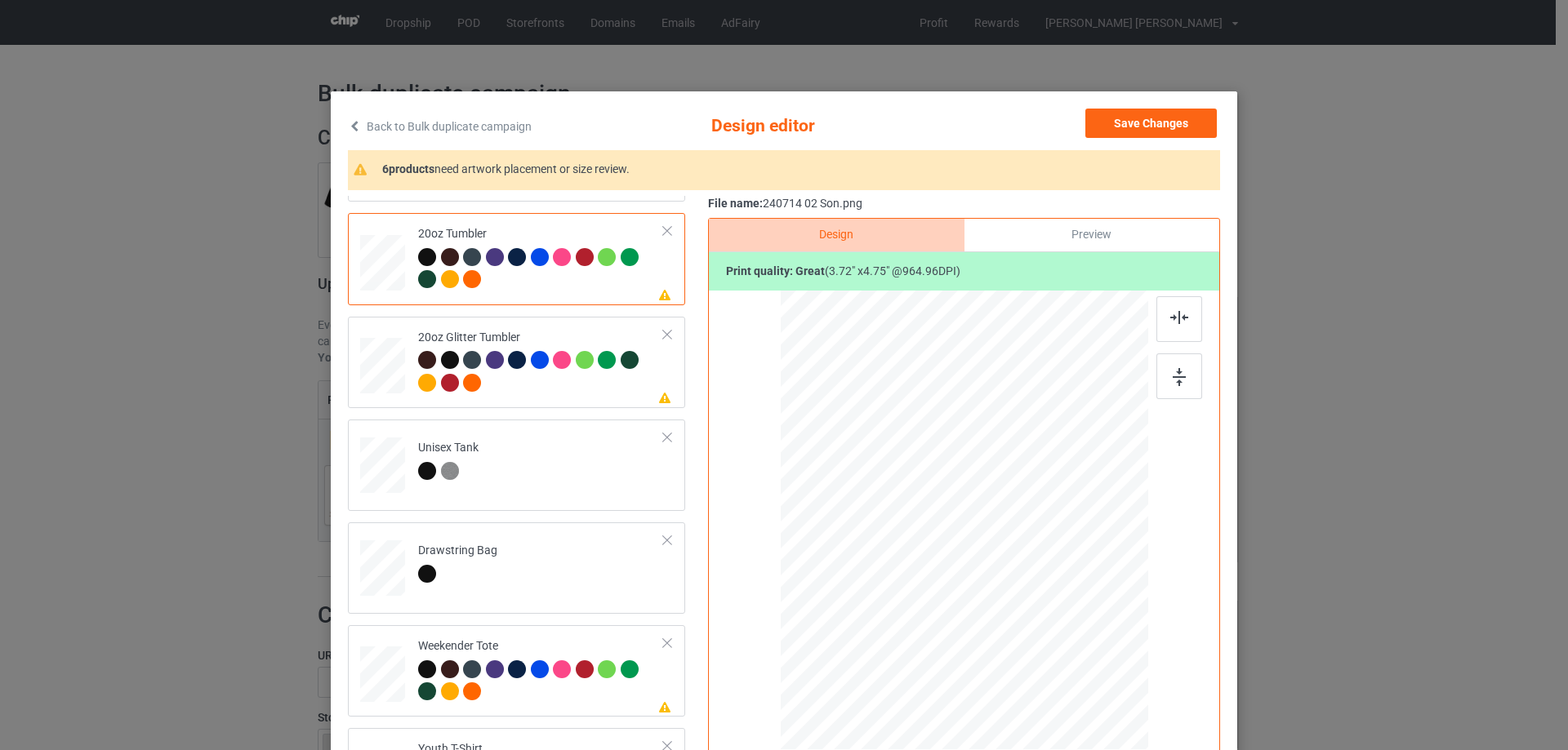
scroll to position [1797, 0]
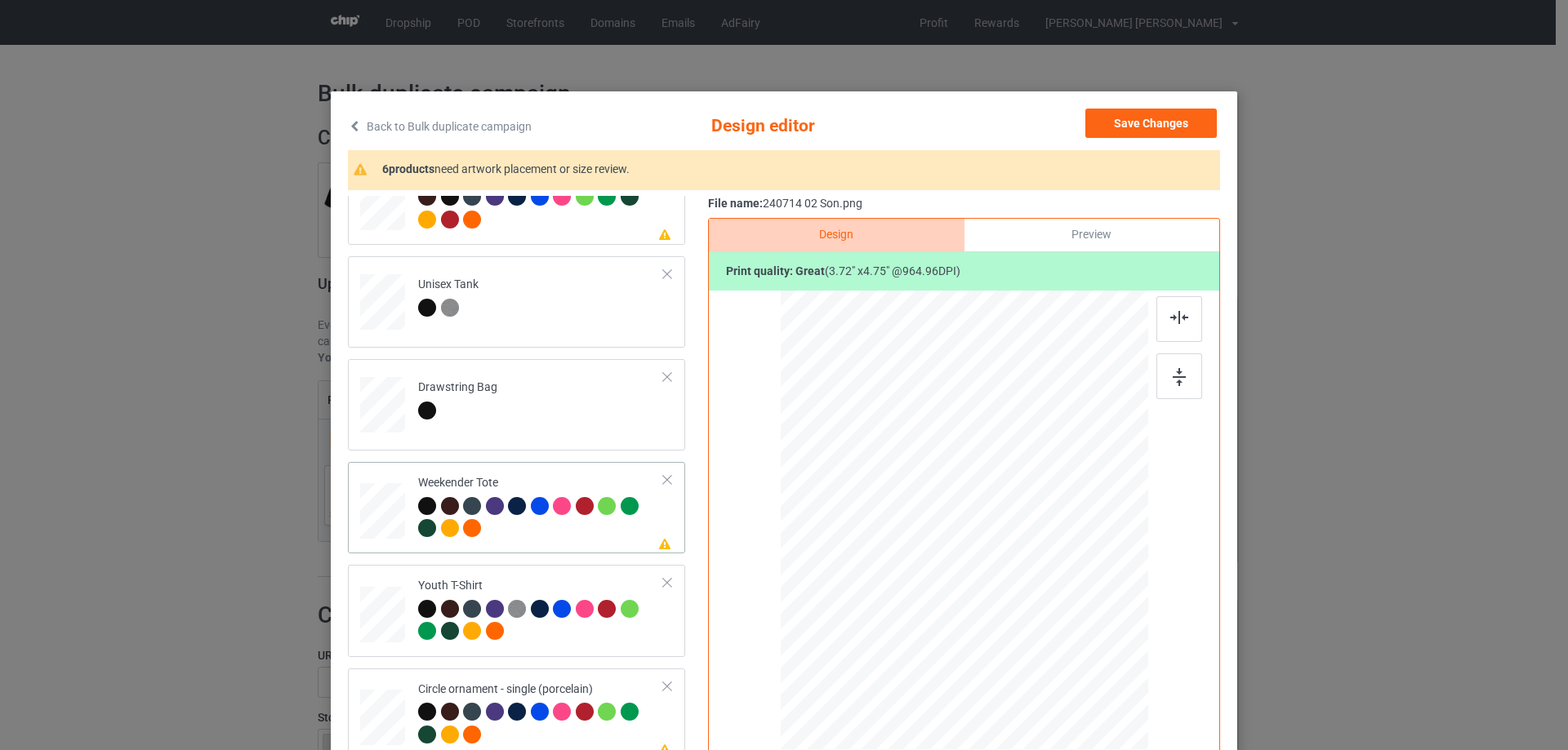
click at [379, 498] on div at bounding box center [382, 511] width 45 height 29
drag, startPoint x: 1069, startPoint y: 661, endPoint x: 1034, endPoint y: 592, distance: 77.4
click at [1034, 592] on div at bounding box center [964, 520] width 366 height 237
click at [999, 580] on div at bounding box center [964, 514] width 128 height 164
click at [1182, 341] on div at bounding box center [1179, 319] width 46 height 46
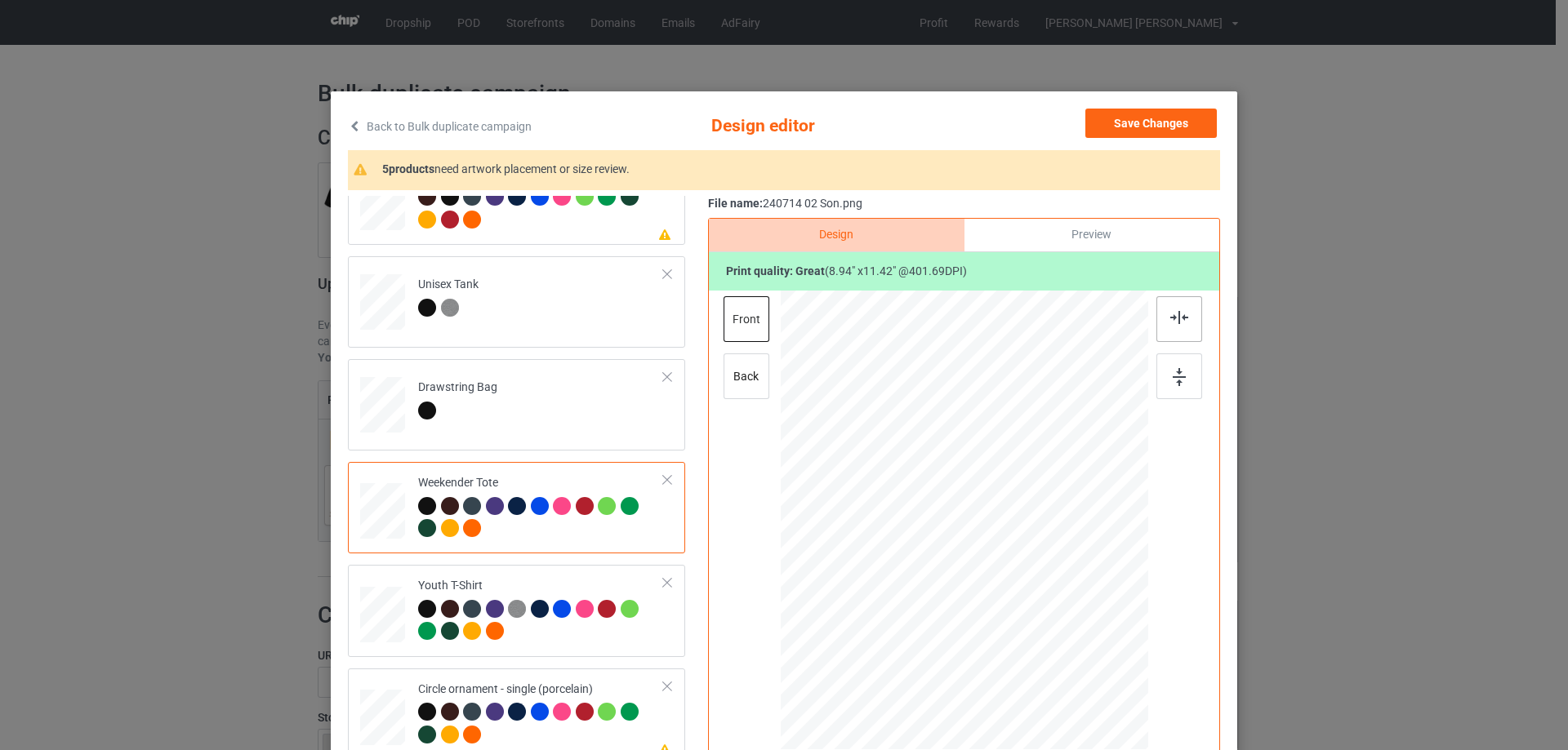
click at [1179, 327] on div at bounding box center [1179, 319] width 46 height 46
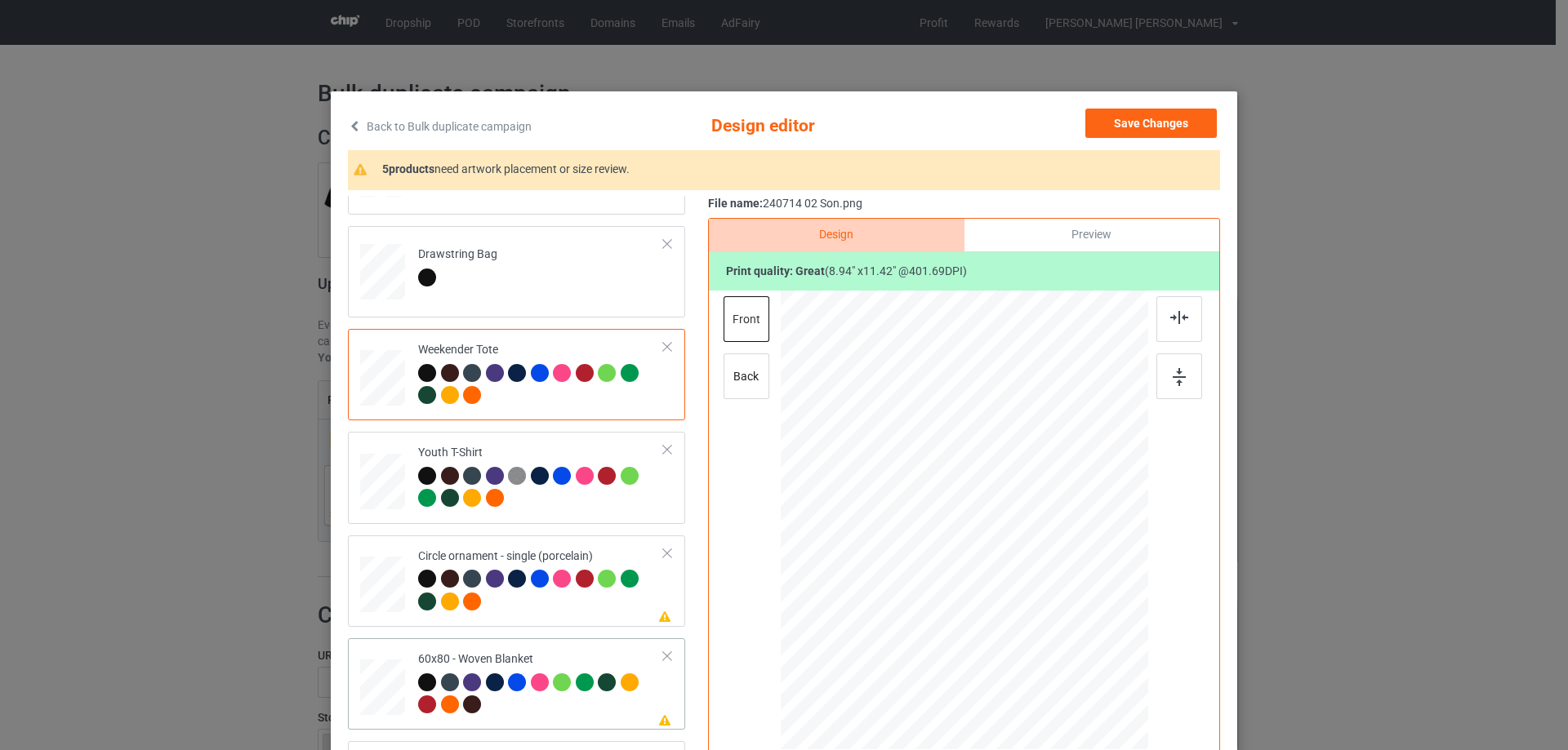
scroll to position [81, 0]
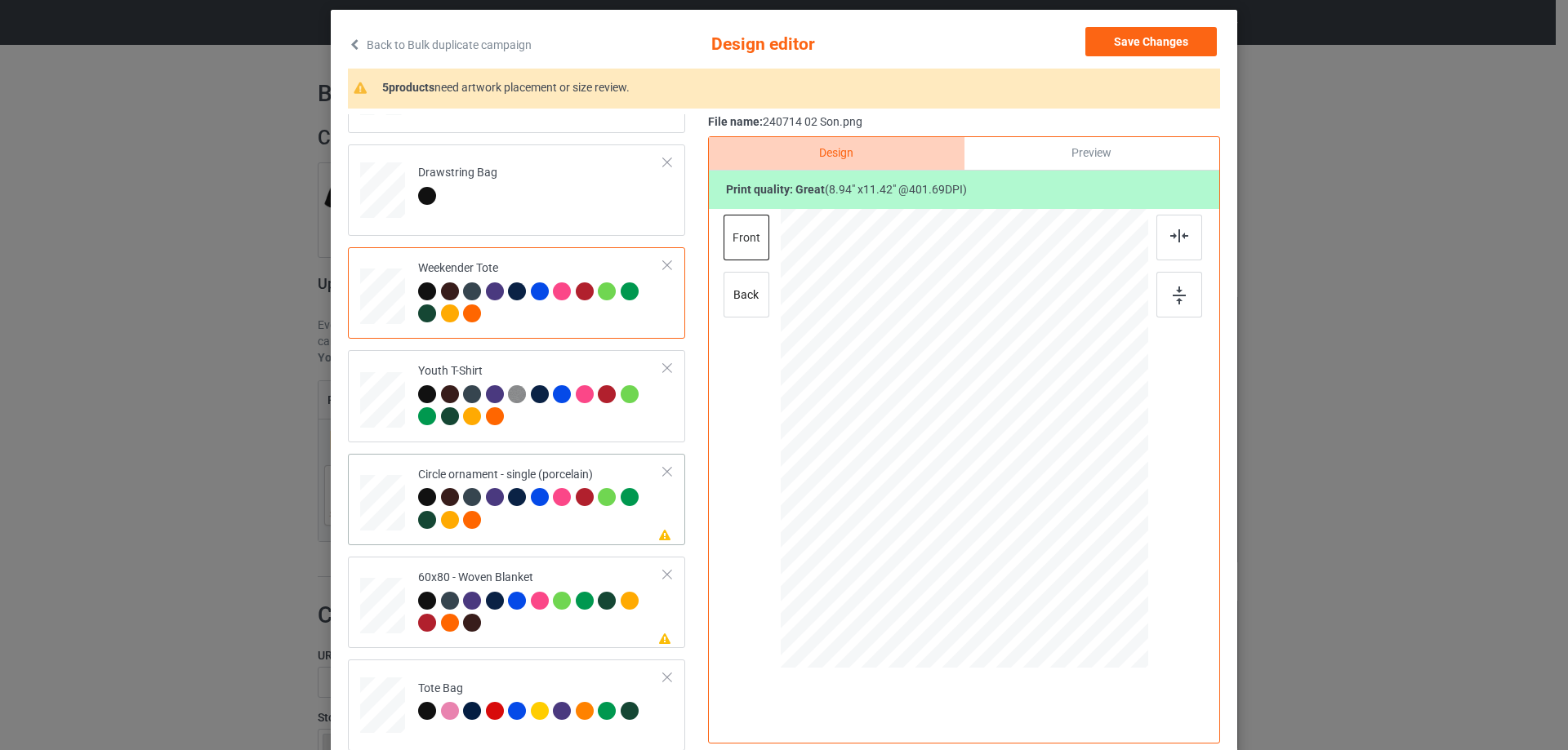
click at [383, 517] on div at bounding box center [382, 503] width 45 height 45
click at [967, 508] on div at bounding box center [964, 451] width 205 height 261
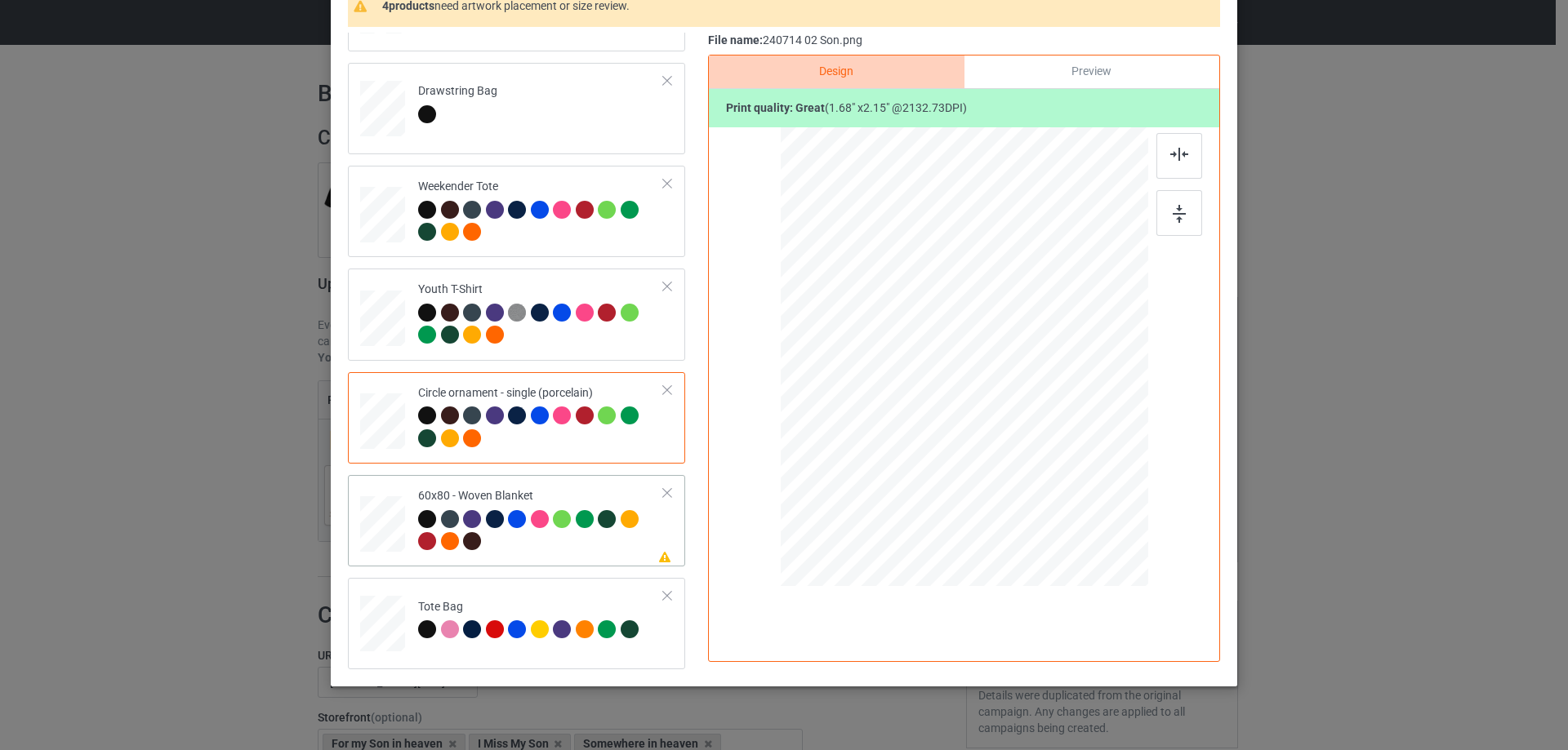
click at [389, 512] on div at bounding box center [383, 524] width 41 height 55
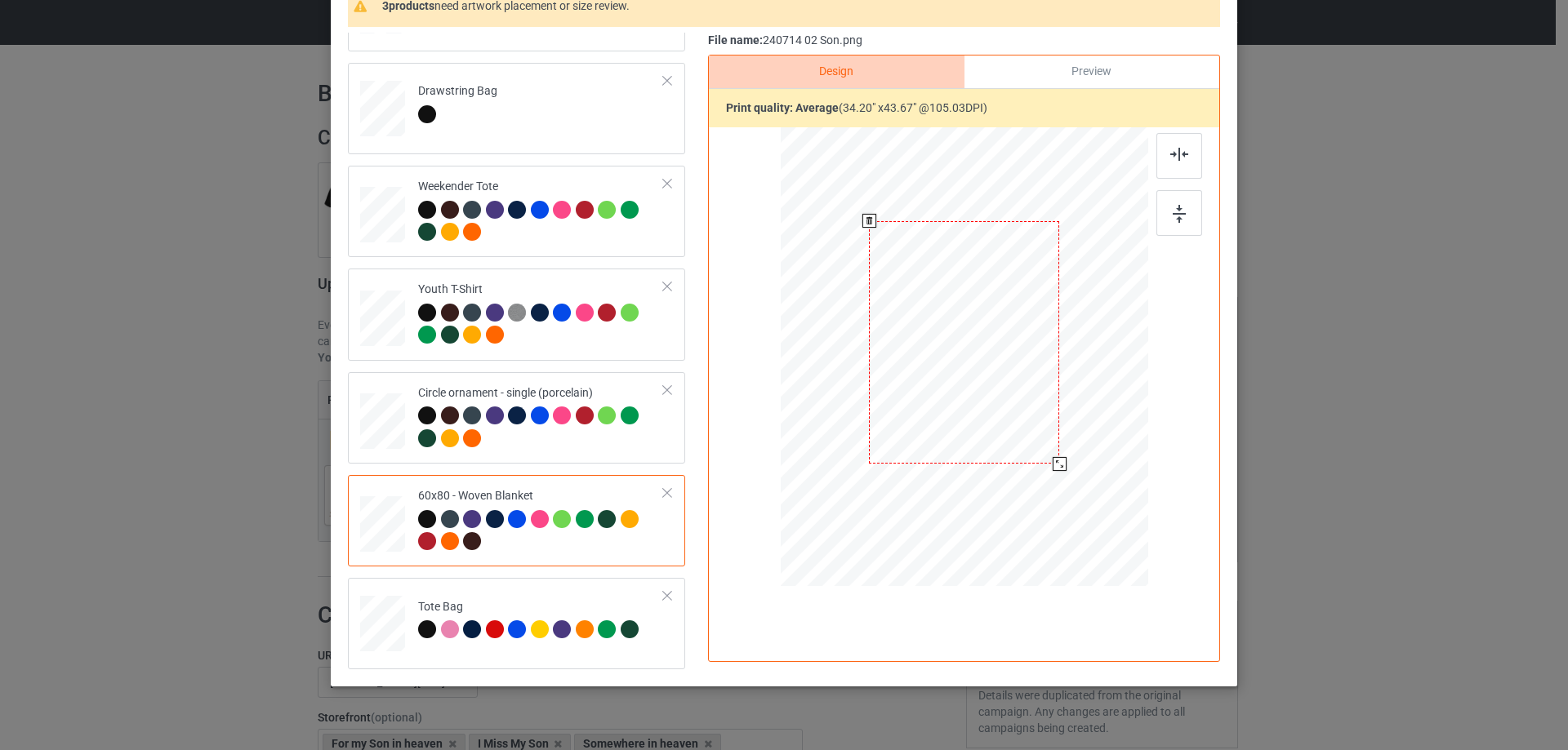
drag, startPoint x: 1052, startPoint y: 467, endPoint x: 1057, endPoint y: 460, distance: 8.6
click at [1057, 460] on div at bounding box center [1059, 464] width 13 height 13
drag, startPoint x: 966, startPoint y: 401, endPoint x: 971, endPoint y: 375, distance: 26.5
click at [971, 375] on div at bounding box center [966, 318] width 191 height 242
click at [1174, 160] on img at bounding box center [1179, 154] width 18 height 13
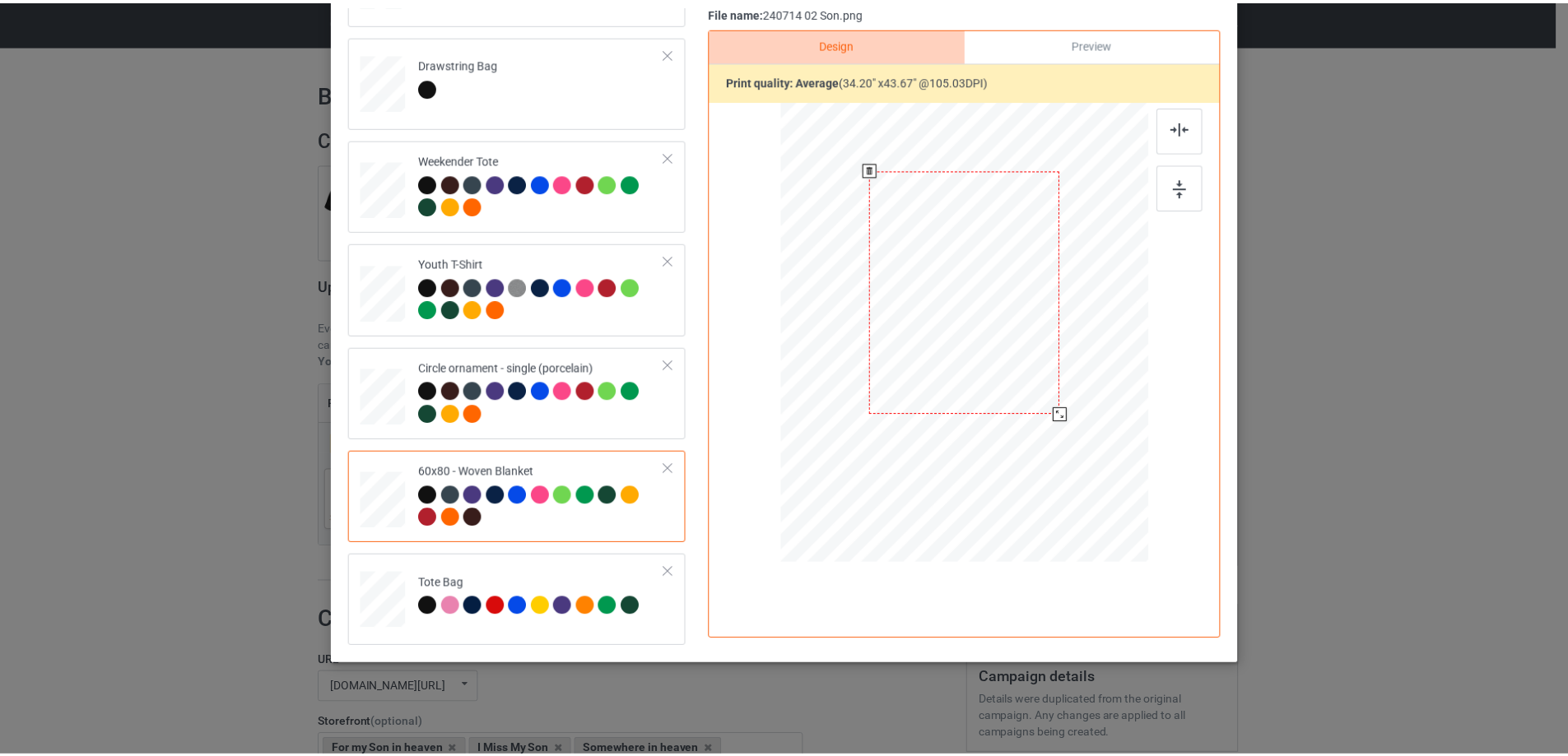
scroll to position [0, 0]
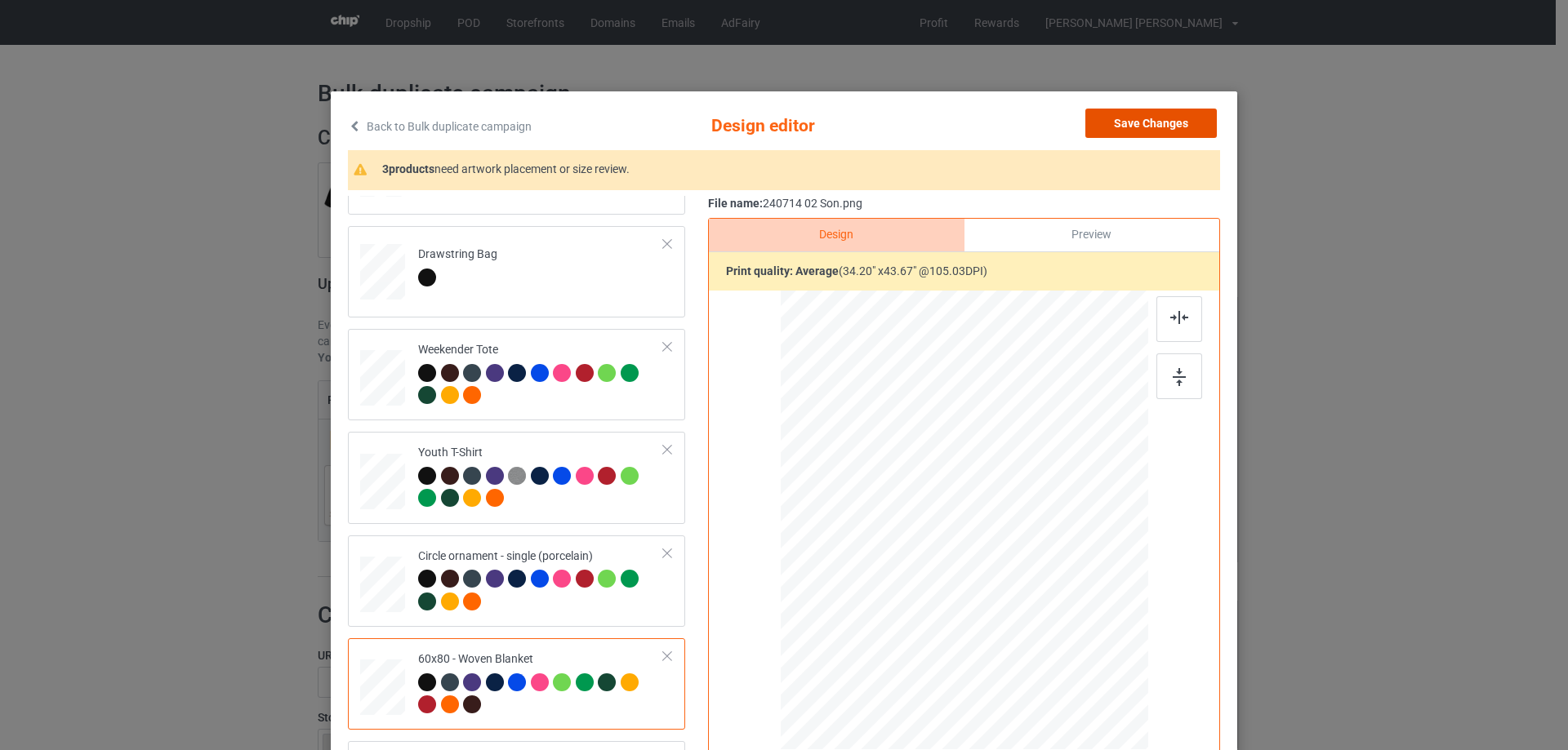
click at [1159, 134] on button "Save Changes" at bounding box center [1150, 123] width 131 height 30
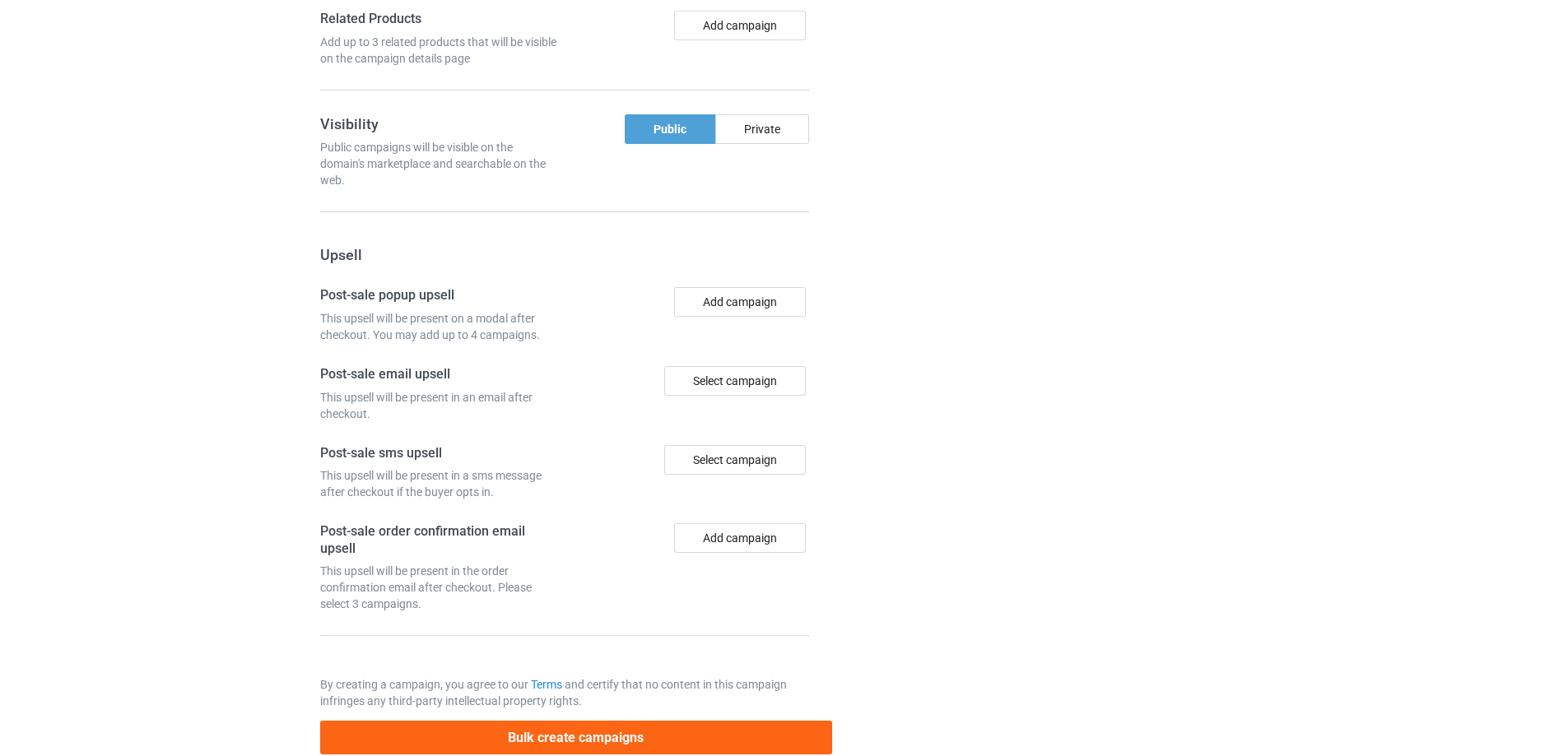
scroll to position [1394, 0]
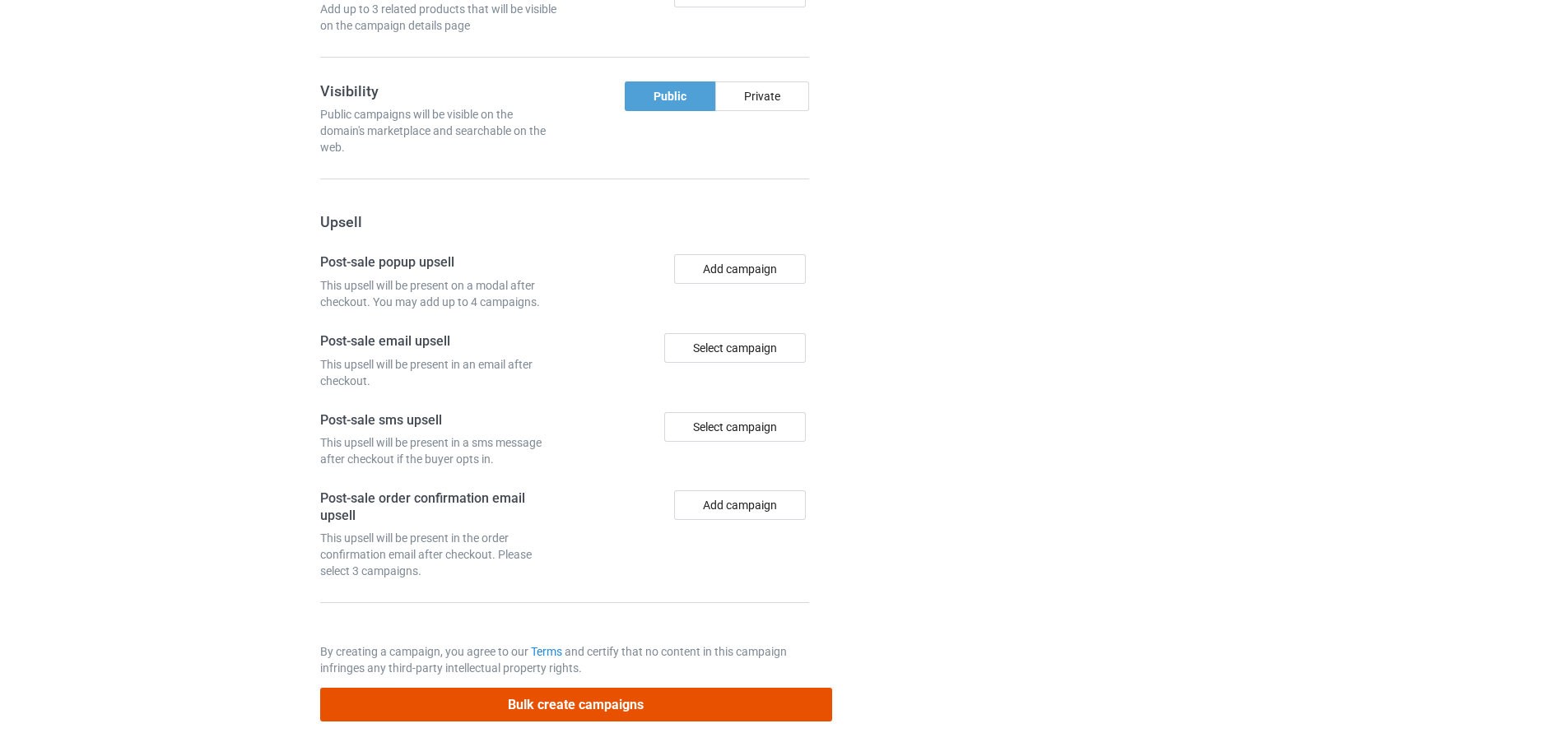
click at [691, 706] on button "Bulk create campaigns" at bounding box center [576, 705] width 512 height 34
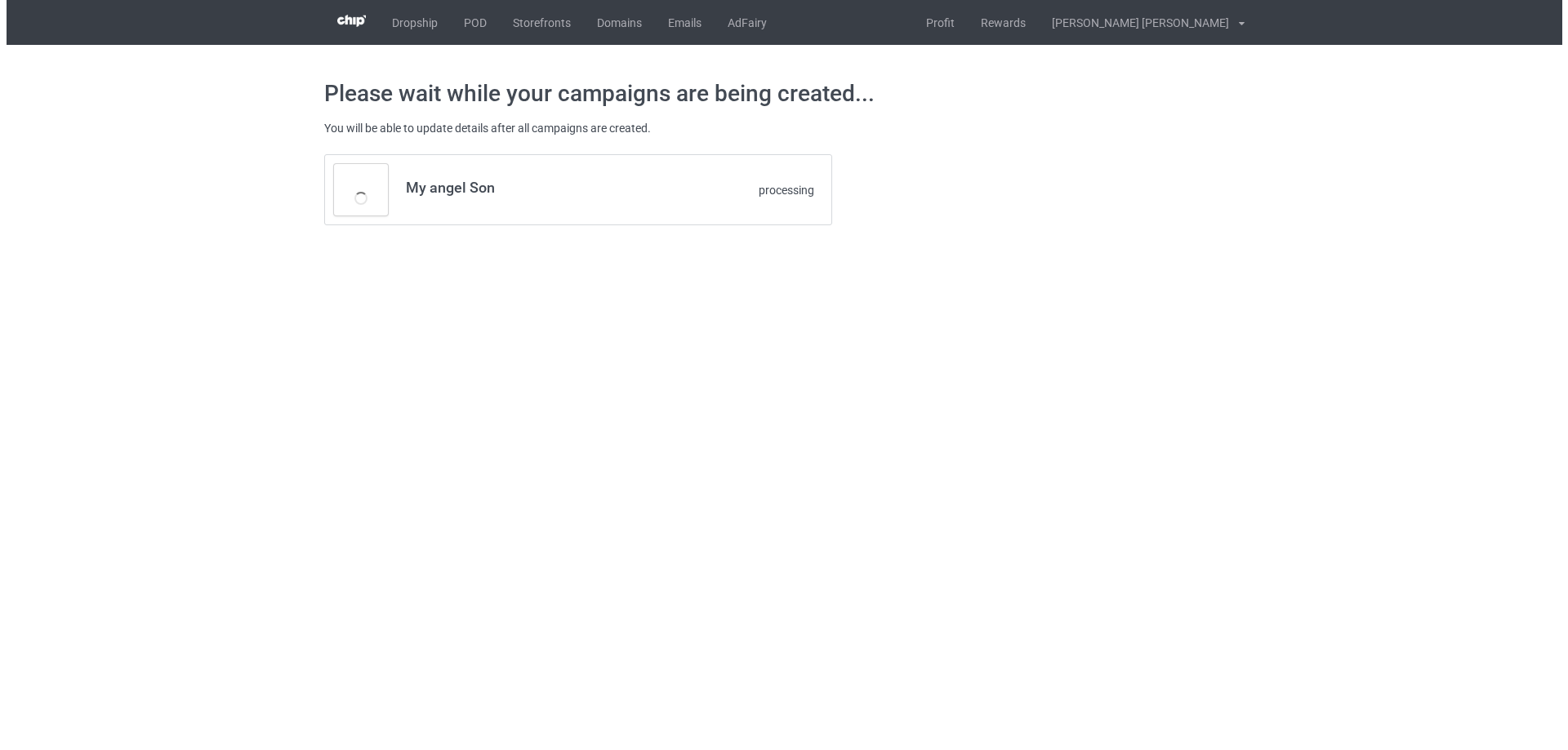
scroll to position [0, 0]
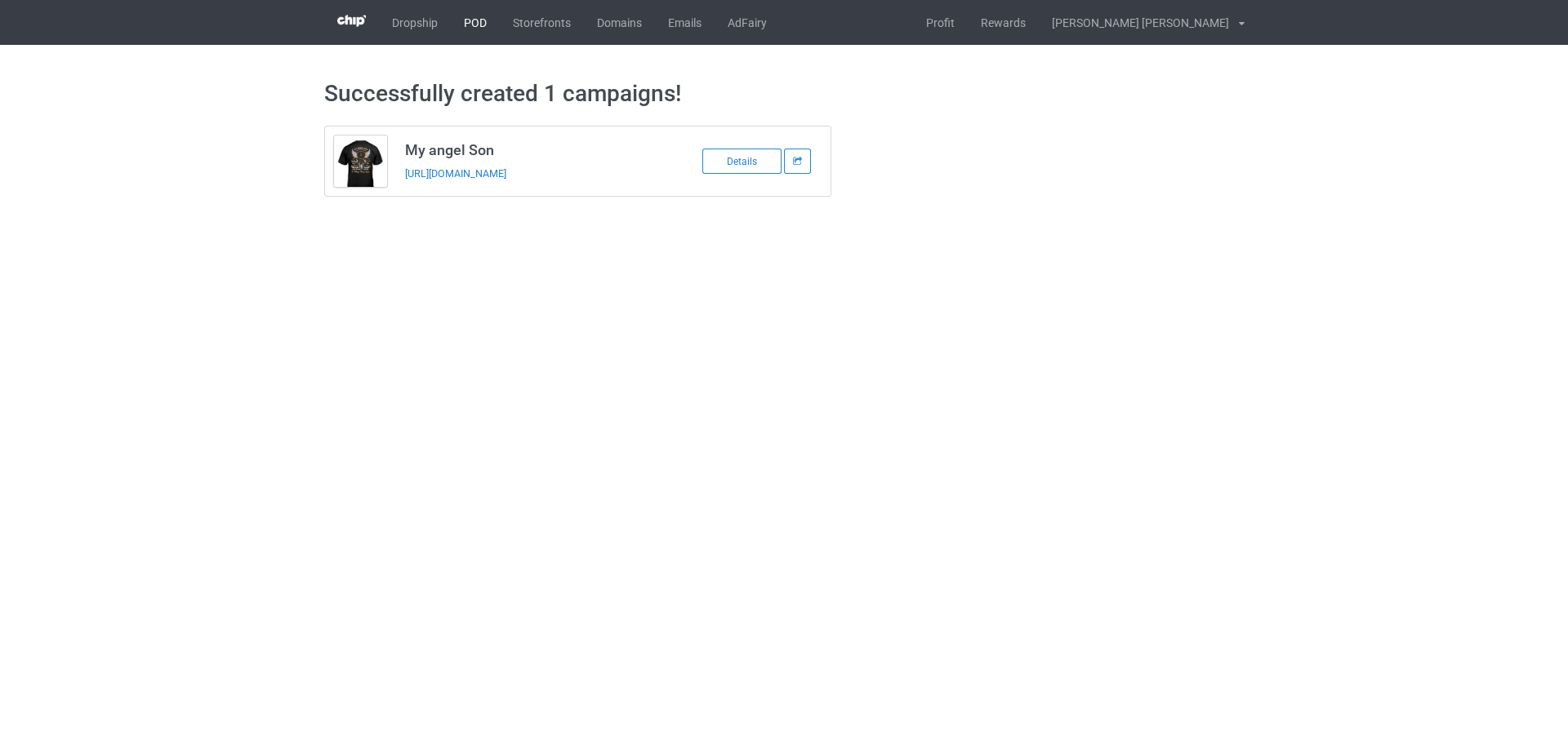
click at [474, 13] on link "POD" at bounding box center [475, 22] width 49 height 45
